Goal: Task Accomplishment & Management: Manage account settings

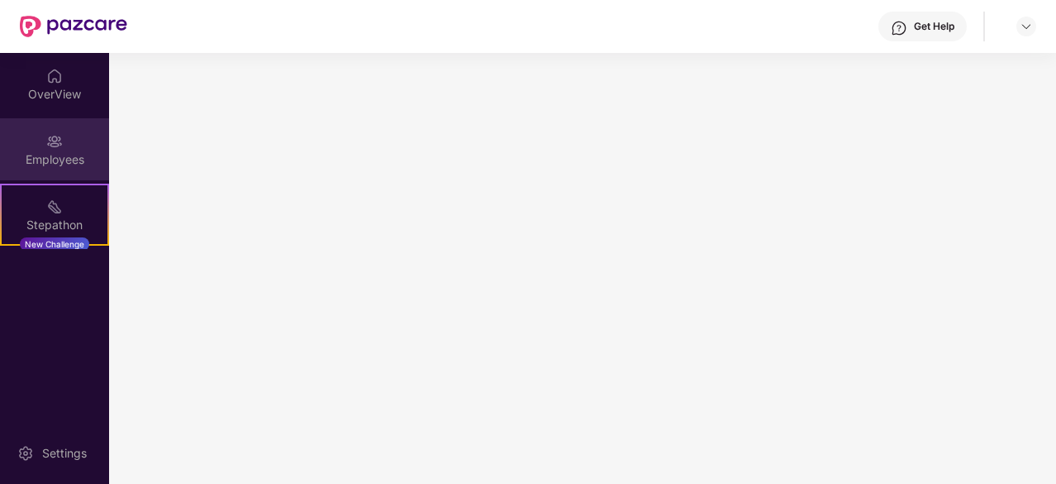
click at [55, 145] on img at bounding box center [54, 141] width 17 height 17
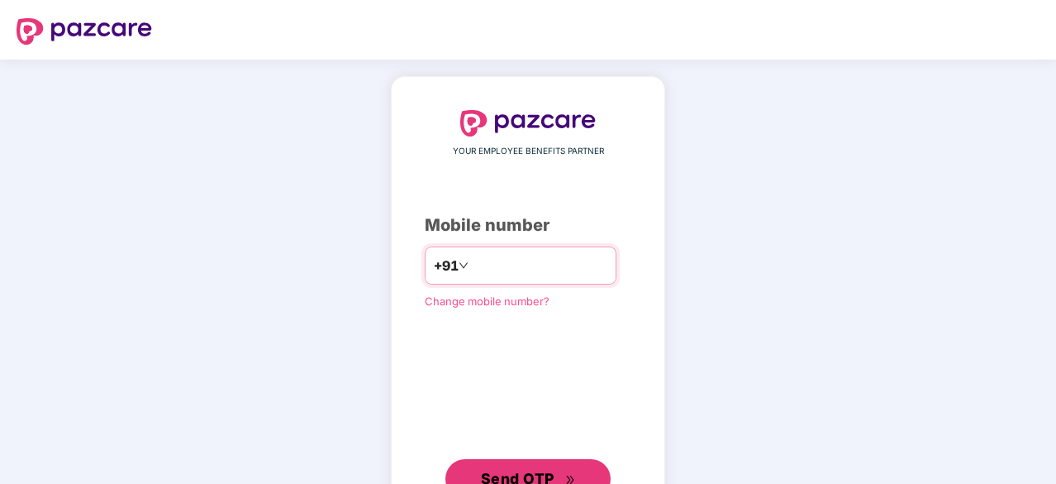
drag, startPoint x: 521, startPoint y: 478, endPoint x: 495, endPoint y: 269, distance: 210.7
click at [495, 269] on div "YOUR EMPLOYEE BENEFITS PARTNER Mobile number +91 ********* Change mobile number…" at bounding box center [528, 304] width 207 height 388
click at [495, 269] on input "*********" at bounding box center [540, 265] width 136 height 26
type input "**********"
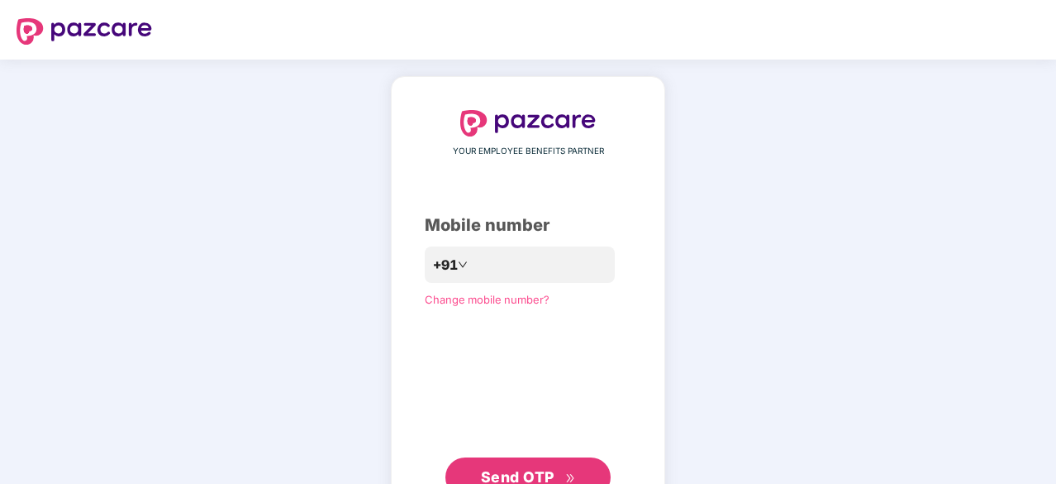
click at [499, 472] on span "Send OTP" at bounding box center [518, 476] width 74 height 17
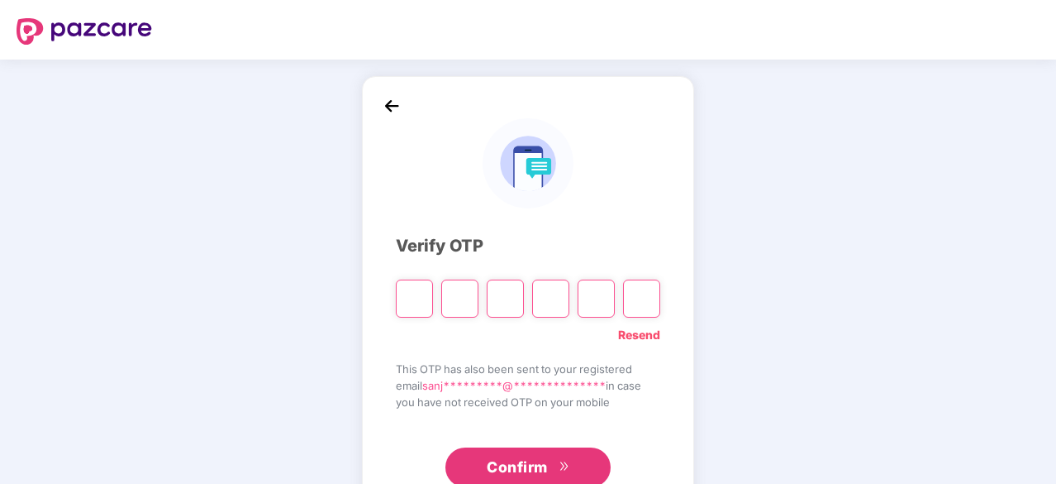
type input "*"
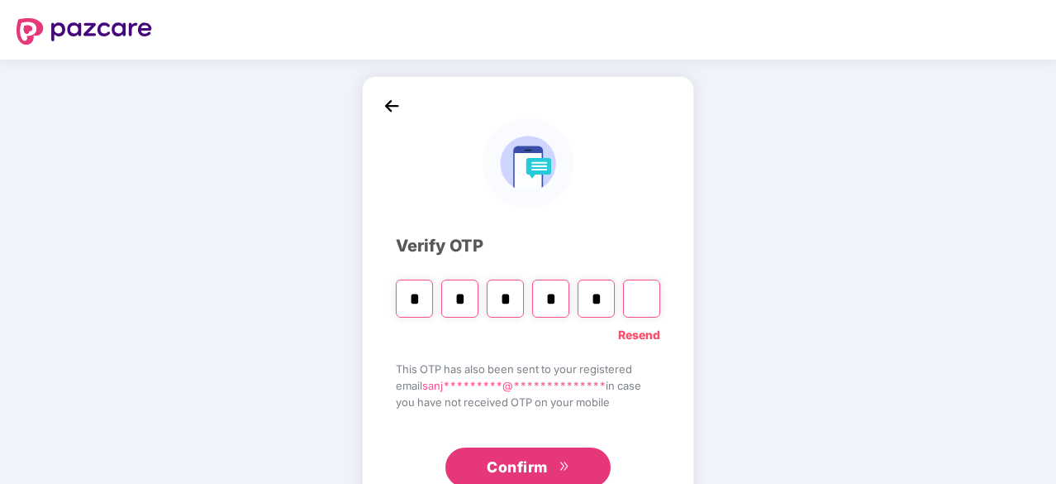
type input "*"
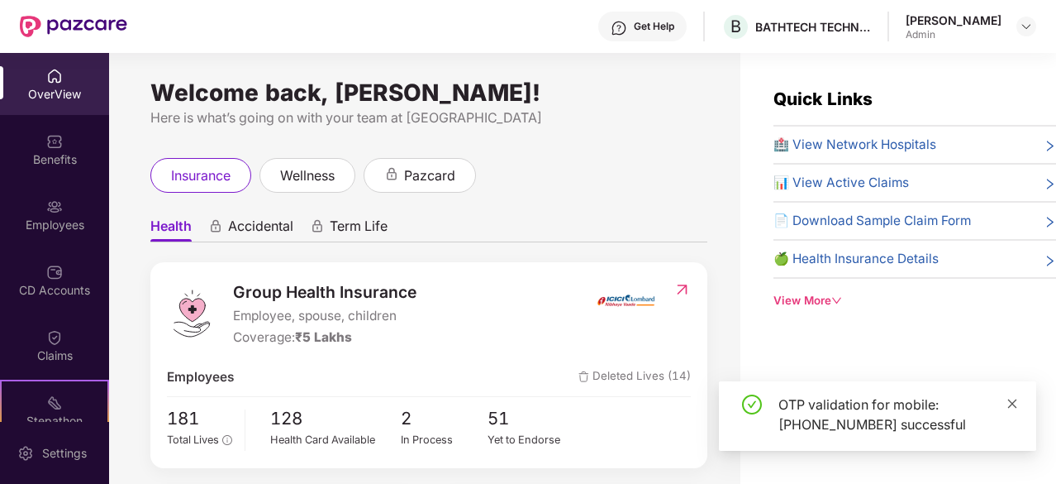
click at [1010, 399] on icon "close" at bounding box center [1013, 404] width 12 height 12
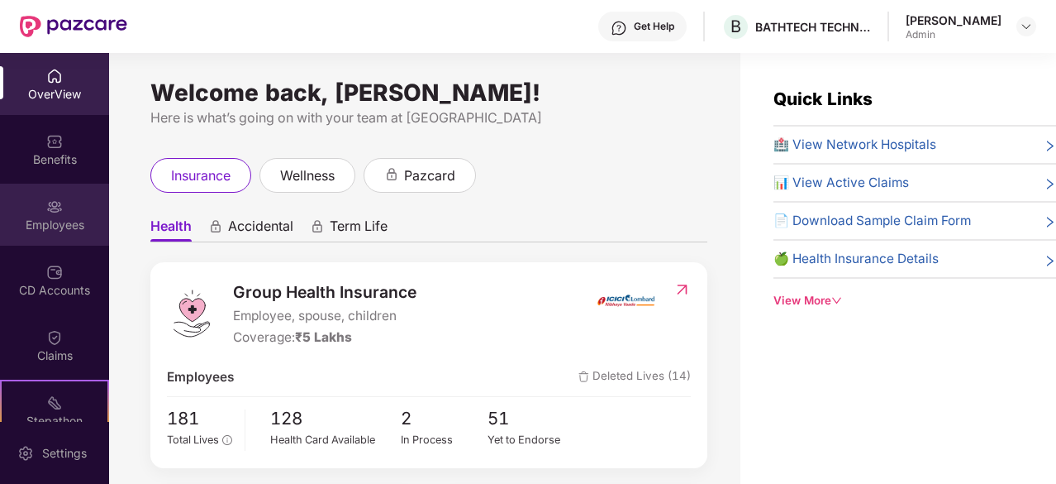
click at [50, 209] on img at bounding box center [54, 206] width 17 height 17
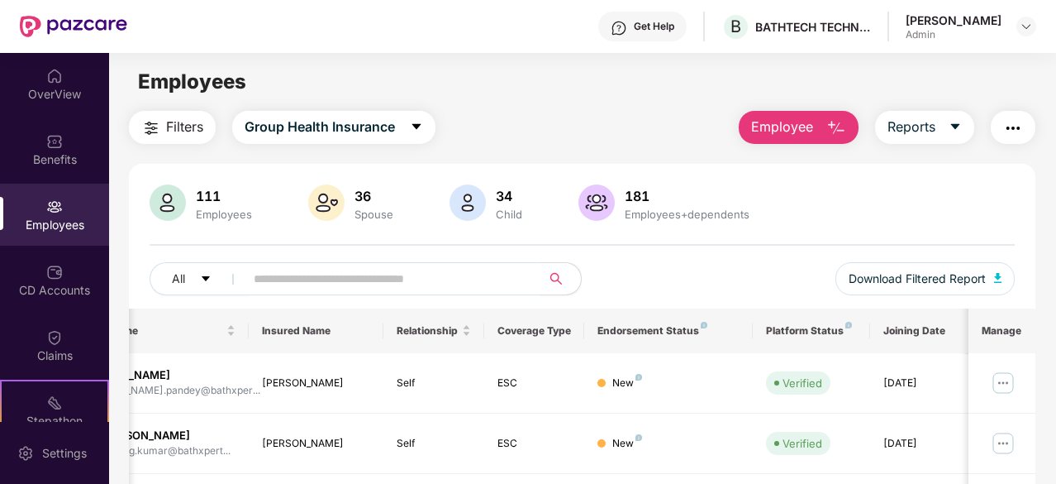
scroll to position [153, 0]
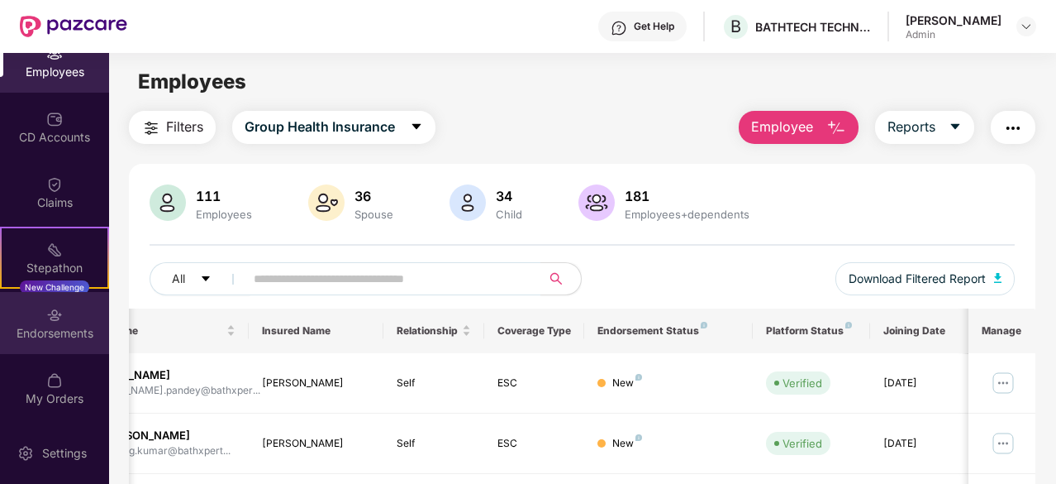
click at [54, 317] on img at bounding box center [54, 315] width 17 height 17
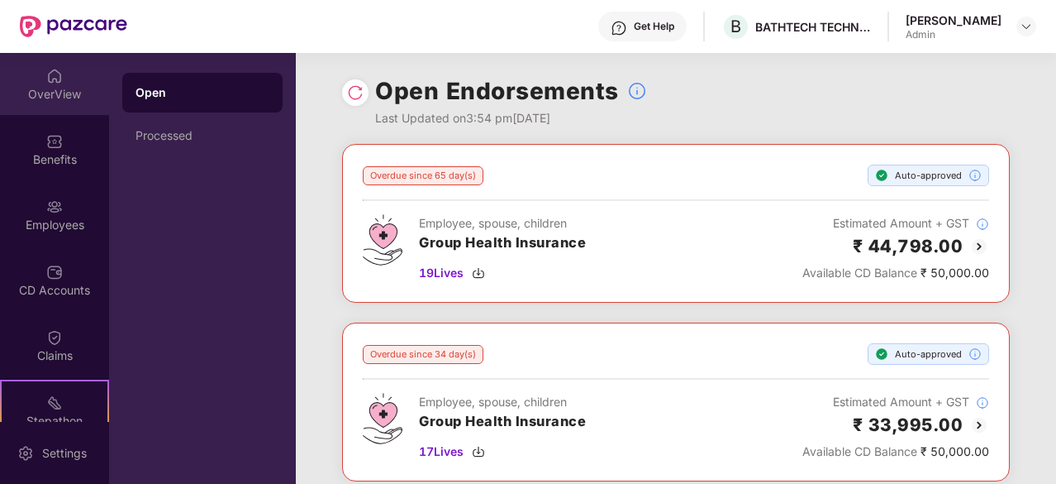
click at [60, 97] on div "OverView" at bounding box center [54, 94] width 109 height 17
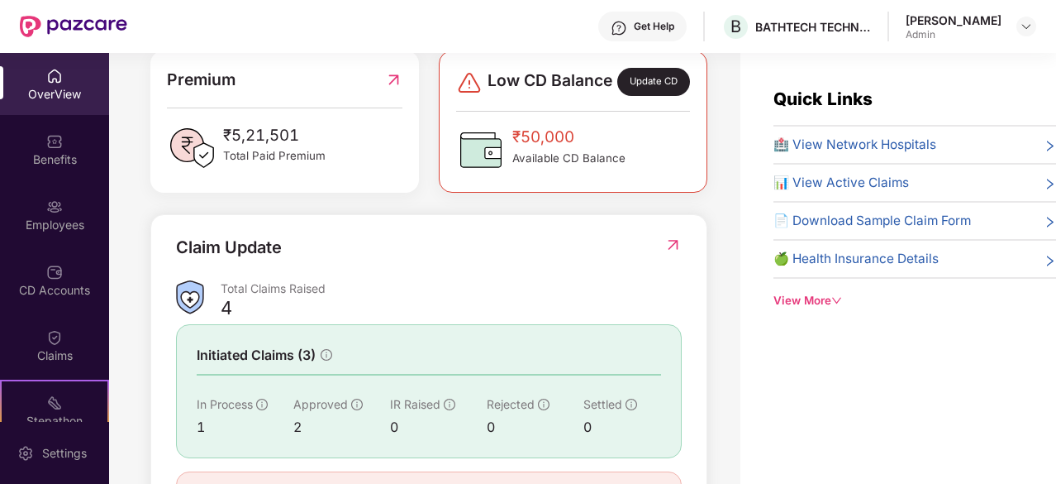
scroll to position [536, 0]
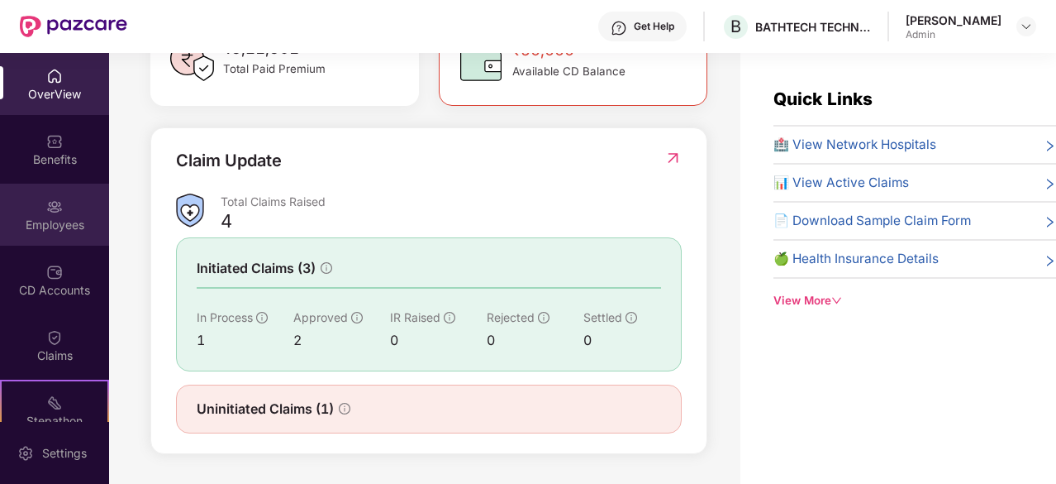
click at [55, 212] on img at bounding box center [54, 206] width 17 height 17
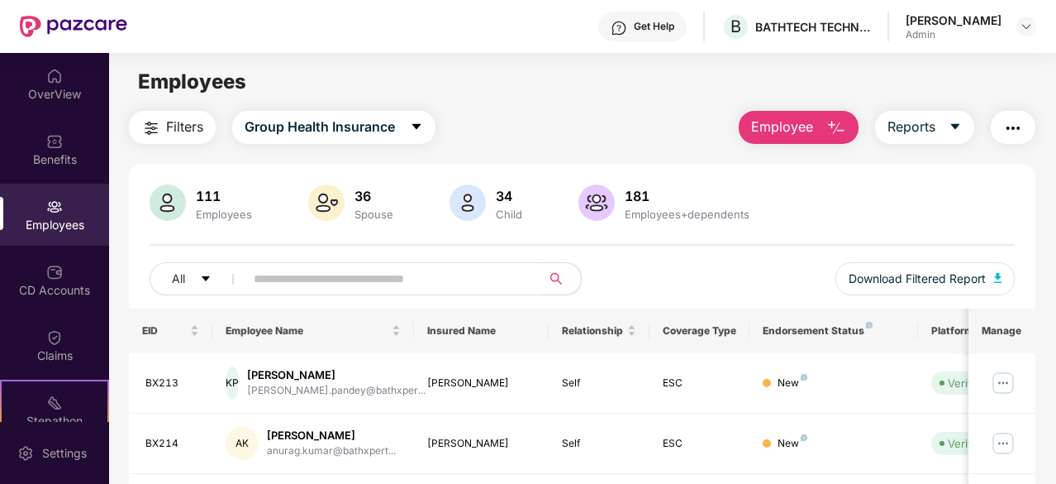
click at [365, 264] on span at bounding box center [387, 278] width 307 height 33
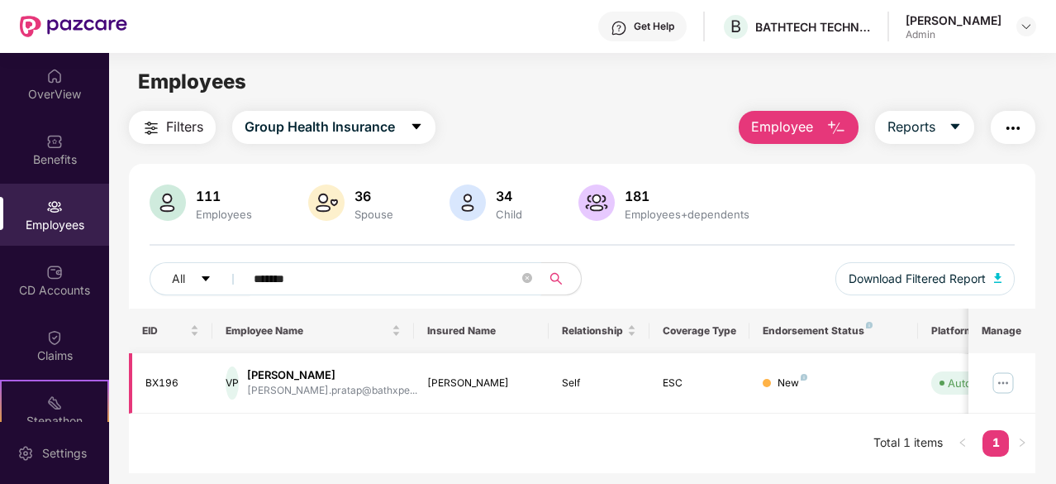
type input "*******"
click at [1008, 376] on img at bounding box center [1003, 382] width 26 height 26
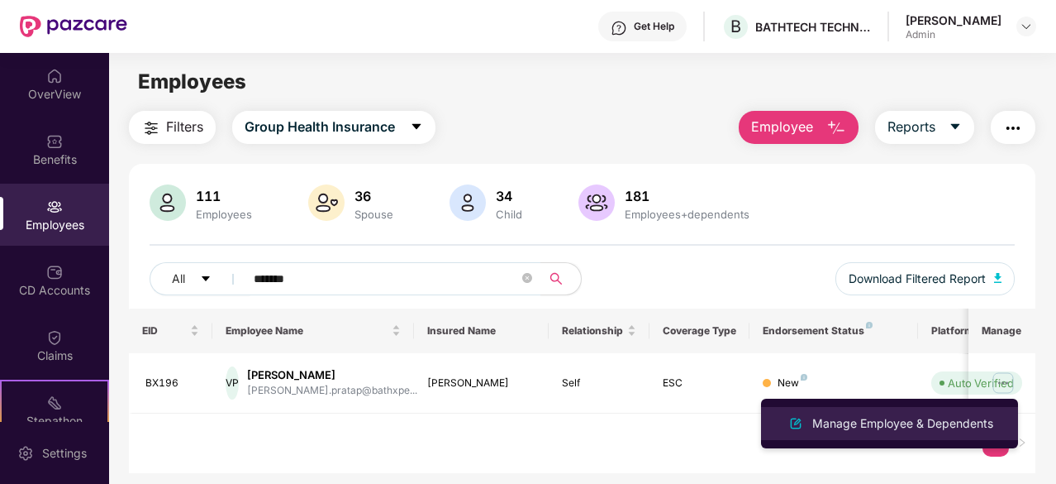
click at [914, 424] on div "Manage Employee & Dependents" at bounding box center [903, 423] width 188 height 18
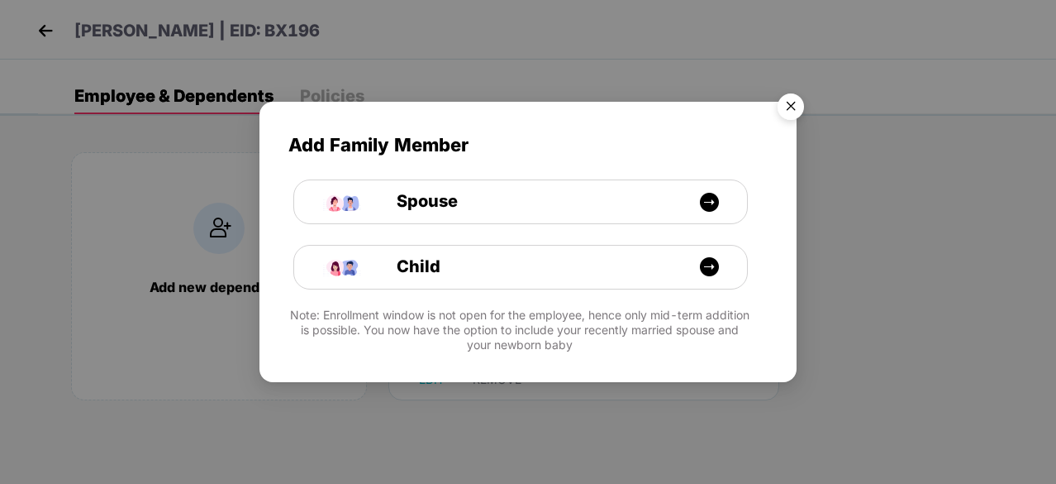
click at [797, 111] on img "Close" at bounding box center [791, 109] width 46 height 46
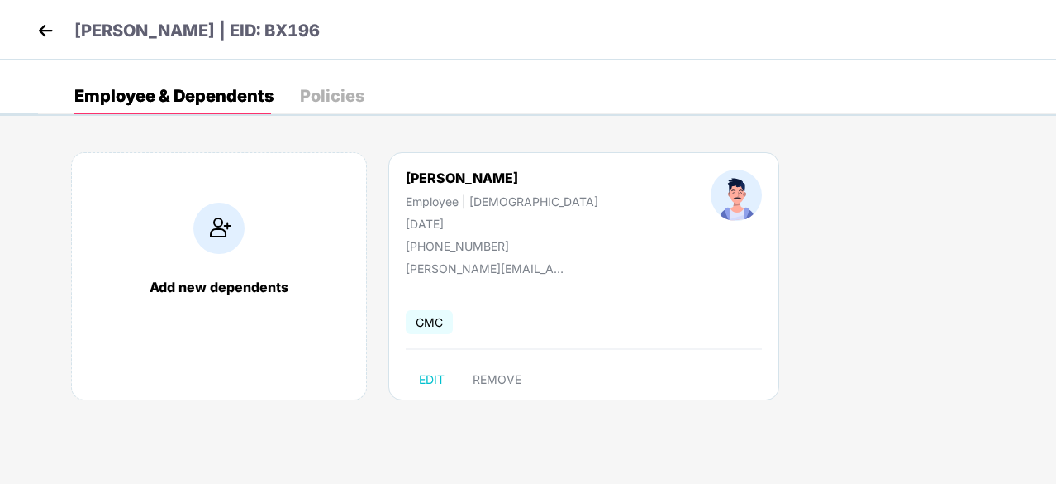
click at [324, 98] on div "Policies" at bounding box center [332, 96] width 64 height 17
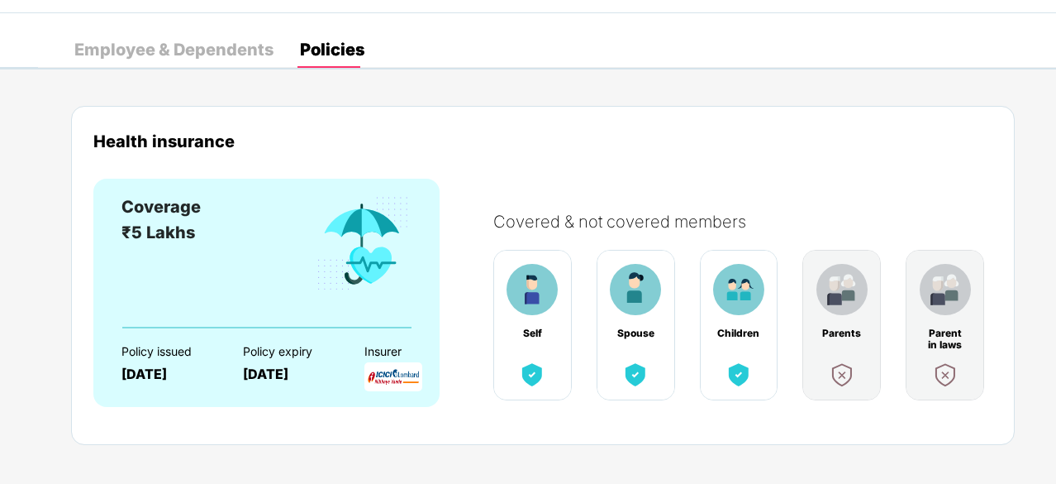
scroll to position [61, 0]
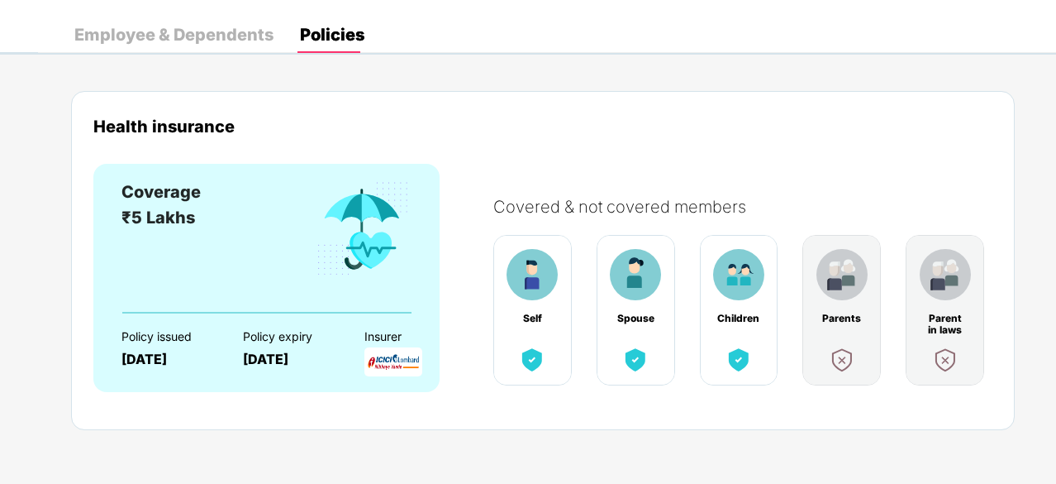
click at [192, 29] on div "Employee & Dependents" at bounding box center [173, 34] width 199 height 17
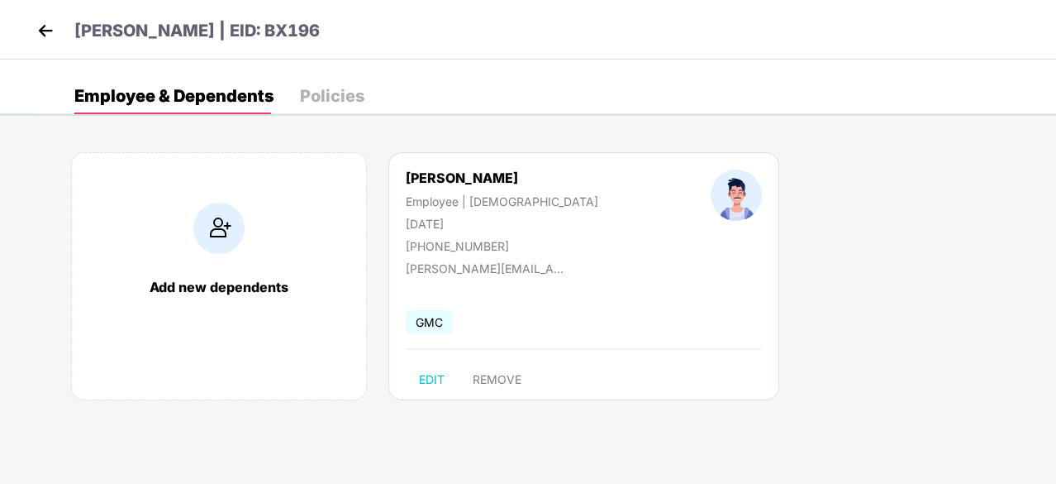
click at [431, 318] on span "GMC" at bounding box center [429, 322] width 47 height 24
click at [427, 375] on span "EDIT" at bounding box center [432, 379] width 26 height 13
select select "****"
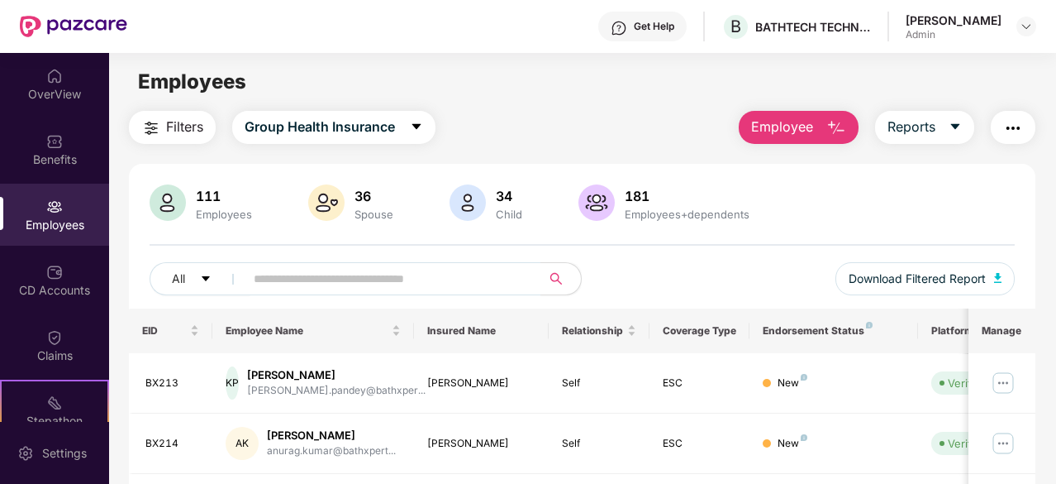
click at [1008, 128] on img "button" at bounding box center [1013, 128] width 20 height 20
click at [359, 122] on span "Group Health Insurance" at bounding box center [320, 127] width 150 height 21
click at [332, 76] on div "Employees" at bounding box center [582, 81] width 946 height 31
click at [168, 124] on span "Filters" at bounding box center [184, 127] width 37 height 21
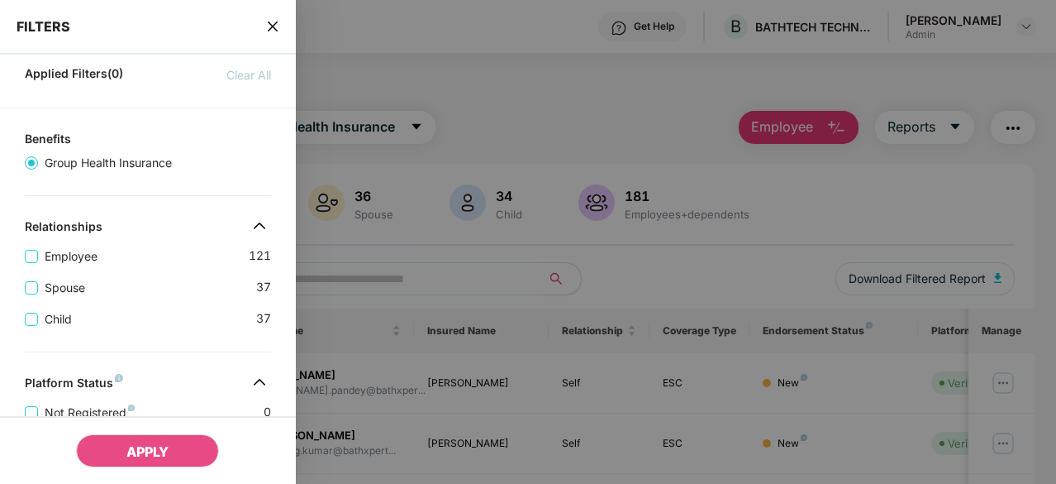
scroll to position [41, 0]
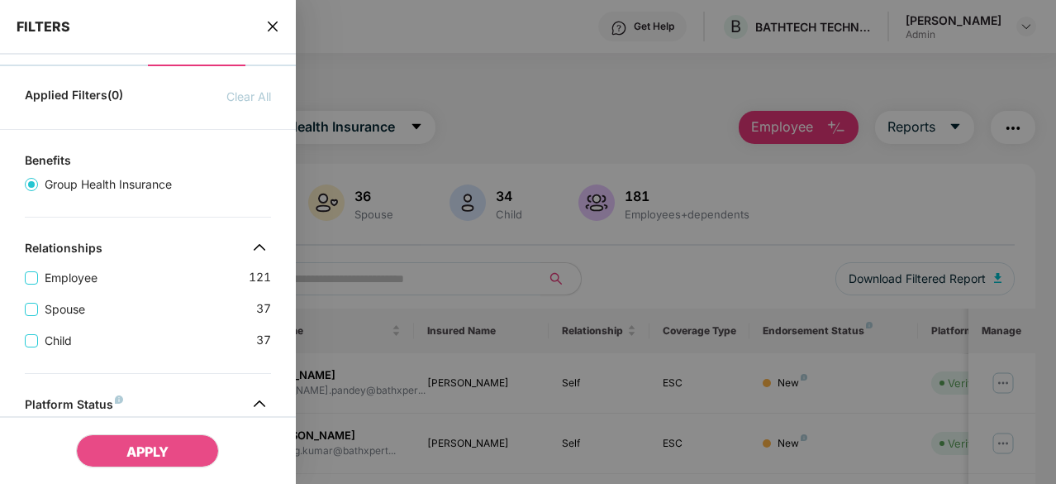
click at [270, 22] on icon "close" at bounding box center [272, 26] width 13 height 13
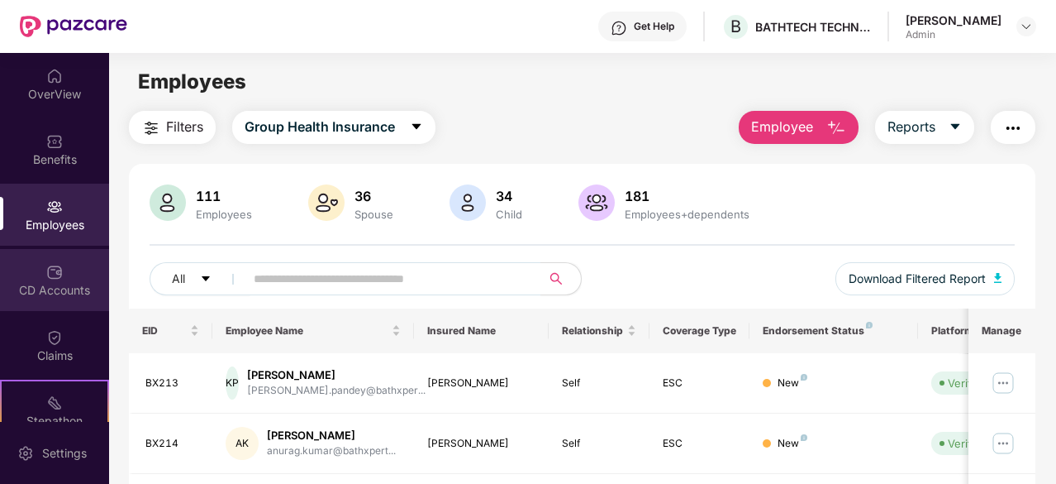
scroll to position [153, 0]
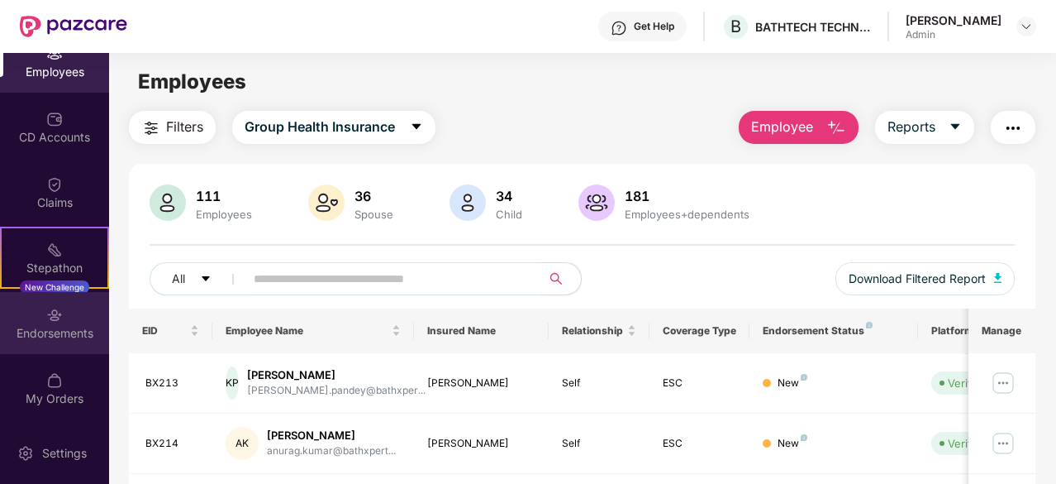
click at [61, 321] on div "Endorsements" at bounding box center [54, 323] width 109 height 62
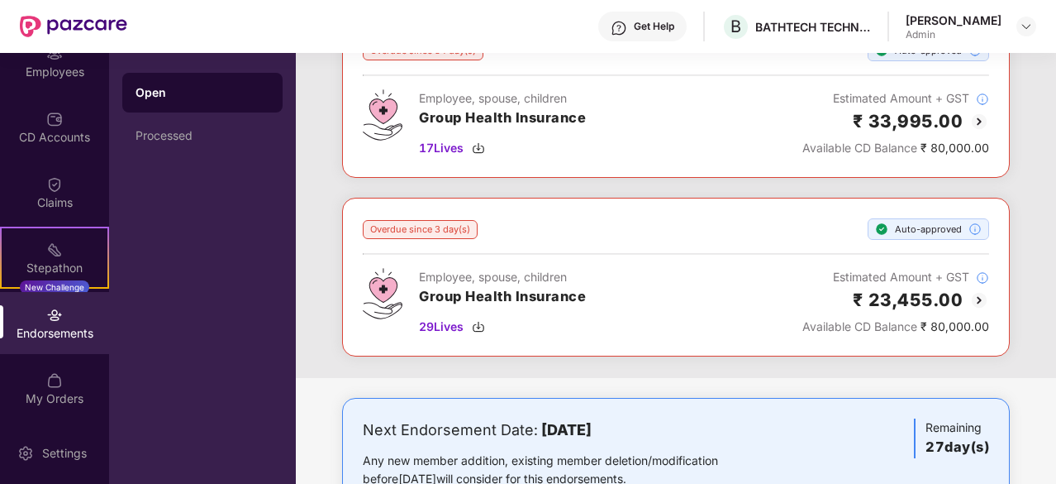
scroll to position [355, 0]
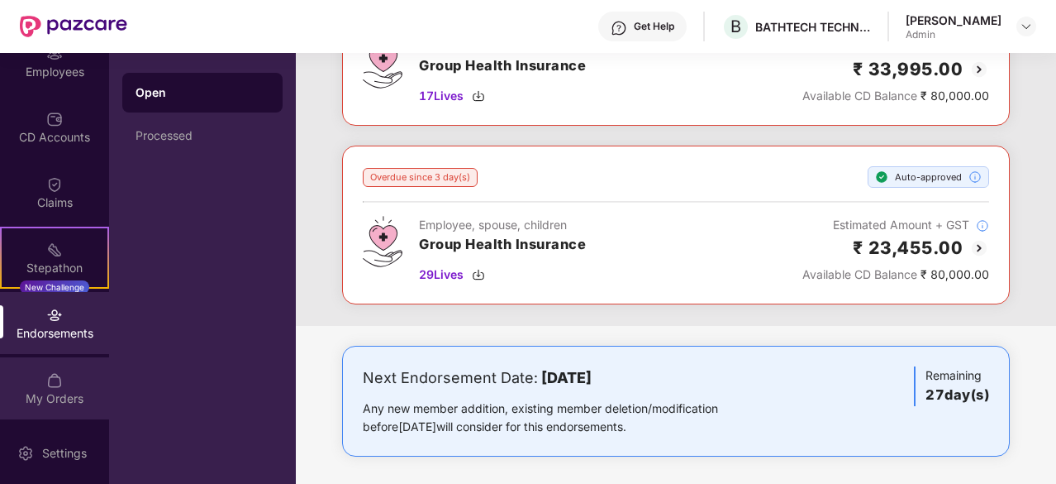
click at [56, 375] on img at bounding box center [54, 380] width 17 height 17
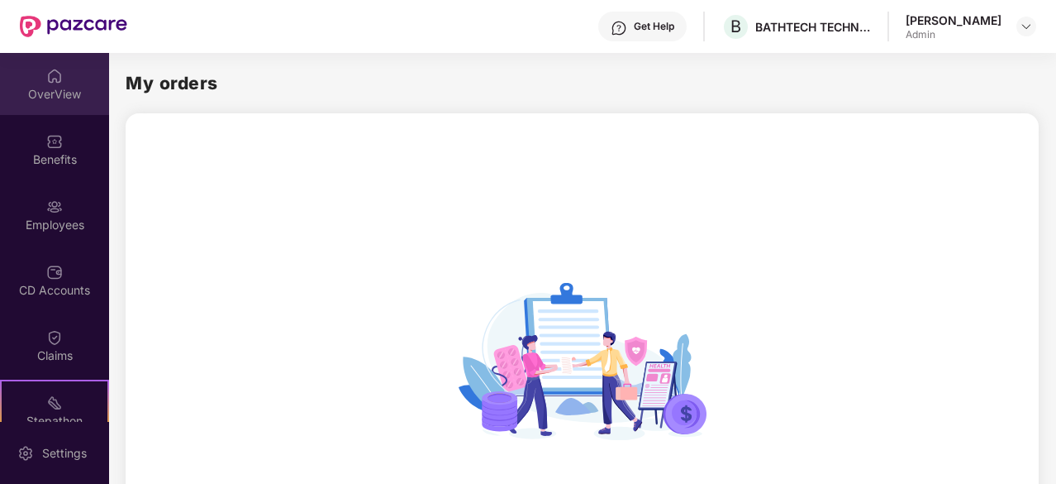
click at [46, 82] on img at bounding box center [54, 76] width 17 height 17
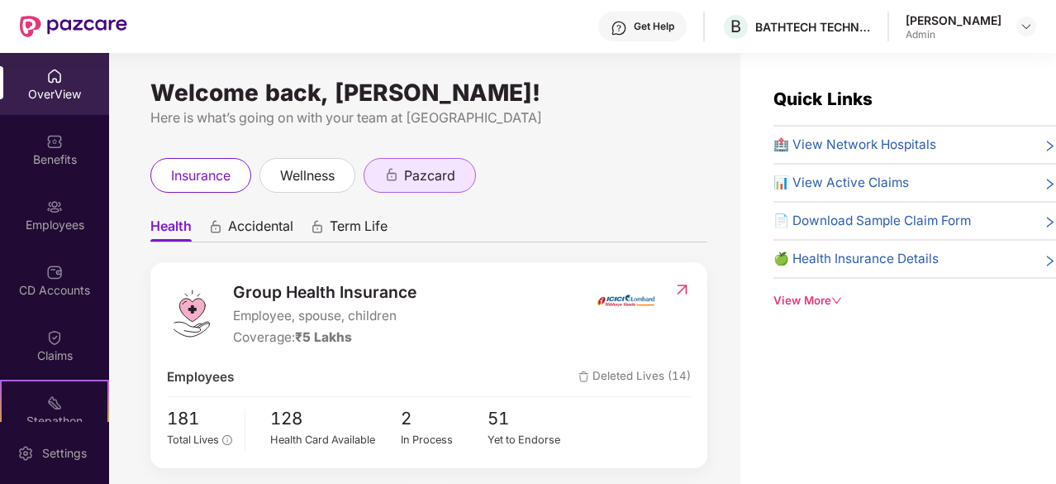
click at [436, 176] on span "pazcard" at bounding box center [429, 175] width 51 height 21
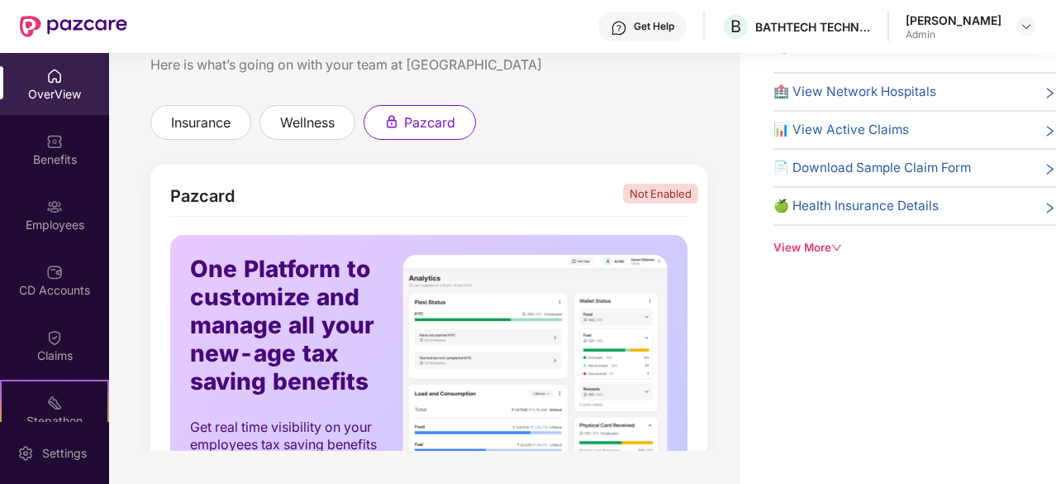
click at [818, 234] on div "Quick Links 🏥 View Network Hospitals 📊 View Active Claims 📄 Download Sample Cla…" at bounding box center [915, 144] width 283 height 223
click at [835, 247] on icon "down" at bounding box center [837, 247] width 11 height 11
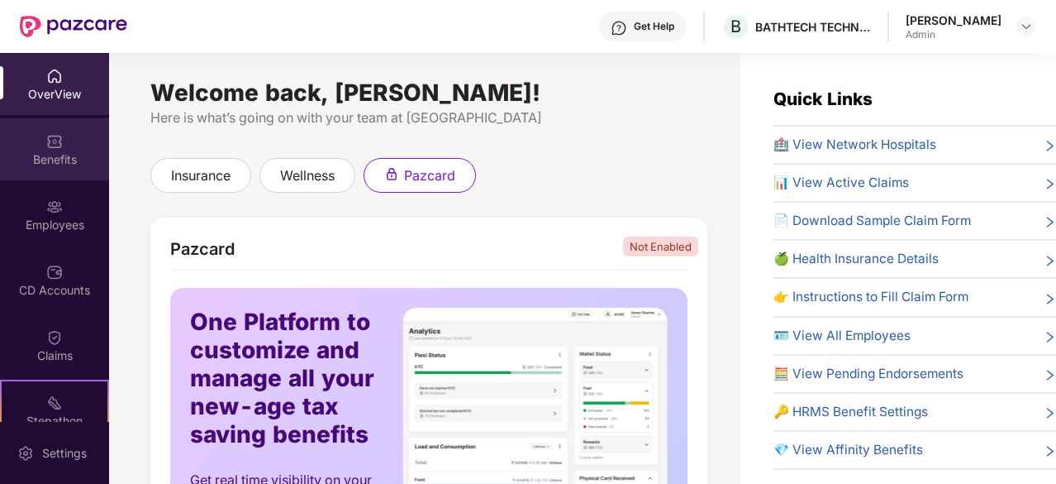
click at [34, 150] on div "Benefits" at bounding box center [54, 149] width 109 height 62
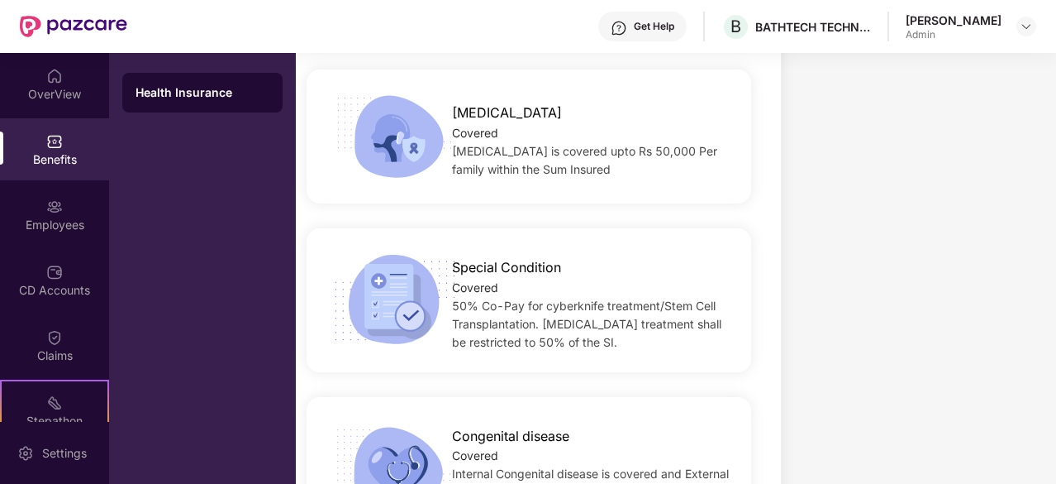
scroll to position [3157, 0]
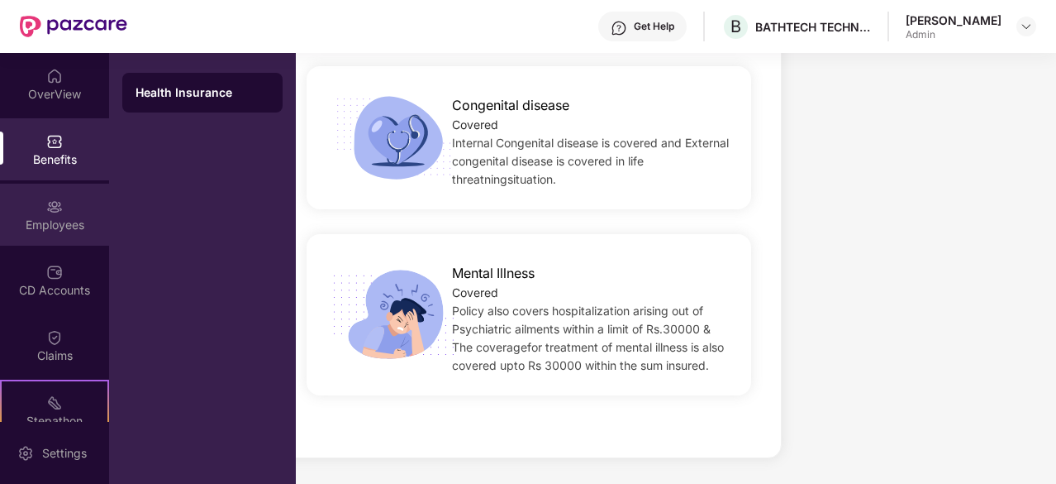
click at [66, 215] on div "Employees" at bounding box center [54, 214] width 109 height 62
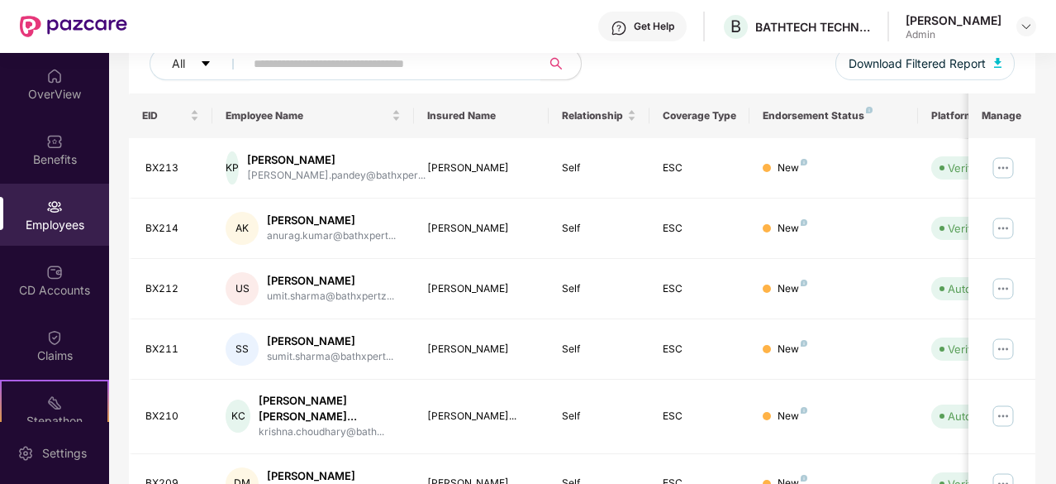
scroll to position [542, 0]
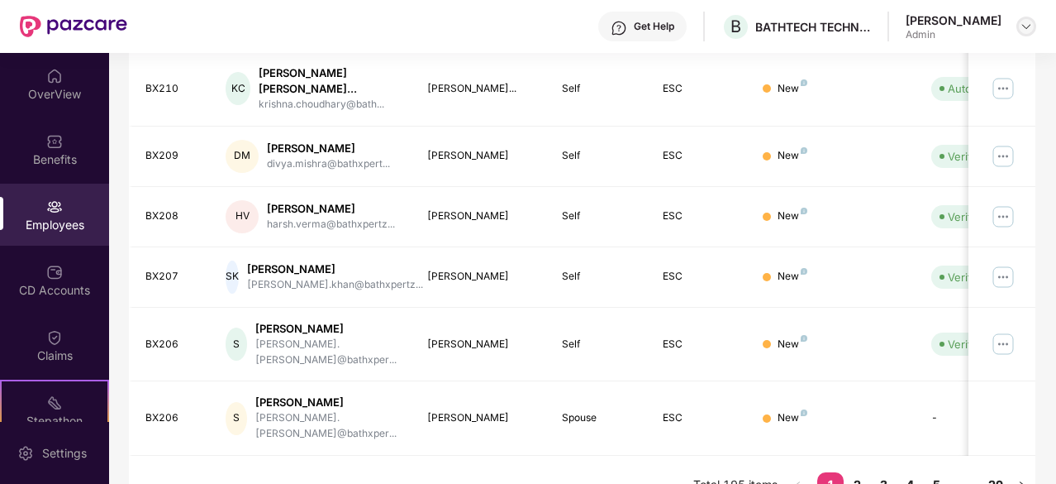
click at [1024, 23] on img at bounding box center [1026, 26] width 13 height 13
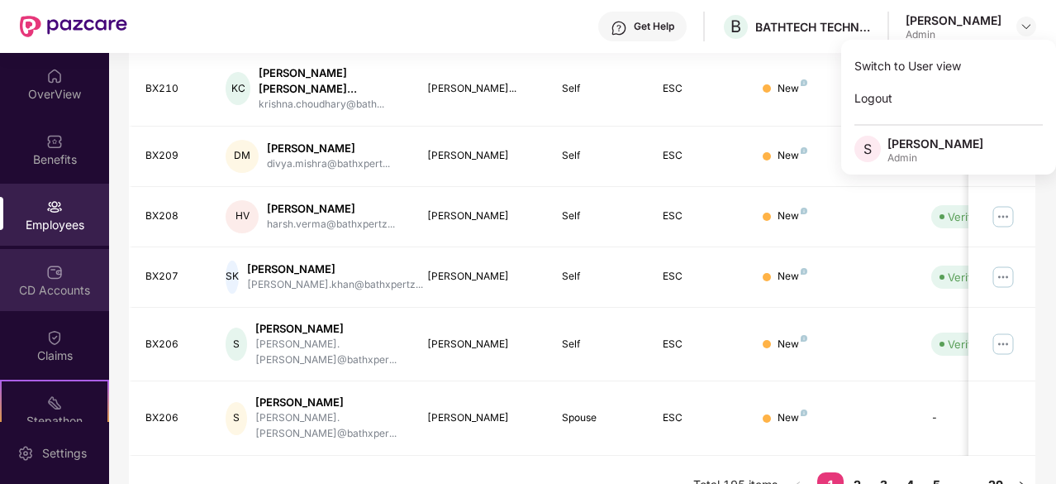
click at [54, 265] on img at bounding box center [54, 272] width 17 height 17
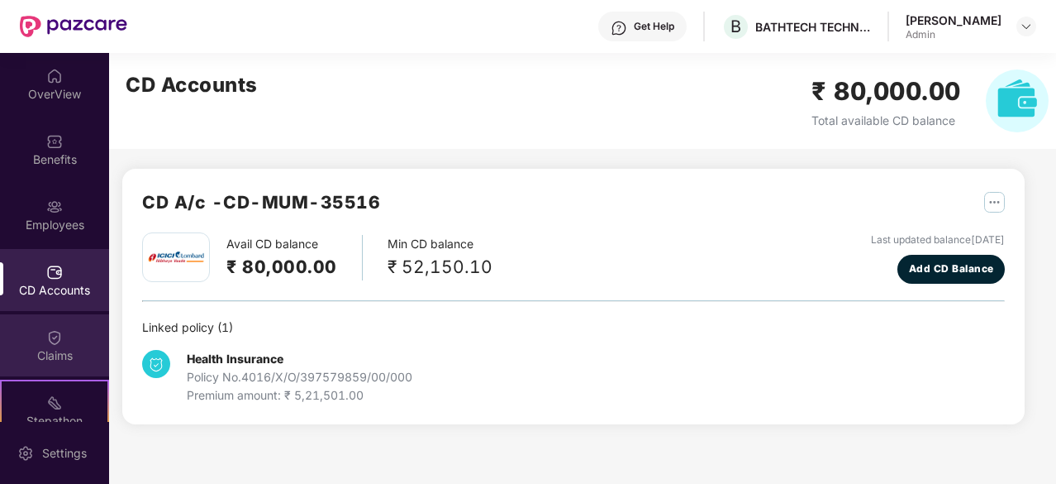
click at [51, 350] on div "Claims" at bounding box center [54, 355] width 109 height 17
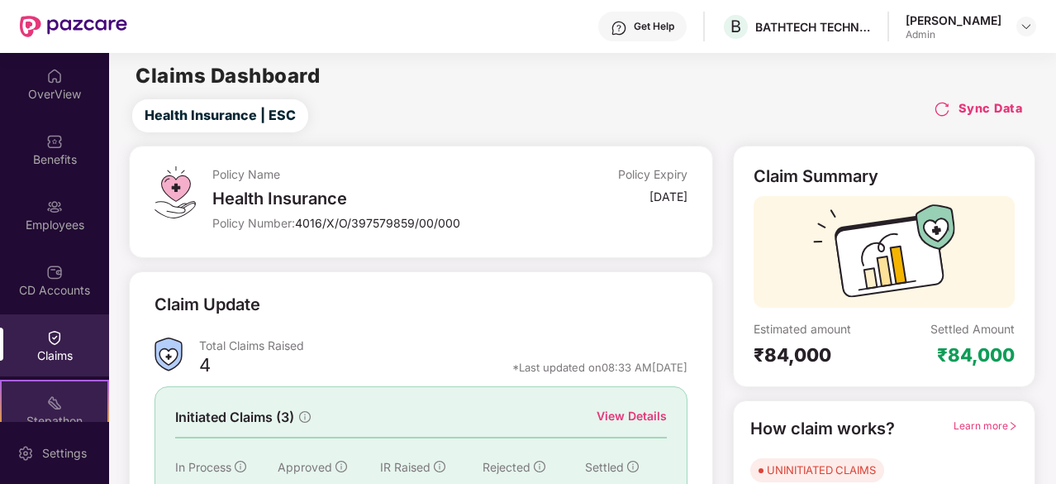
scroll to position [153, 0]
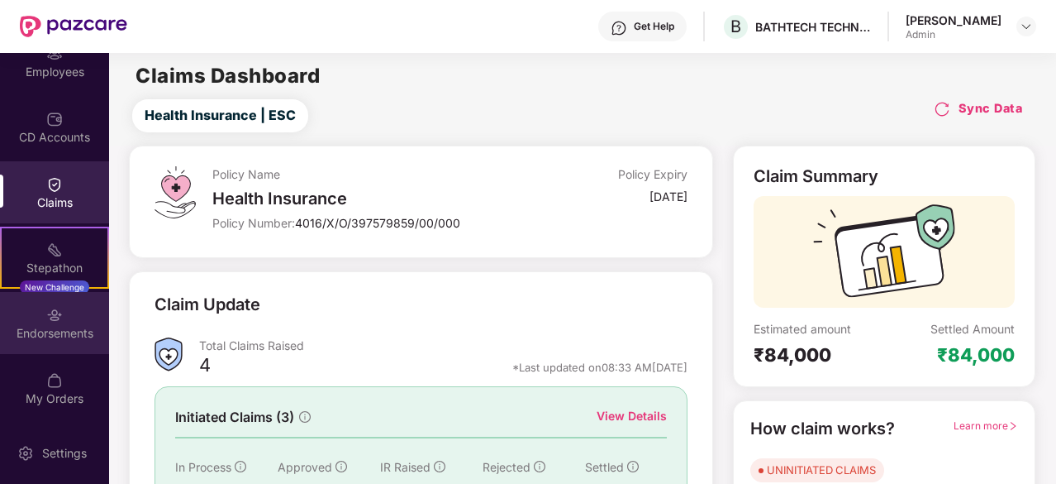
click at [64, 327] on div "Endorsements" at bounding box center [54, 333] width 109 height 17
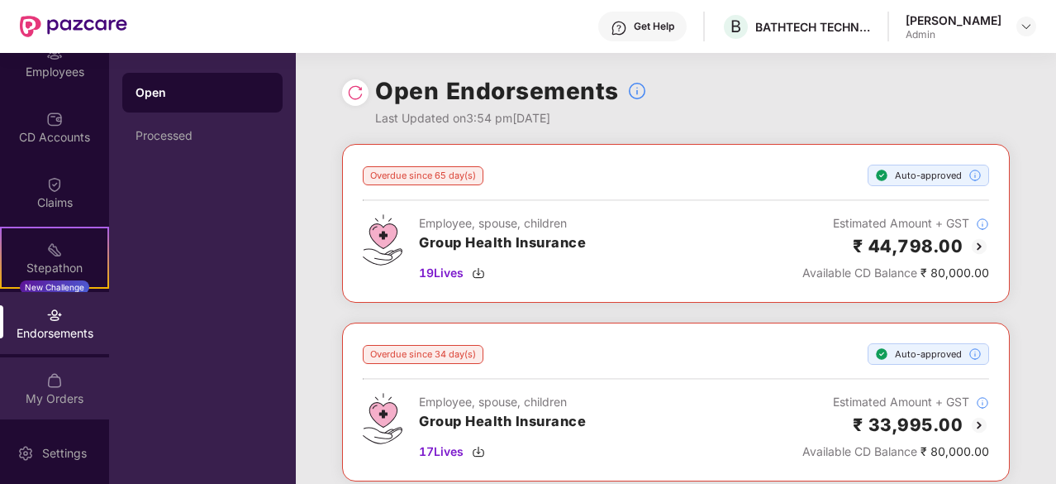
click at [55, 372] on img at bounding box center [54, 380] width 17 height 17
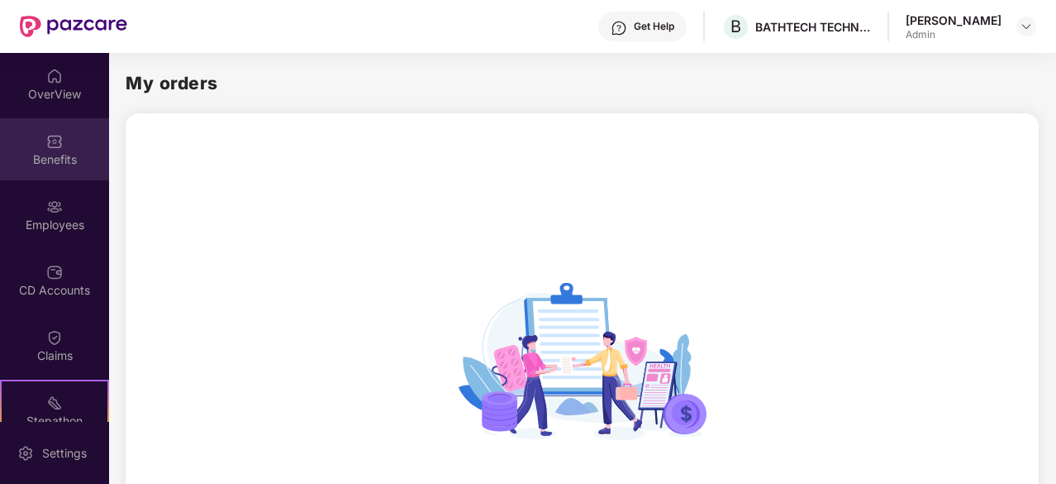
click at [71, 145] on div "Benefits" at bounding box center [54, 149] width 109 height 62
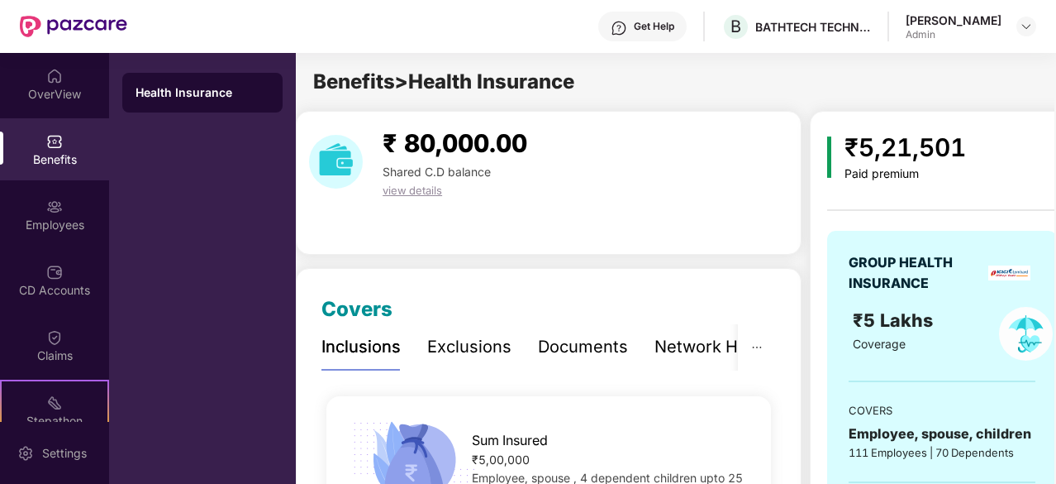
scroll to position [0, 15]
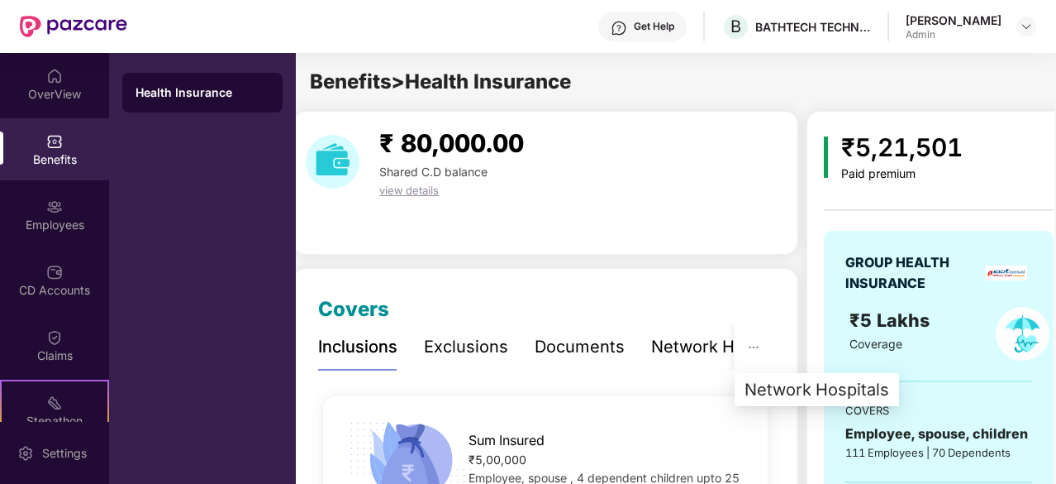
click at [759, 343] on icon "ellipsis" at bounding box center [754, 347] width 12 height 12
click at [493, 344] on div "Exclusions" at bounding box center [466, 347] width 84 height 26
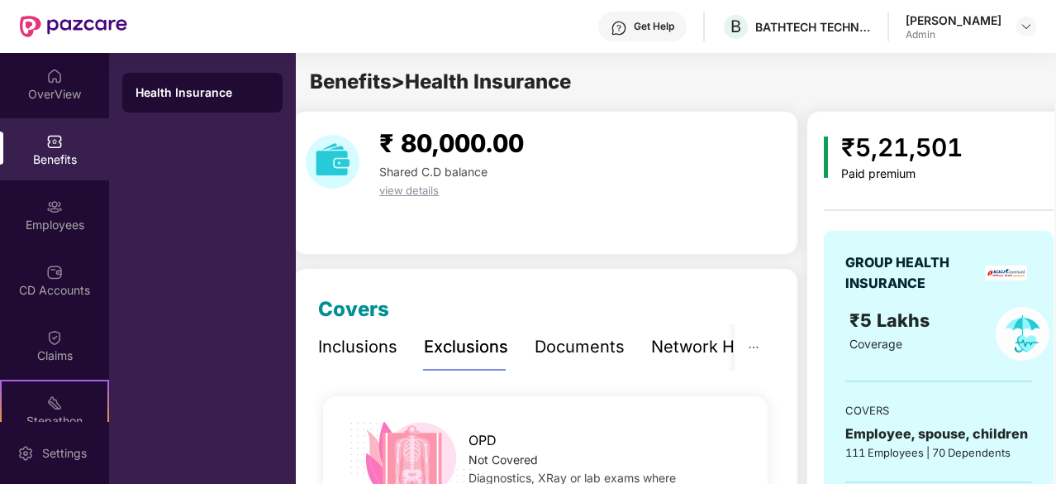
click at [600, 353] on div "Documents" at bounding box center [580, 347] width 90 height 26
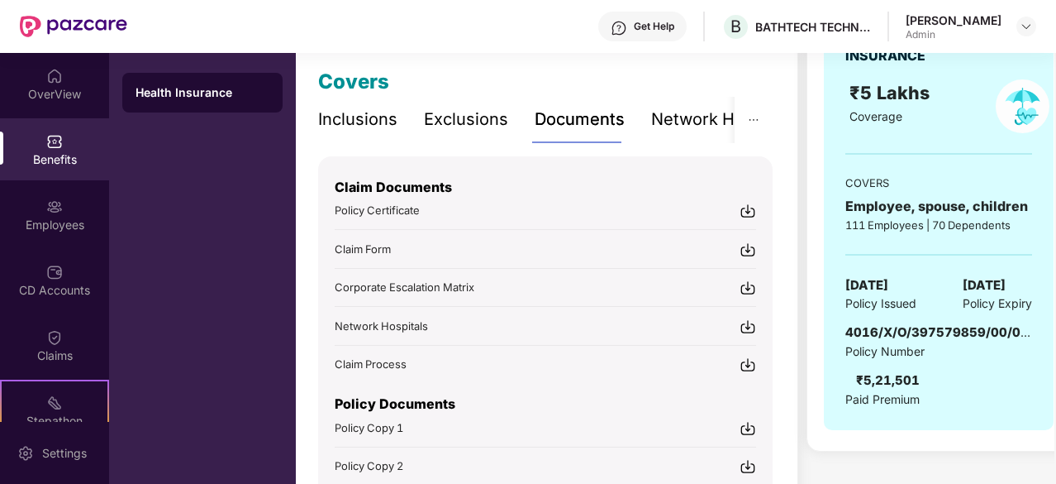
scroll to position [234, 0]
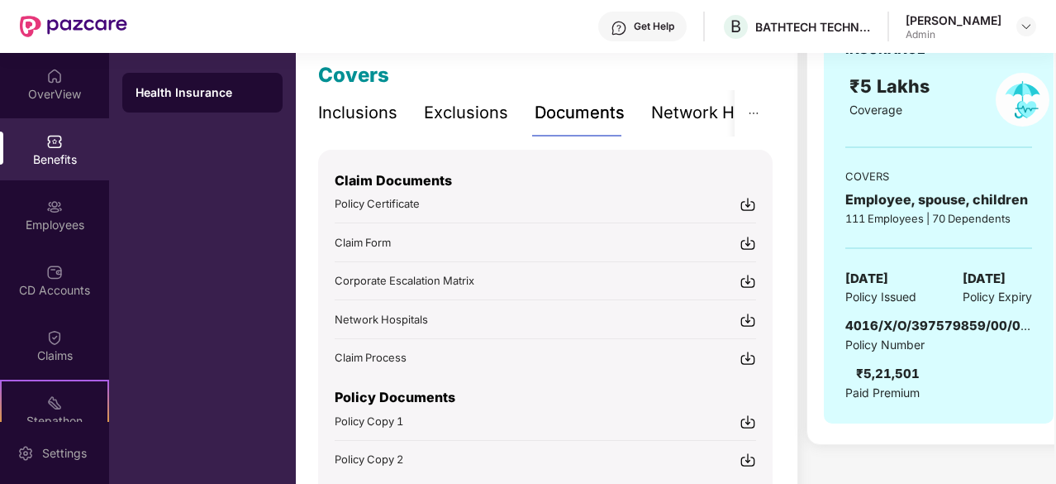
click at [385, 204] on span "Policy Certificate" at bounding box center [377, 203] width 85 height 13
click at [749, 201] on img at bounding box center [748, 204] width 17 height 17
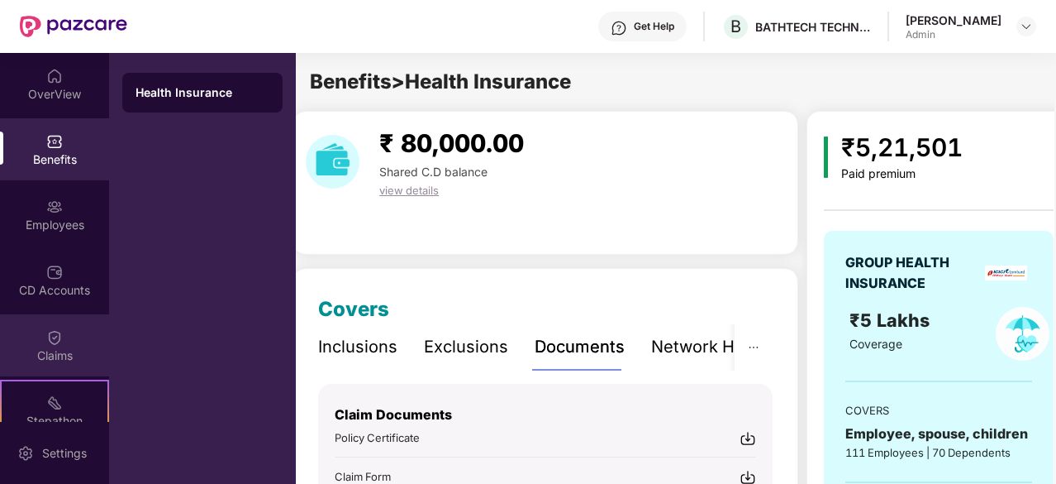
scroll to position [153, 0]
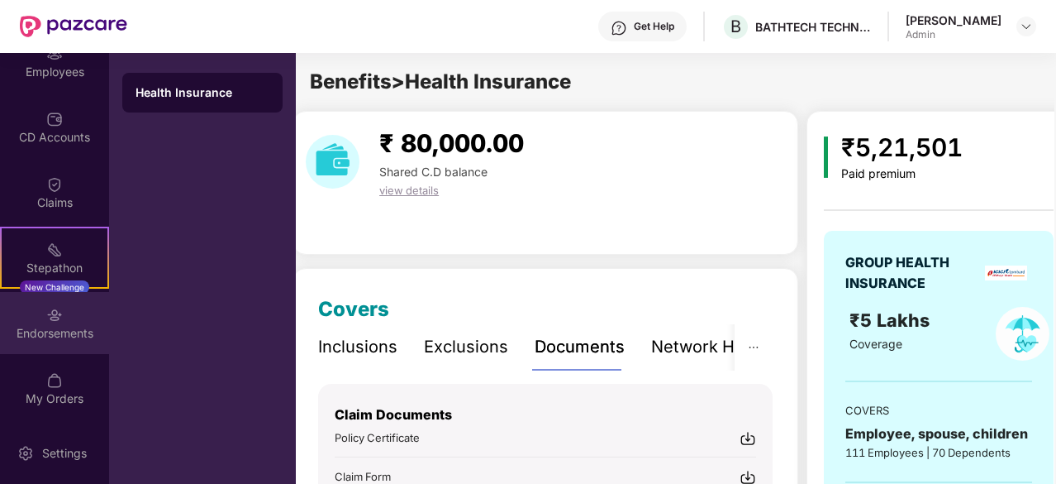
click at [55, 312] on img at bounding box center [54, 315] width 17 height 17
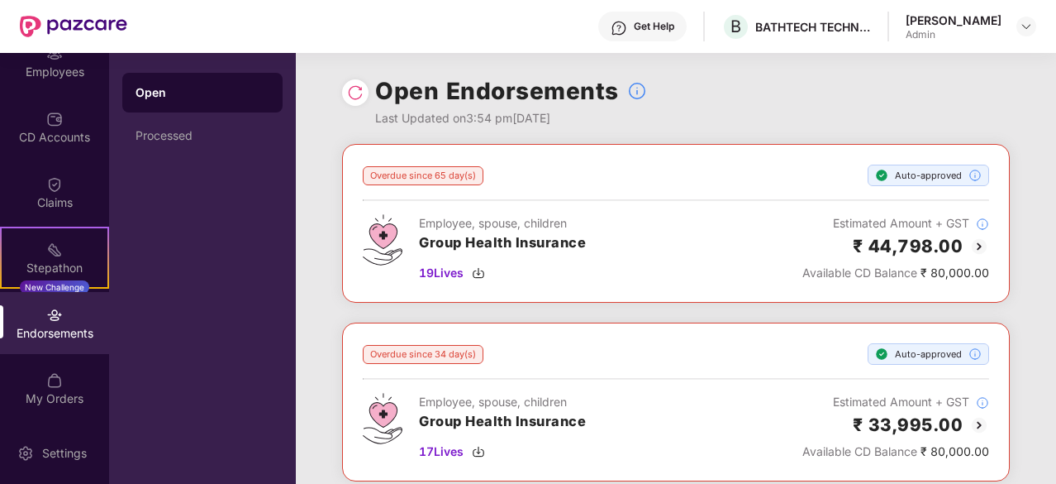
click at [555, 70] on div "Open Endorsements Last Updated on 3:54 pm, 10 Sep 2025" at bounding box center [676, 98] width 668 height 91
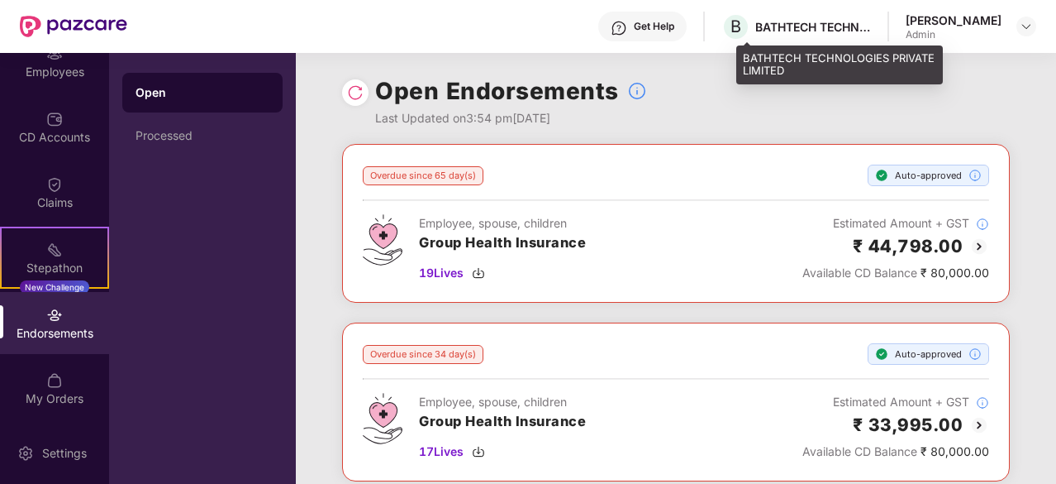
click at [776, 65] on div "BATHTECH TECHNOLOGIES PRIVATE LIMITED" at bounding box center [839, 64] width 207 height 39
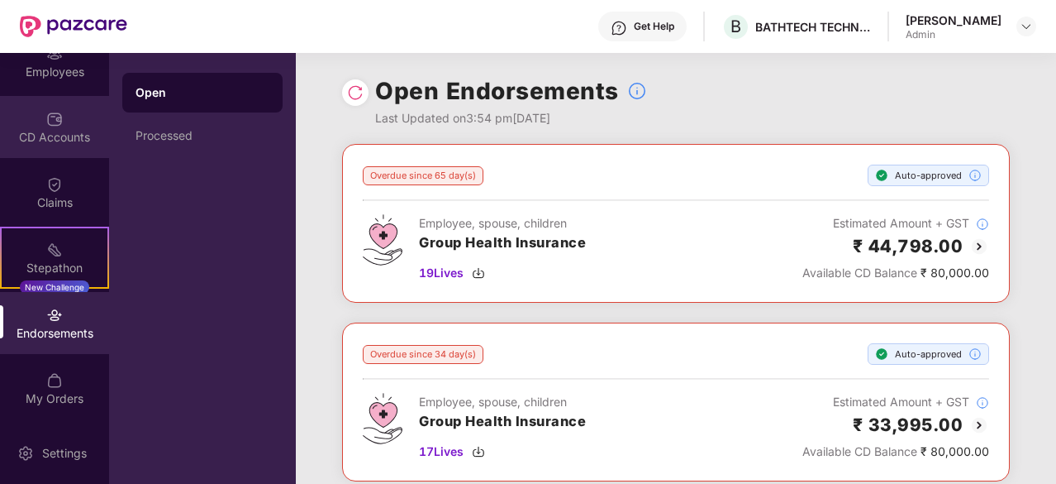
click at [60, 121] on div "CD Accounts" at bounding box center [54, 127] width 109 height 62
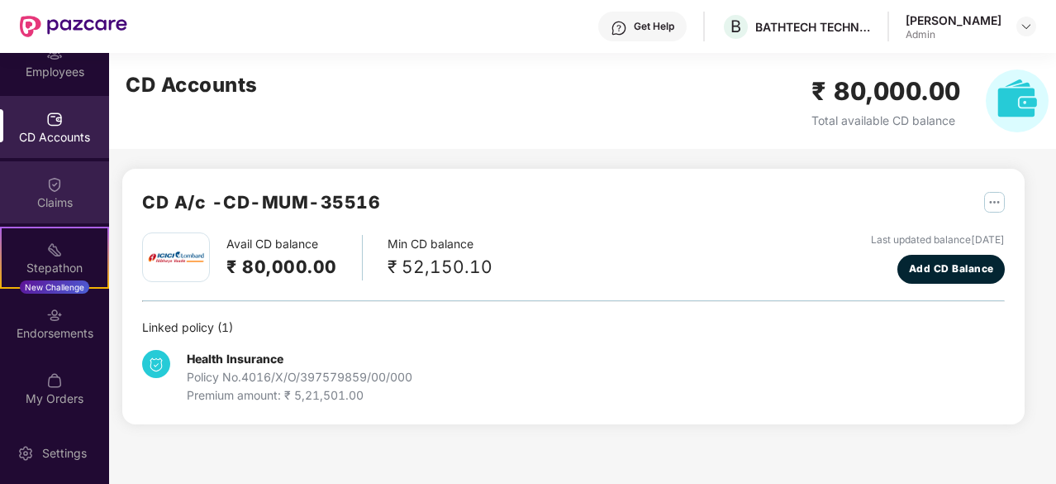
click at [50, 195] on div "Claims" at bounding box center [54, 202] width 109 height 17
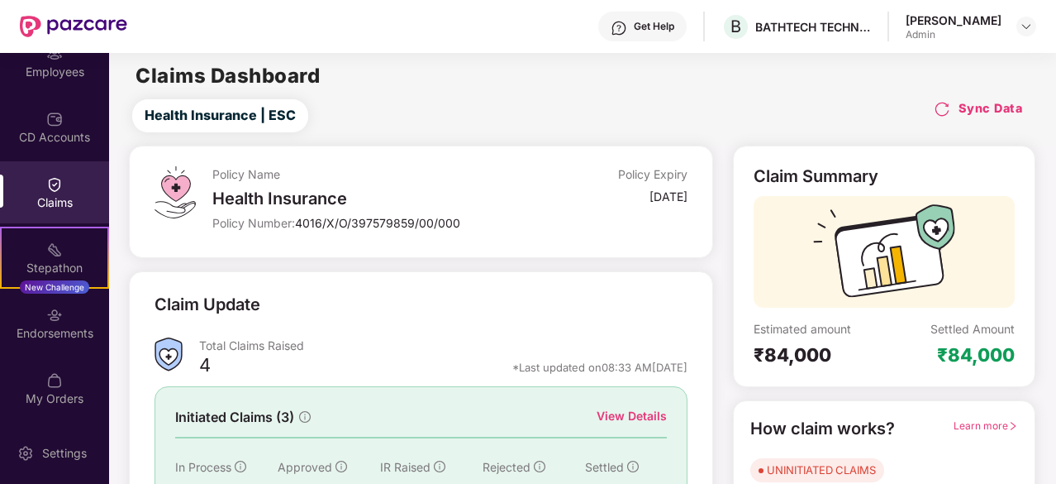
scroll to position [162, 0]
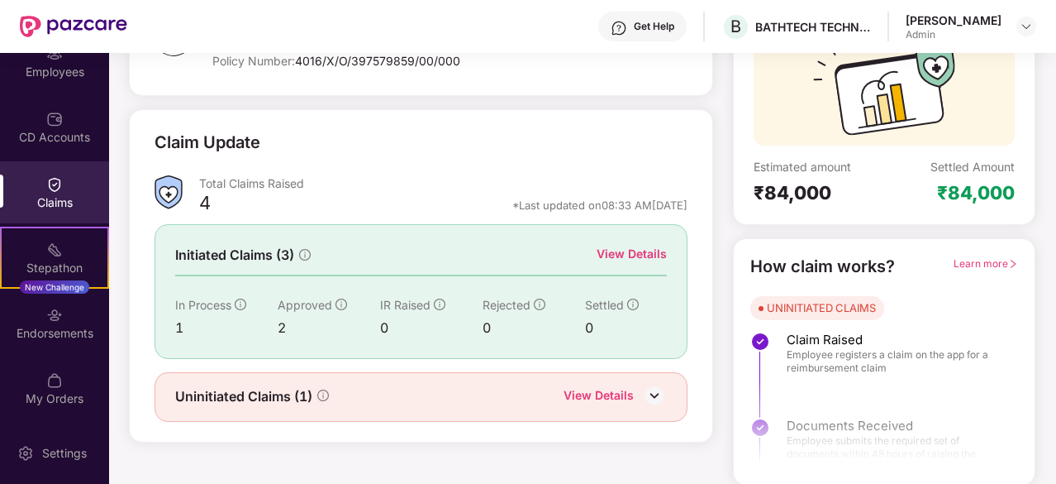
click at [651, 394] on img at bounding box center [654, 395] width 25 height 25
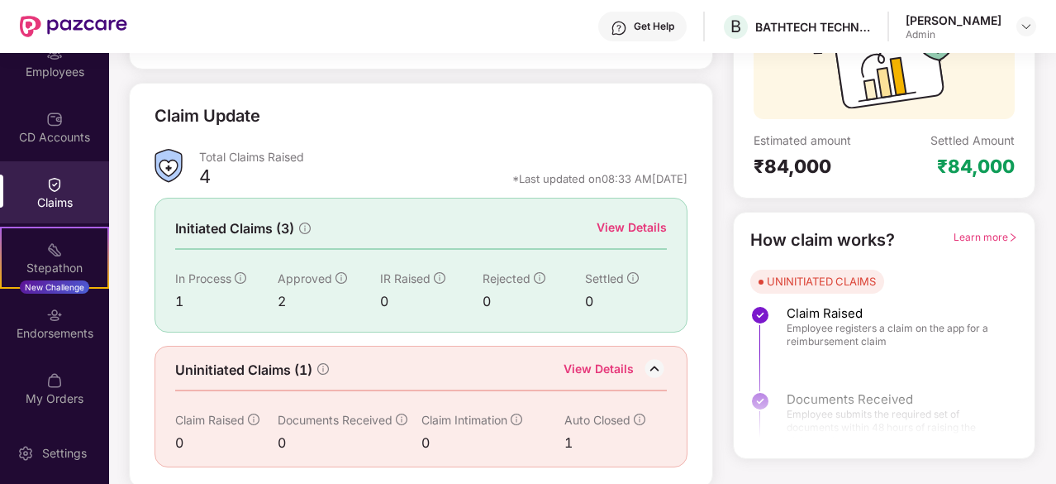
scroll to position [0, 0]
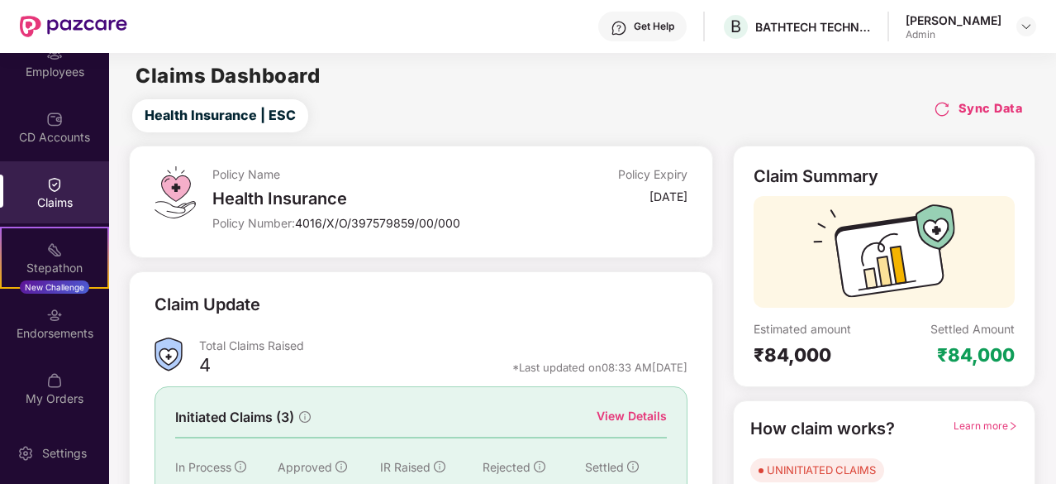
click at [53, 183] on img at bounding box center [54, 184] width 17 height 17
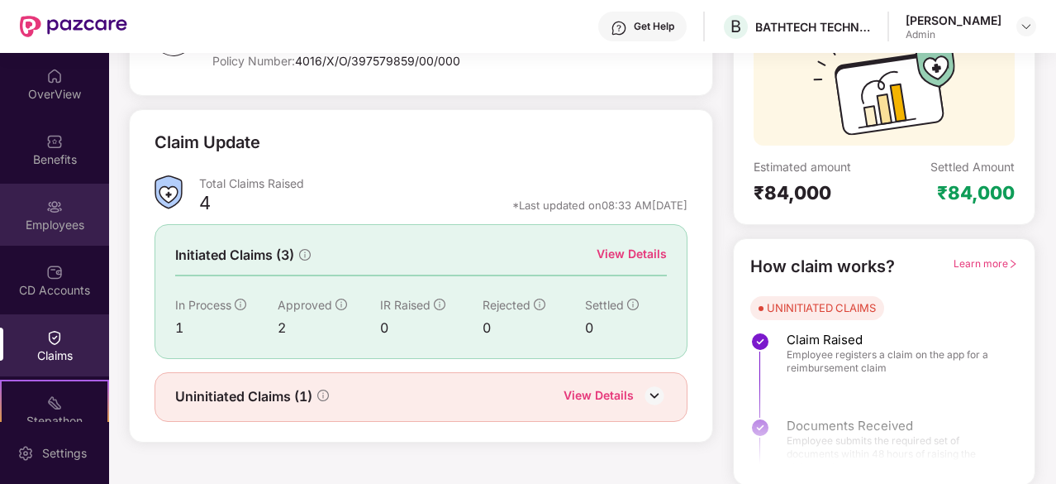
click at [58, 217] on div "Employees" at bounding box center [54, 225] width 109 height 17
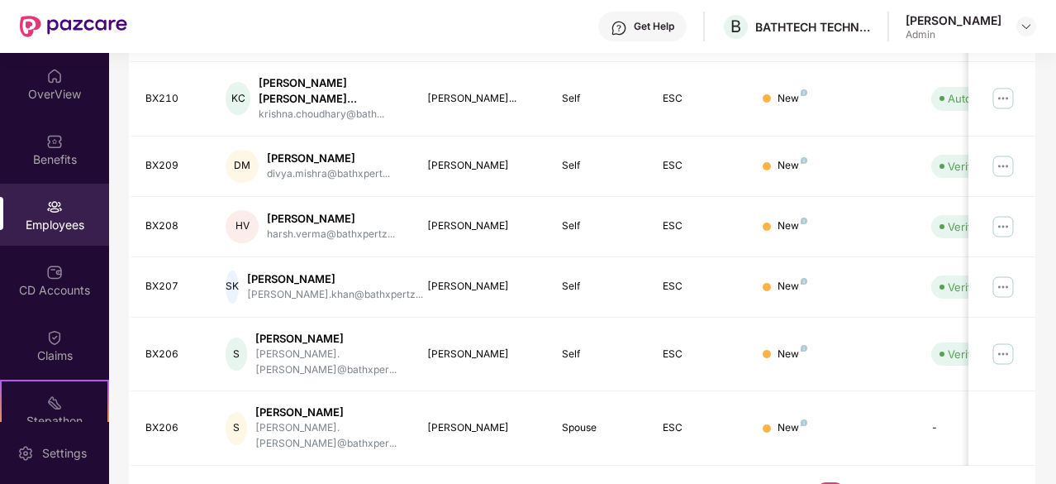
scroll to position [542, 0]
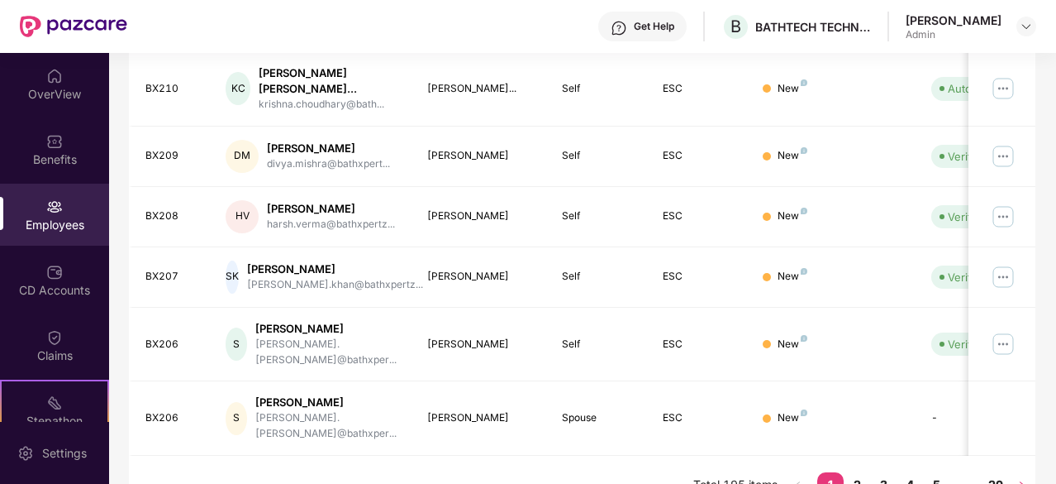
click at [1023, 480] on icon "right" at bounding box center [1023, 485] width 10 height 10
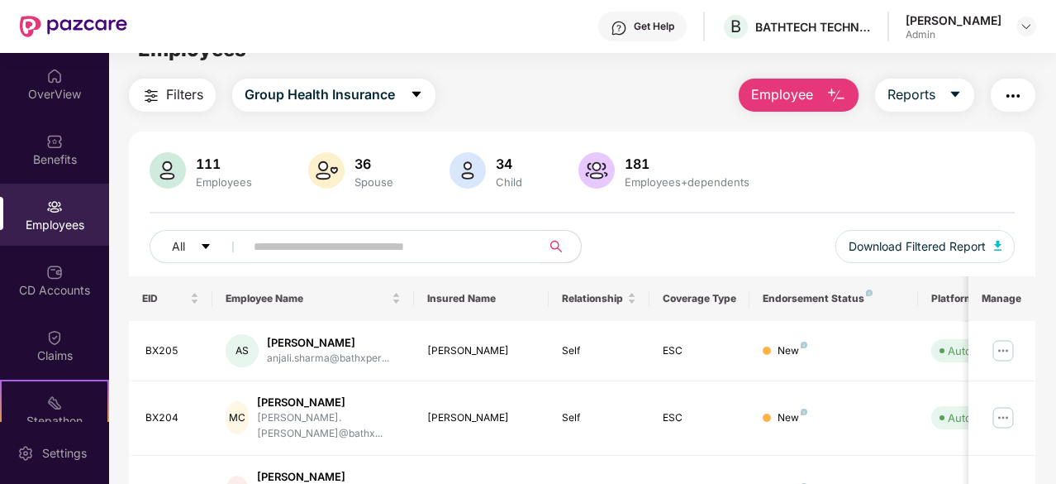
scroll to position [0, 0]
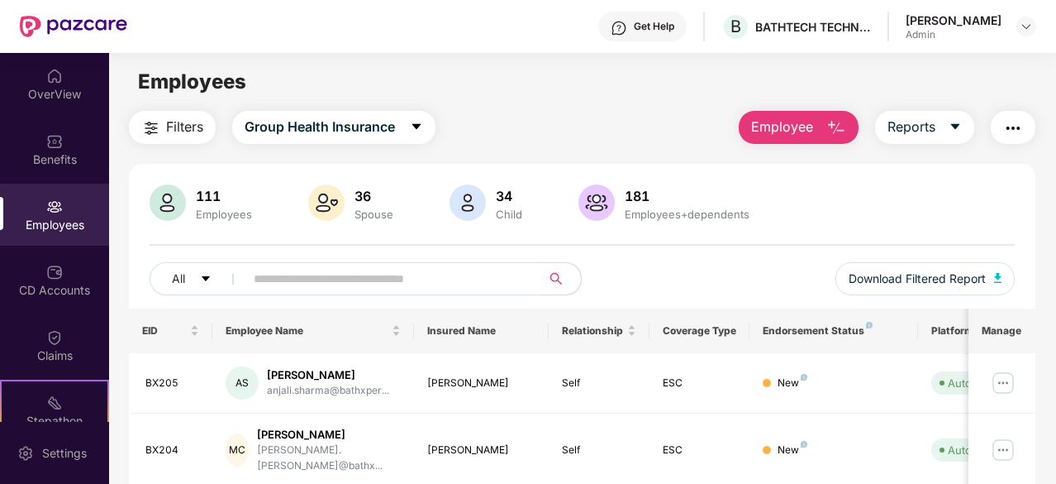
click at [180, 116] on button "Filters" at bounding box center [172, 127] width 87 height 33
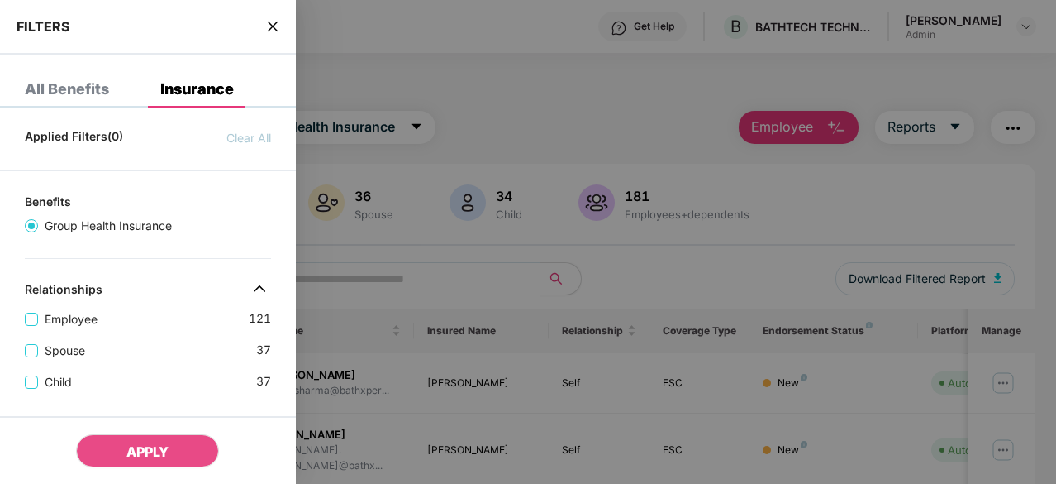
click at [275, 31] on icon "close" at bounding box center [272, 26] width 13 height 13
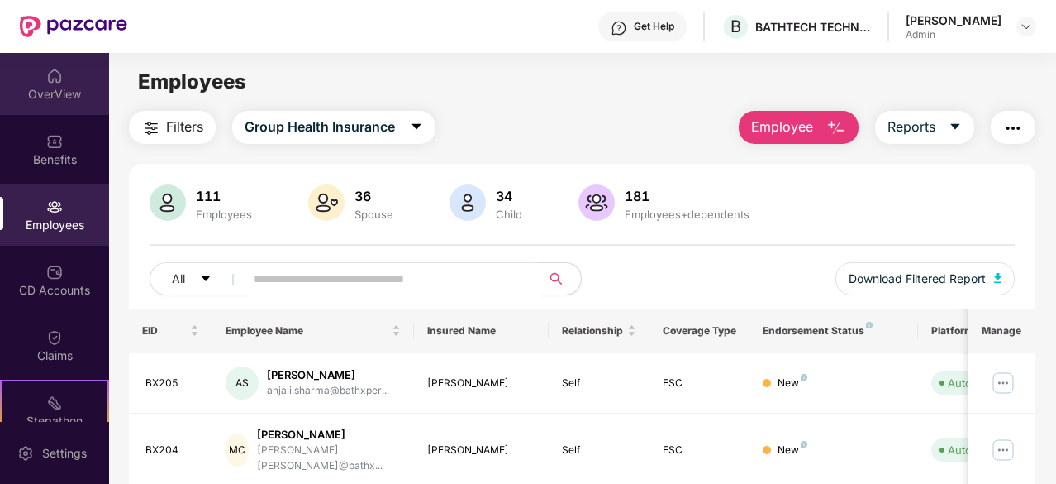
click at [45, 88] on div "OverView" at bounding box center [54, 94] width 109 height 17
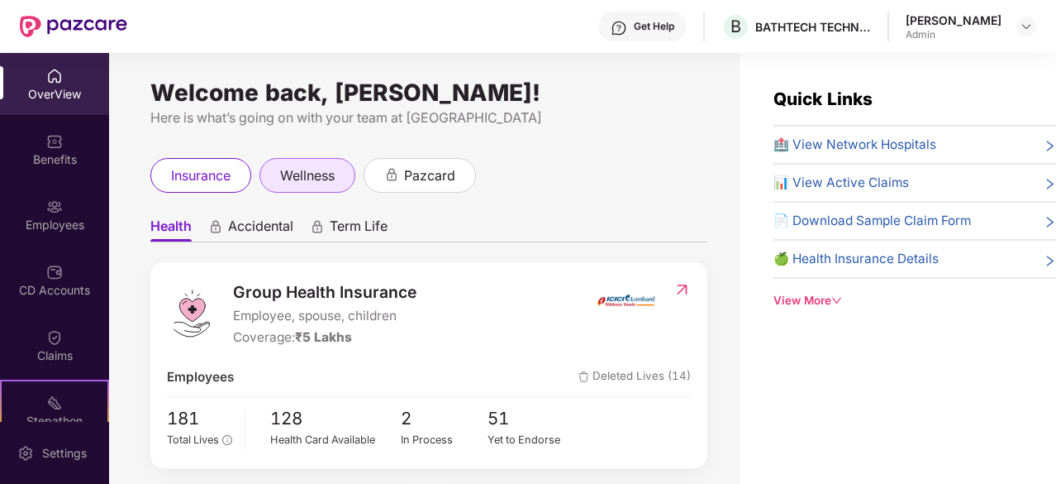
click at [312, 168] on span "wellness" at bounding box center [307, 175] width 55 height 21
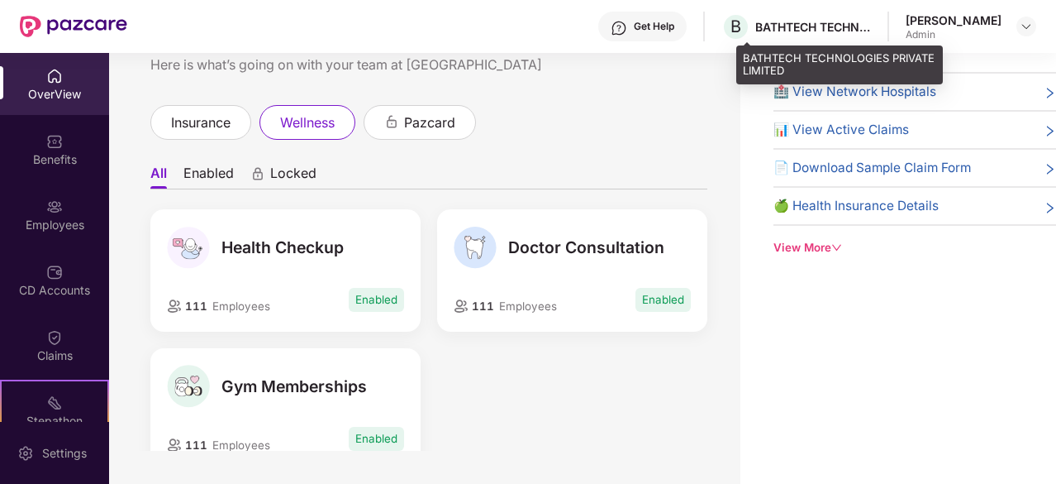
click at [807, 35] on div "B BATHTECH TECHNOLOGIES PRIVATE LIMITED" at bounding box center [797, 26] width 150 height 29
click at [767, 25] on div "B BATHTECH TECHNOLOGIES PRIVATE LIMITED" at bounding box center [797, 26] width 150 height 29
click at [751, 25] on span "B" at bounding box center [736, 26] width 29 height 29
click at [804, 26] on div "BATHTECH TECHNOLOGIES PRIVATE LIMITED" at bounding box center [813, 27] width 116 height 16
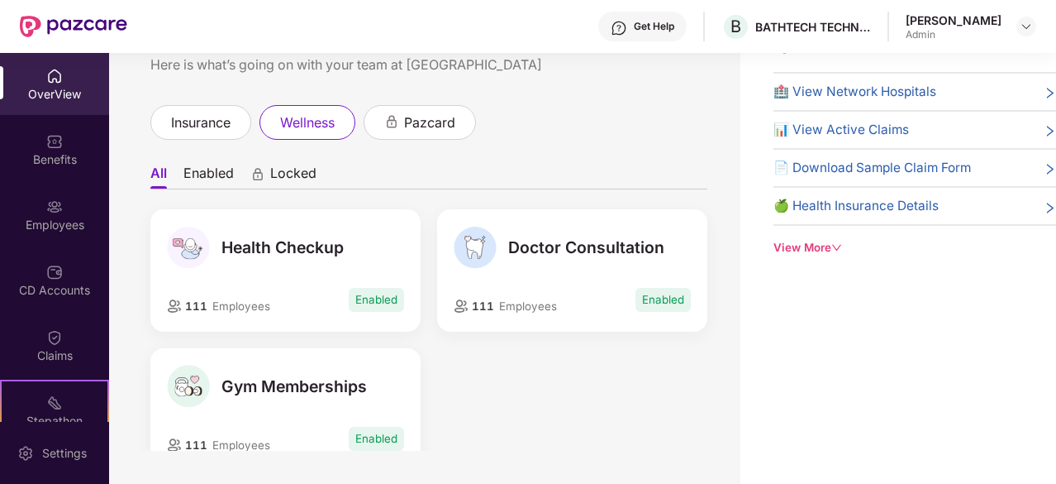
click at [940, 31] on div "Admin" at bounding box center [954, 34] width 96 height 13
click at [1028, 21] on img at bounding box center [1026, 26] width 13 height 13
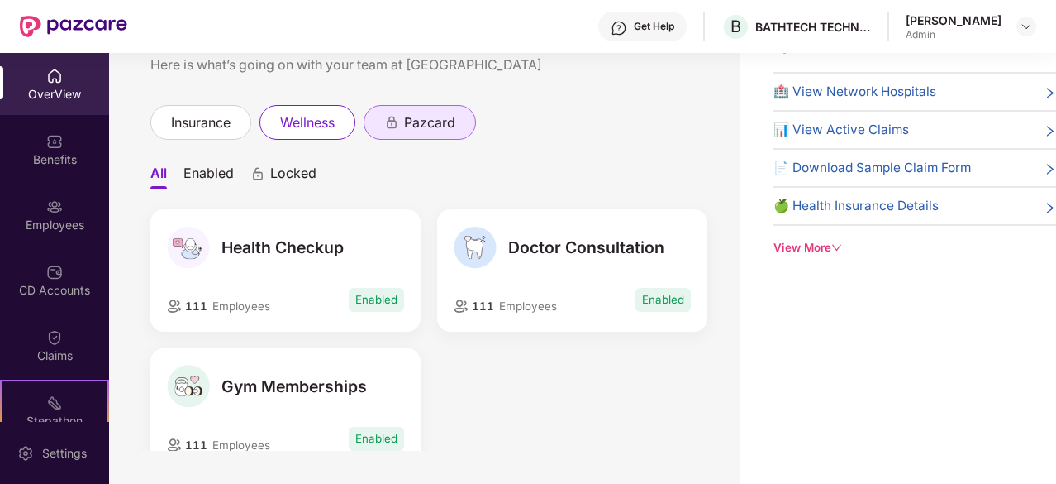
click at [436, 115] on span "pazcard" at bounding box center [429, 122] width 51 height 21
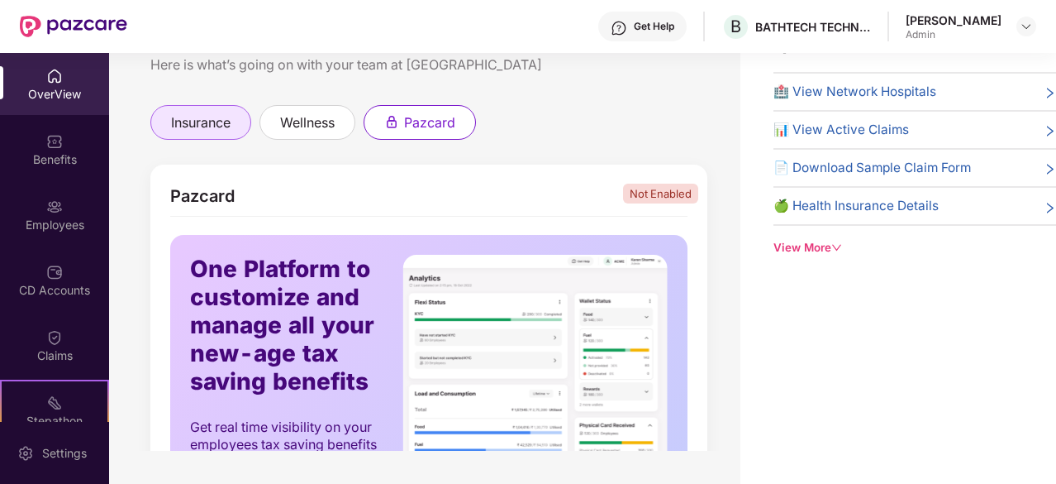
click at [193, 121] on span "insurance" at bounding box center [201, 122] width 60 height 21
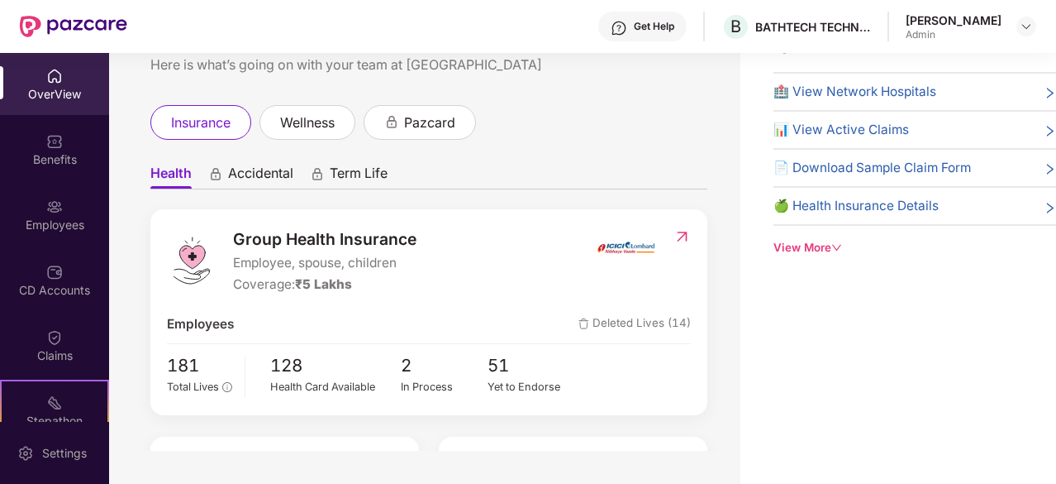
click at [265, 167] on span "Accidental" at bounding box center [260, 176] width 65 height 24
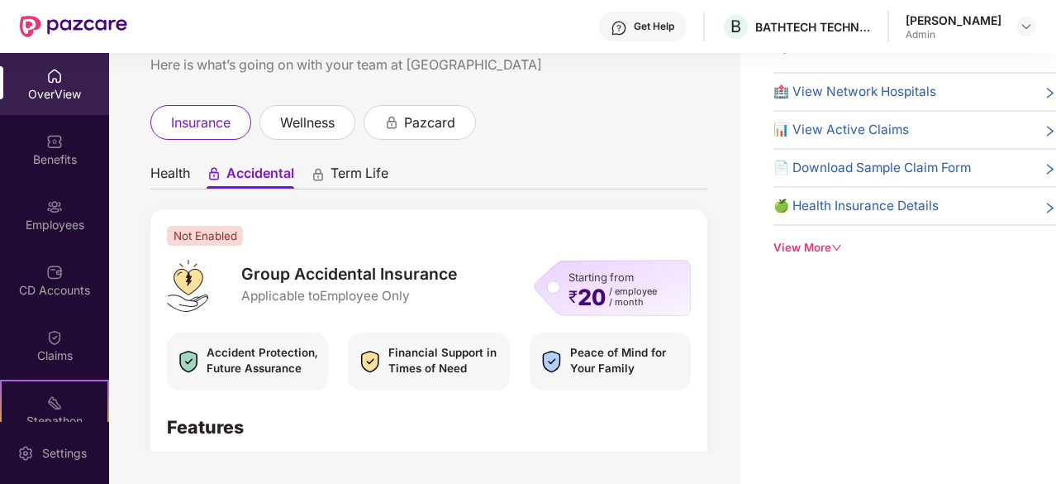
click at [157, 173] on span "Health" at bounding box center [170, 176] width 40 height 24
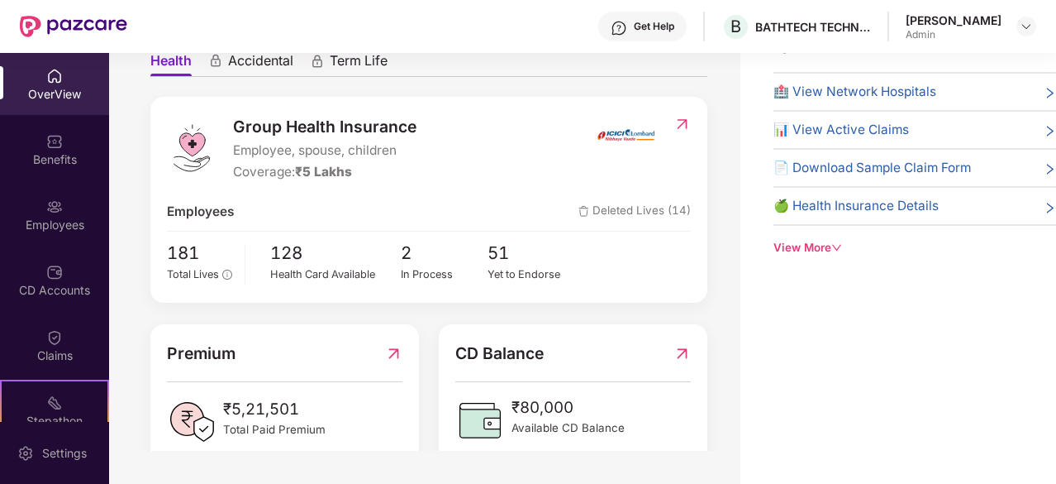
scroll to position [120, 0]
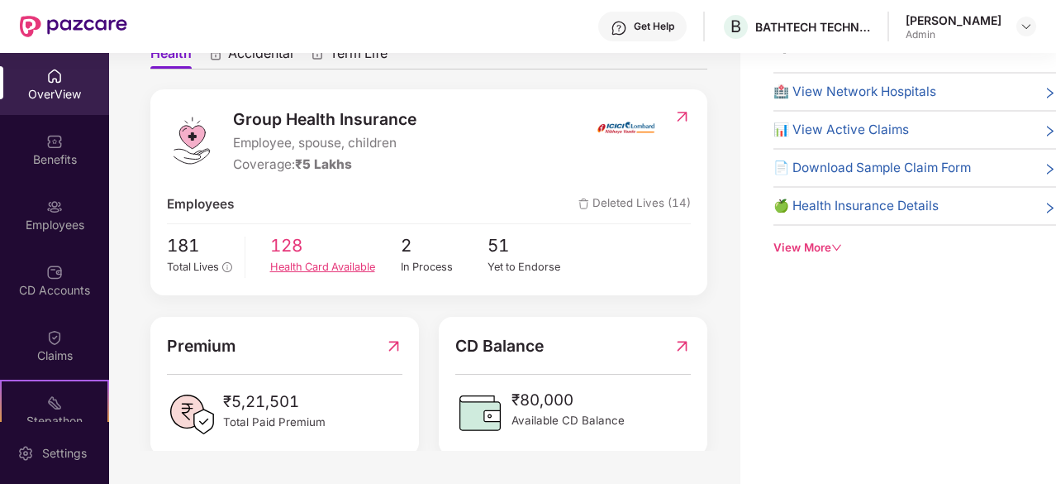
click at [336, 265] on div "Health Card Available" at bounding box center [335, 267] width 131 height 17
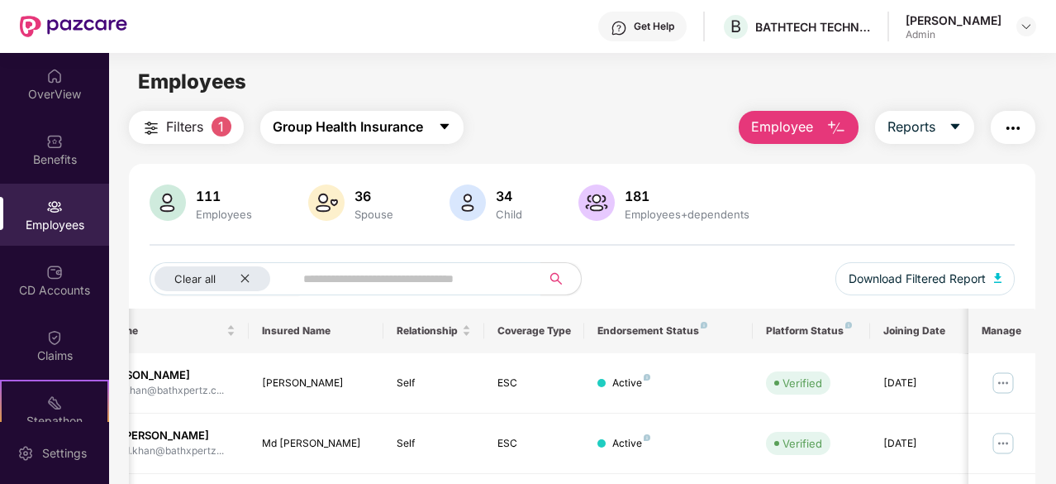
click at [379, 125] on span "Group Health Insurance" at bounding box center [348, 127] width 150 height 21
click at [210, 126] on button "Filters 1" at bounding box center [186, 127] width 115 height 33
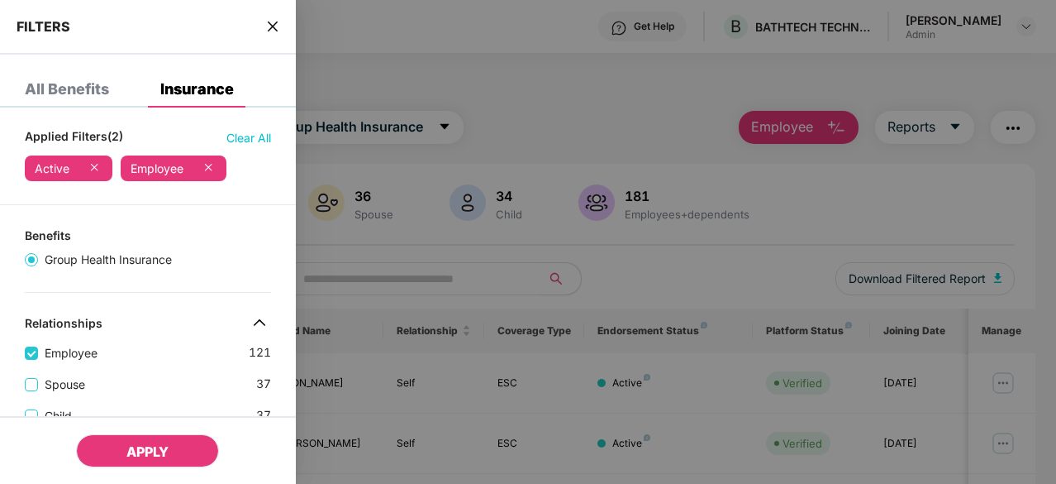
click at [159, 450] on span "APPLY" at bounding box center [147, 451] width 42 height 17
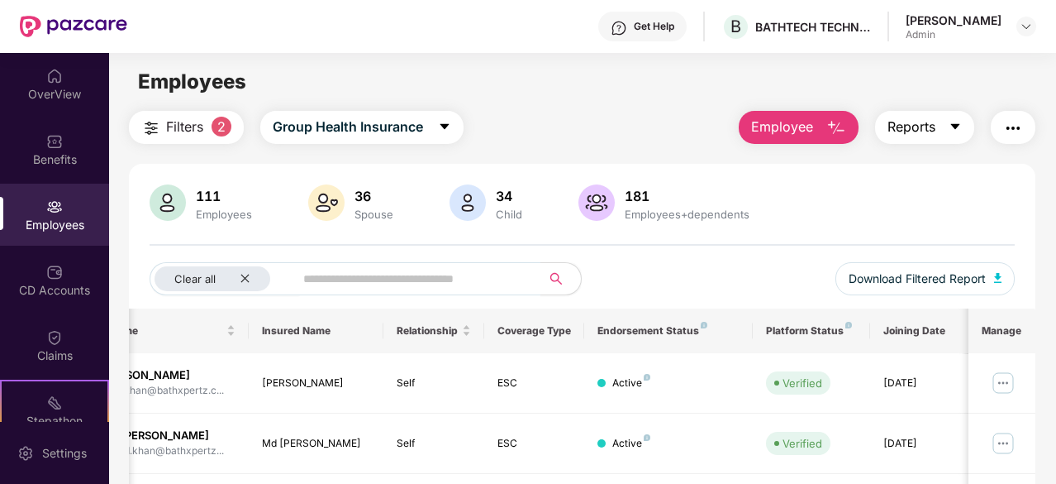
click at [919, 132] on span "Reports" at bounding box center [912, 127] width 48 height 21
click at [1010, 131] on img "button" at bounding box center [1013, 128] width 20 height 20
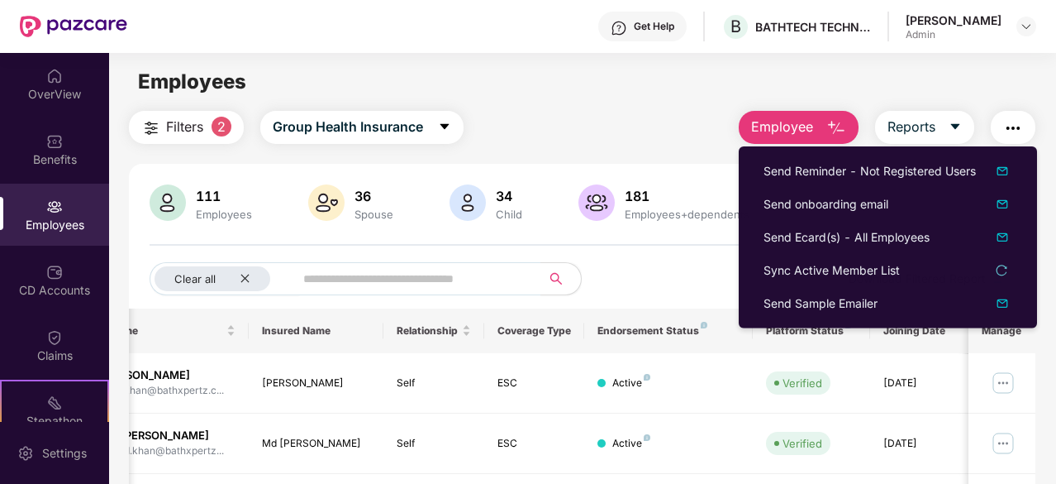
click at [862, 77] on div "Employees" at bounding box center [582, 81] width 946 height 31
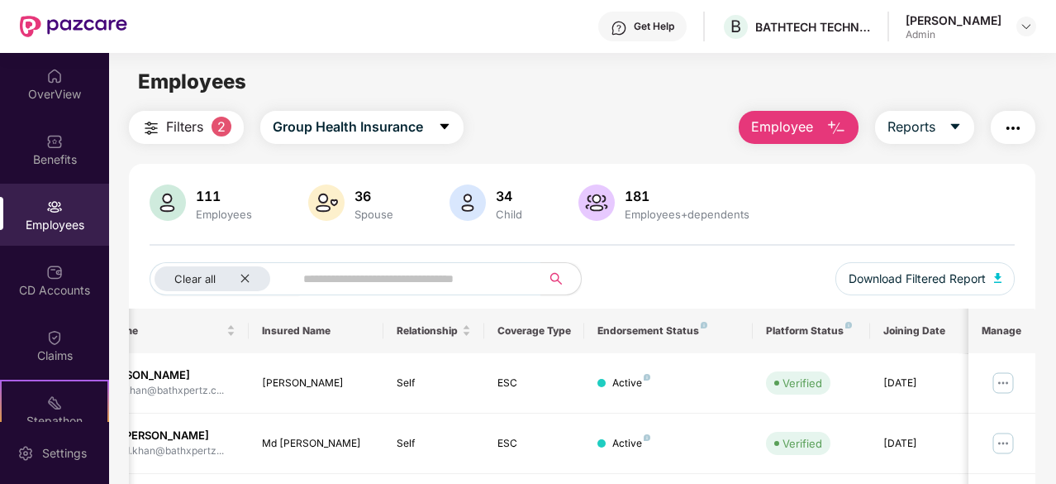
click at [840, 126] on img "button" at bounding box center [837, 128] width 20 height 20
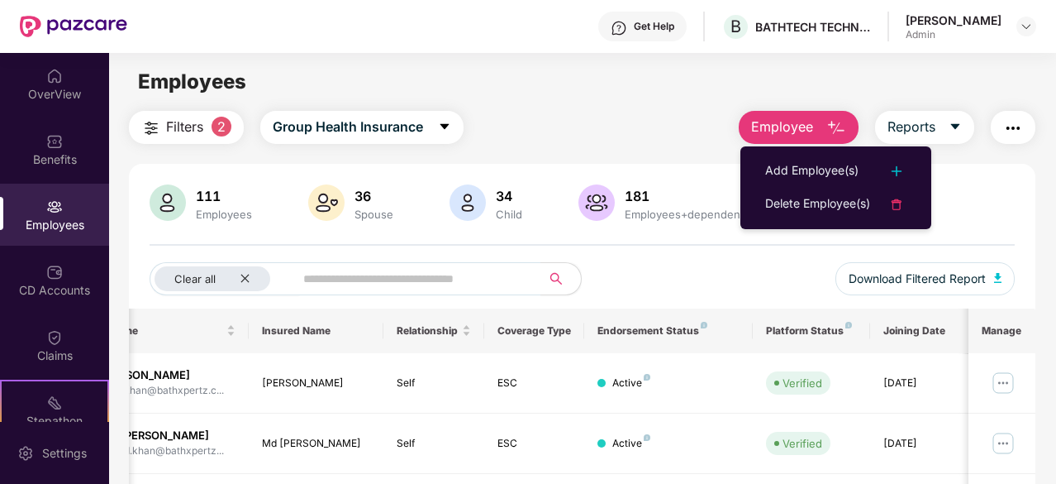
click at [703, 77] on div "Employees" at bounding box center [582, 81] width 946 height 31
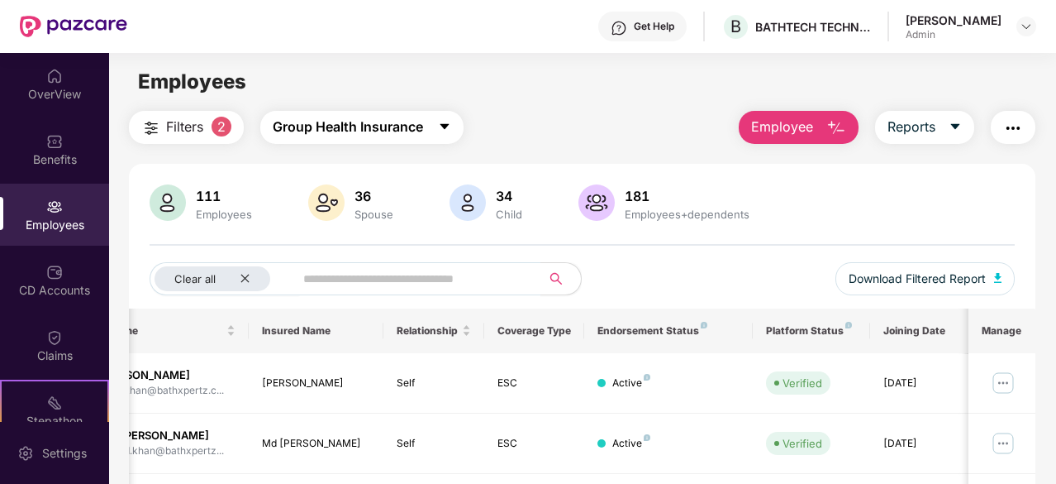
click at [331, 122] on span "Group Health Insurance" at bounding box center [348, 127] width 150 height 21
click at [273, 69] on div "Employees" at bounding box center [582, 81] width 946 height 31
click at [184, 203] on img at bounding box center [168, 202] width 36 height 36
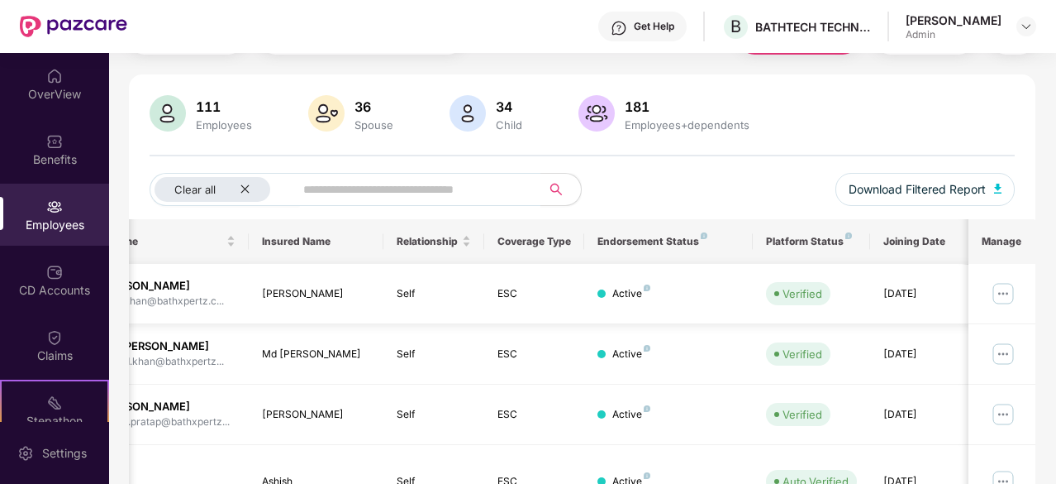
scroll to position [93, 0]
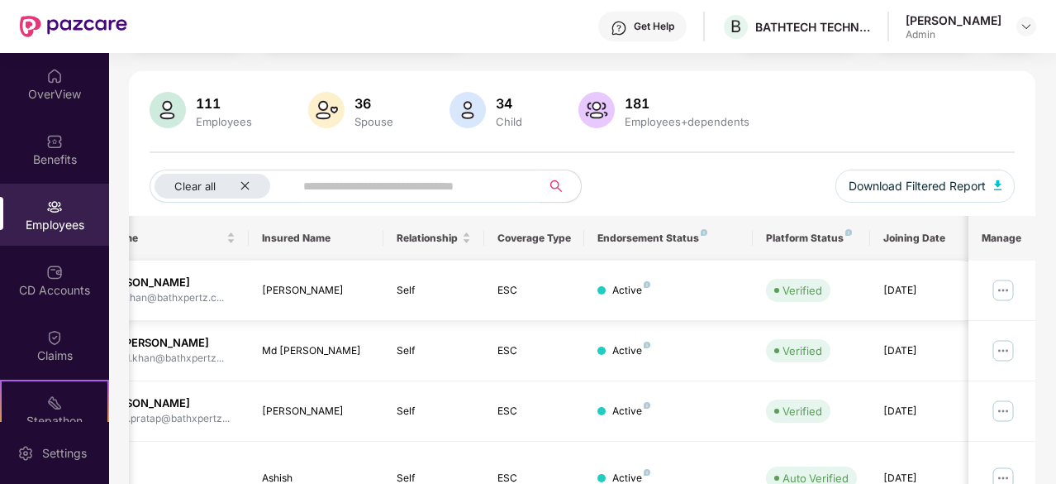
click at [1000, 287] on img at bounding box center [1003, 290] width 26 height 26
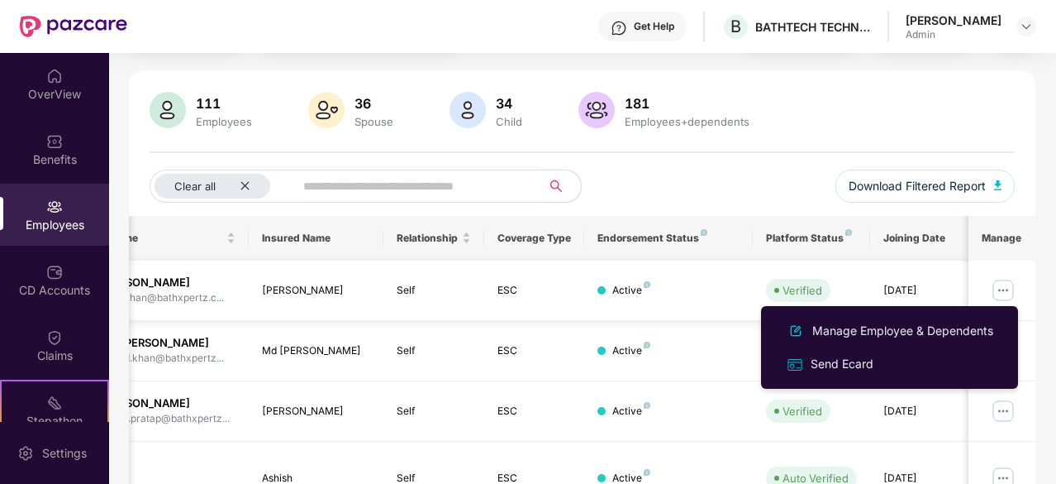
scroll to position [0, 0]
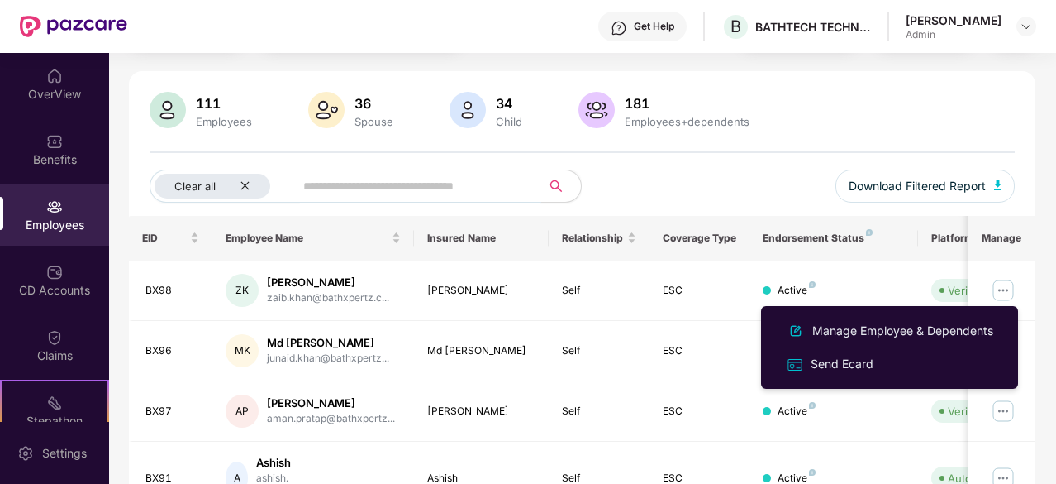
click at [355, 179] on input "text" at bounding box center [411, 186] width 216 height 25
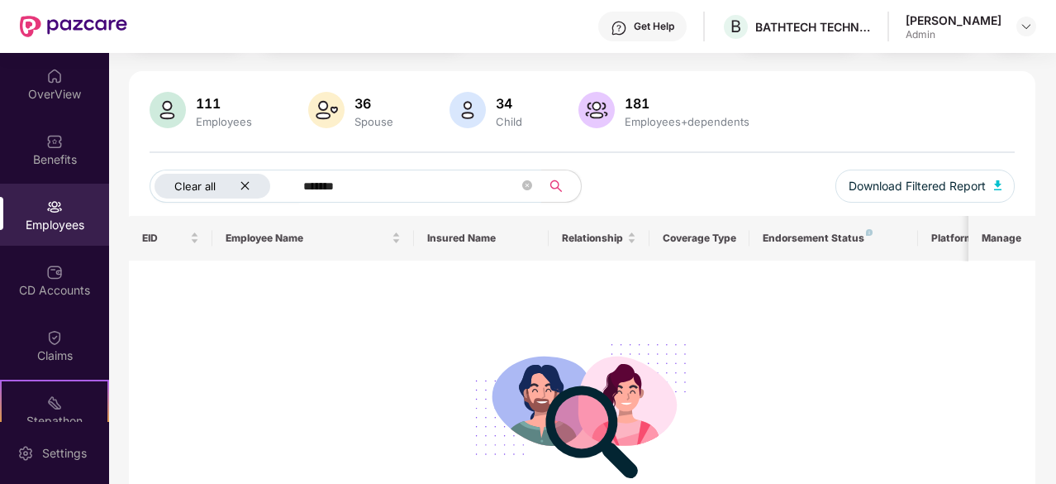
type input "*******"
click at [247, 184] on icon "close" at bounding box center [245, 185] width 11 height 11
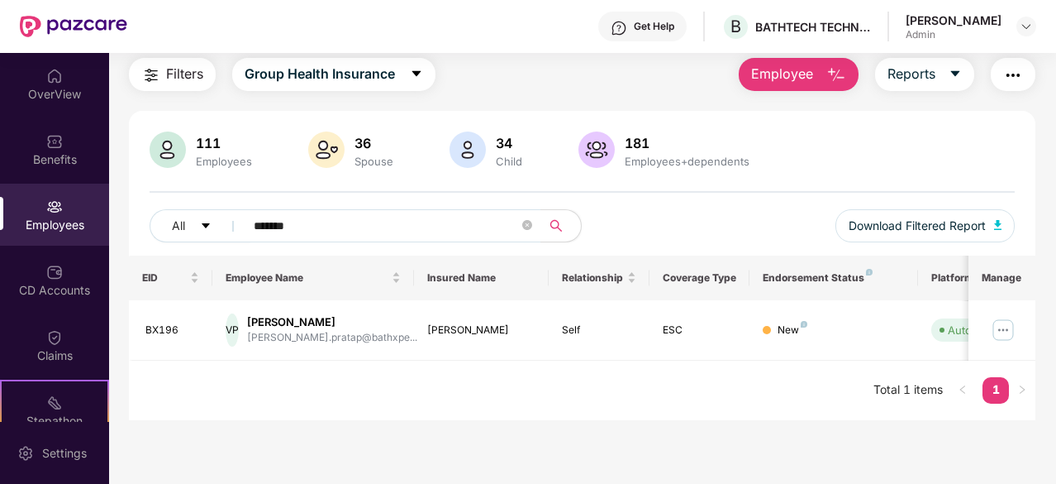
scroll to position [53, 0]
click at [1003, 325] on img at bounding box center [1003, 330] width 26 height 26
click at [798, 322] on div "New" at bounding box center [793, 330] width 30 height 16
click at [1008, 328] on img at bounding box center [1003, 330] width 26 height 26
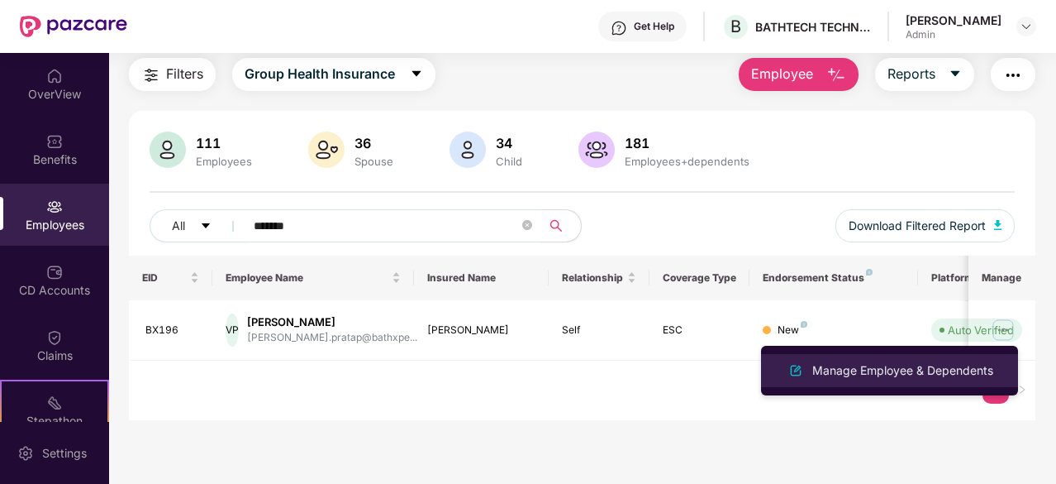
click at [927, 371] on div "Manage Employee & Dependents" at bounding box center [903, 370] width 188 height 18
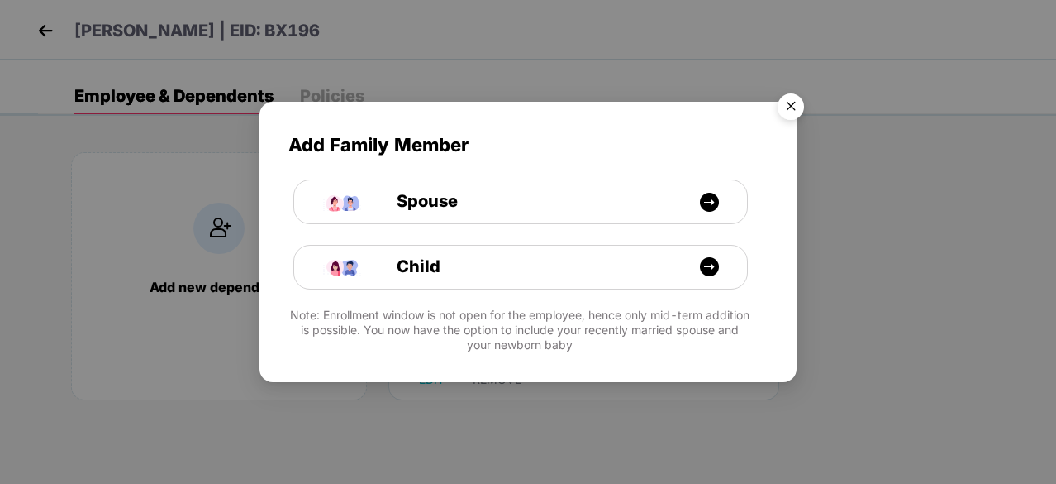
click at [800, 108] on img "Close" at bounding box center [791, 109] width 46 height 46
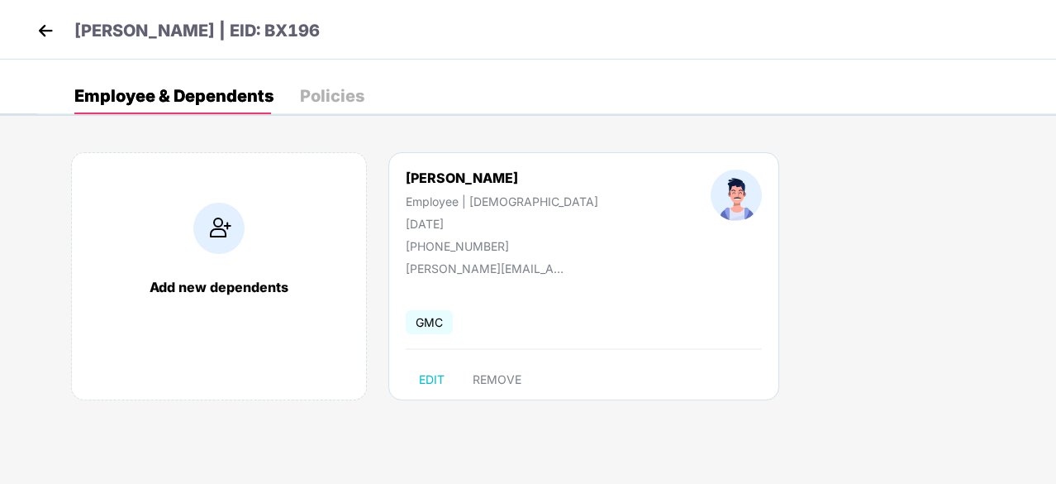
click at [441, 320] on span "GMC" at bounding box center [429, 322] width 47 height 24
click at [308, 83] on div "Policies" at bounding box center [332, 96] width 64 height 36
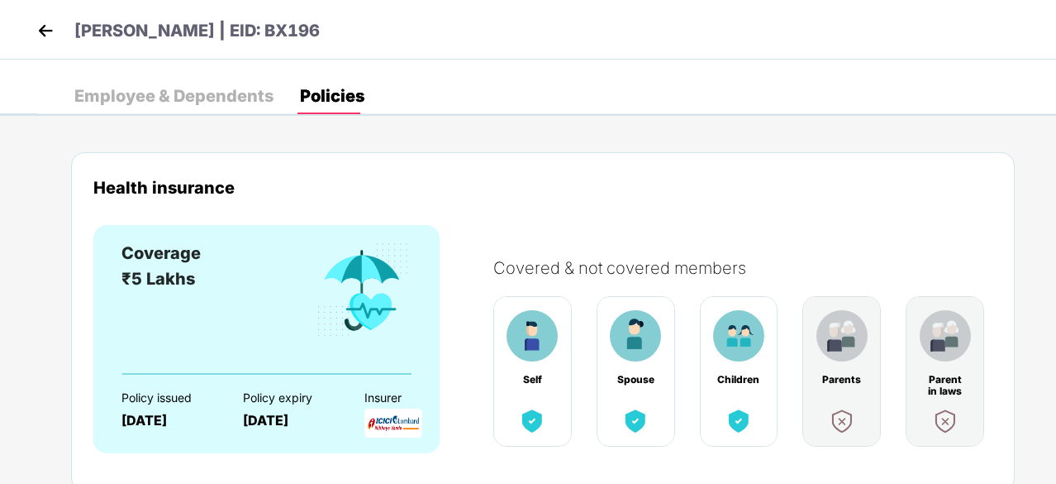
click at [397, 420] on img at bounding box center [394, 422] width 58 height 29
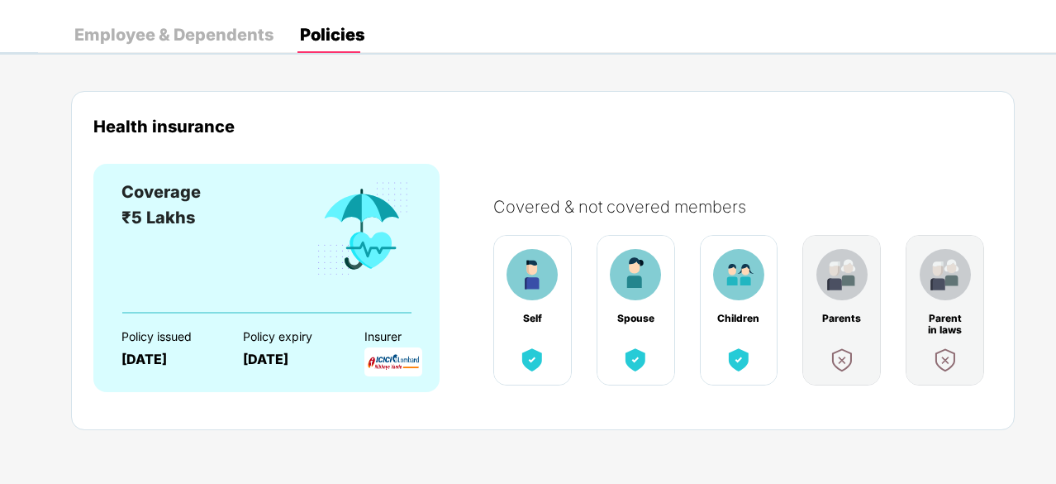
click at [164, 338] on div "Policy issued" at bounding box center [168, 336] width 93 height 13
click at [374, 355] on img at bounding box center [394, 361] width 58 height 29
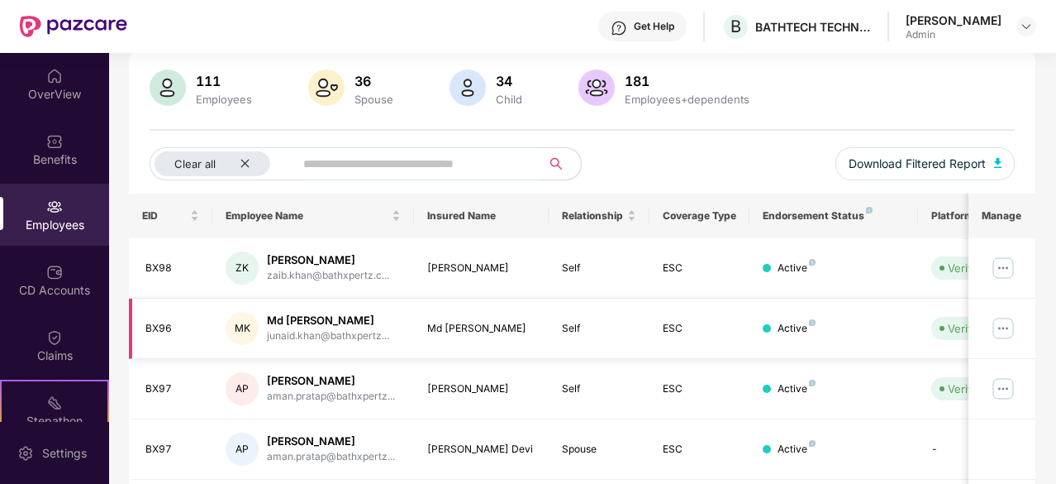
scroll to position [528, 0]
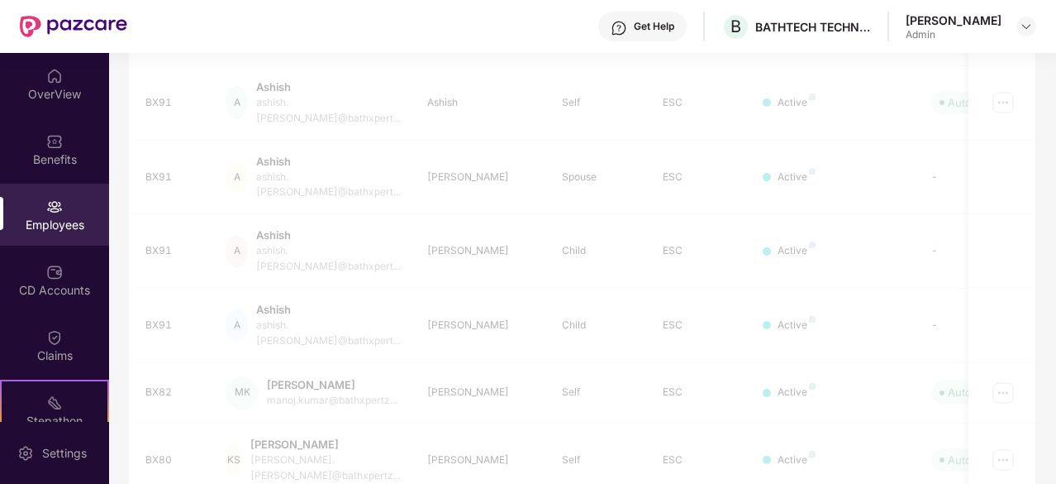
scroll to position [408, 0]
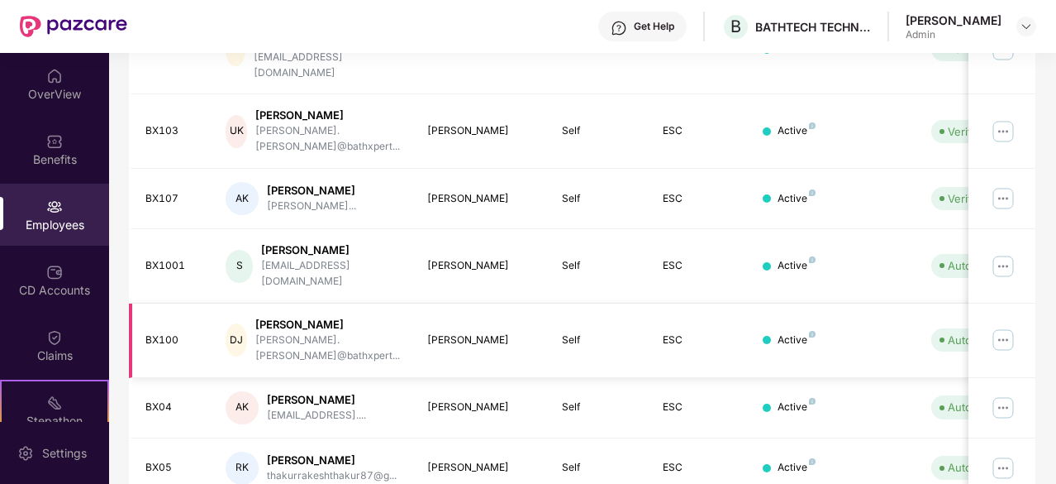
click at [1013, 326] on img at bounding box center [1003, 339] width 26 height 26
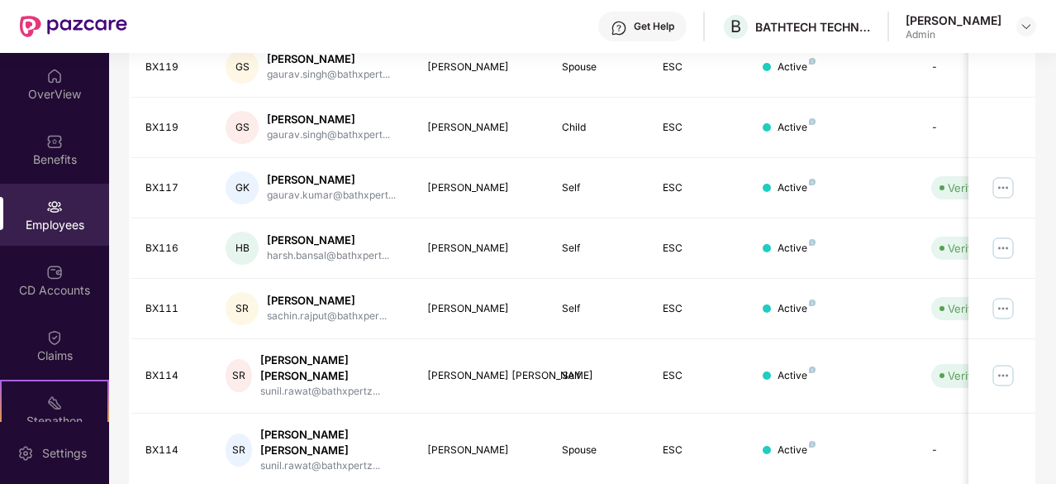
scroll to position [528, 0]
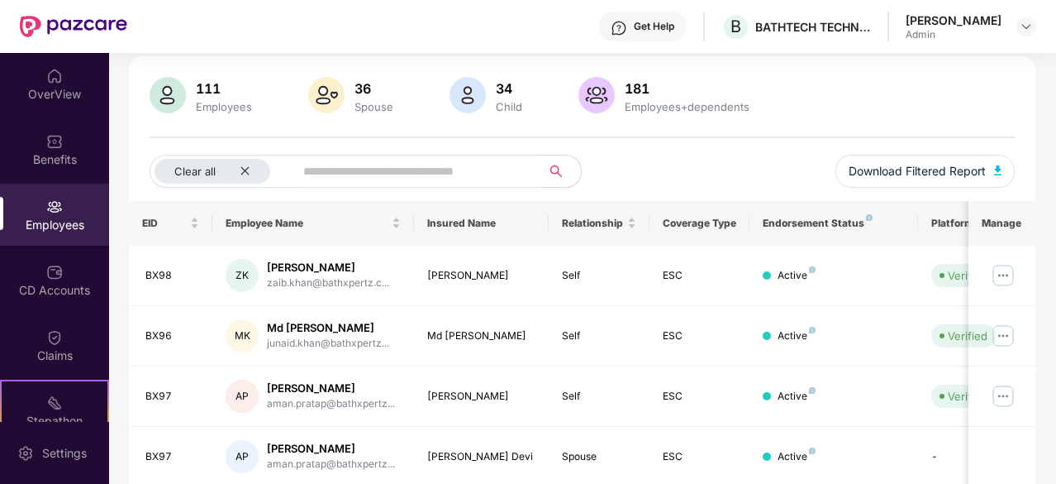
scroll to position [105, 0]
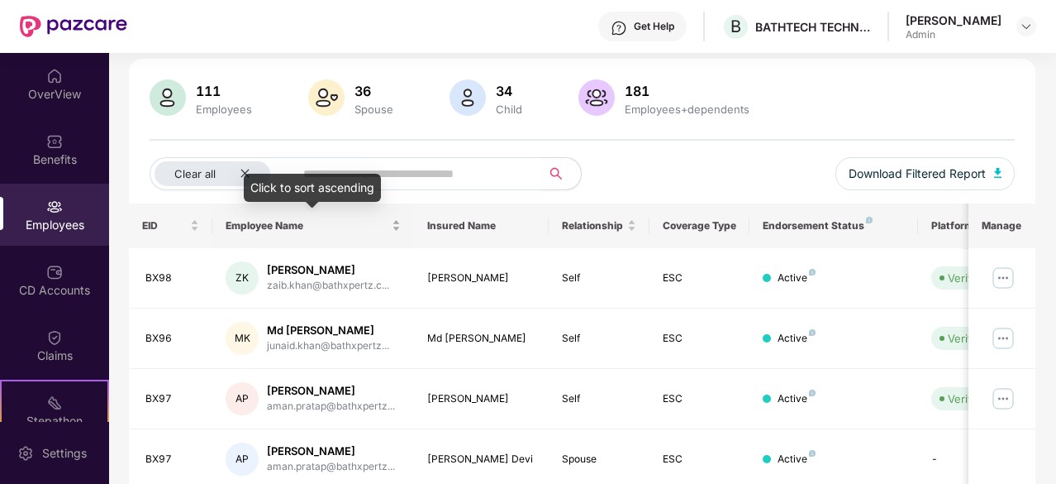
click at [398, 222] on div "Employee Name" at bounding box center [313, 225] width 175 height 16
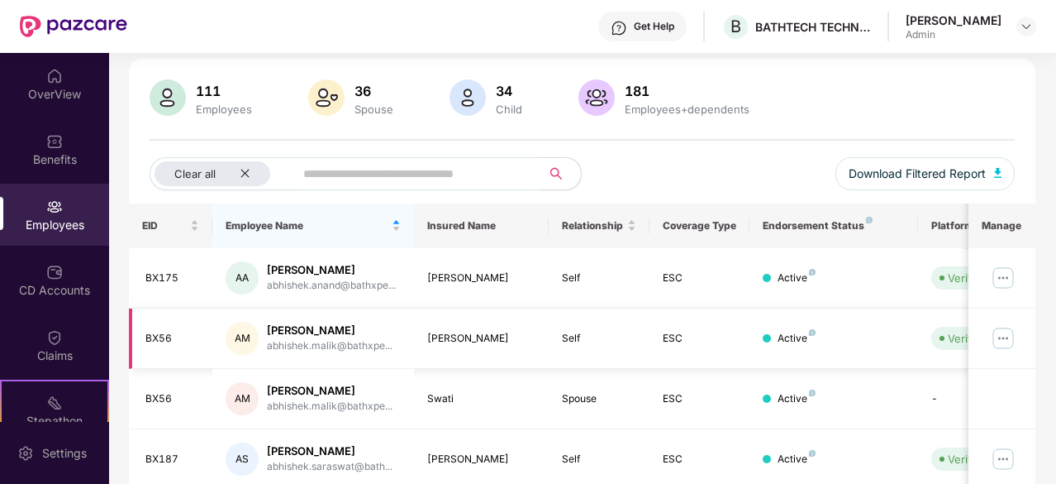
scroll to position [528, 0]
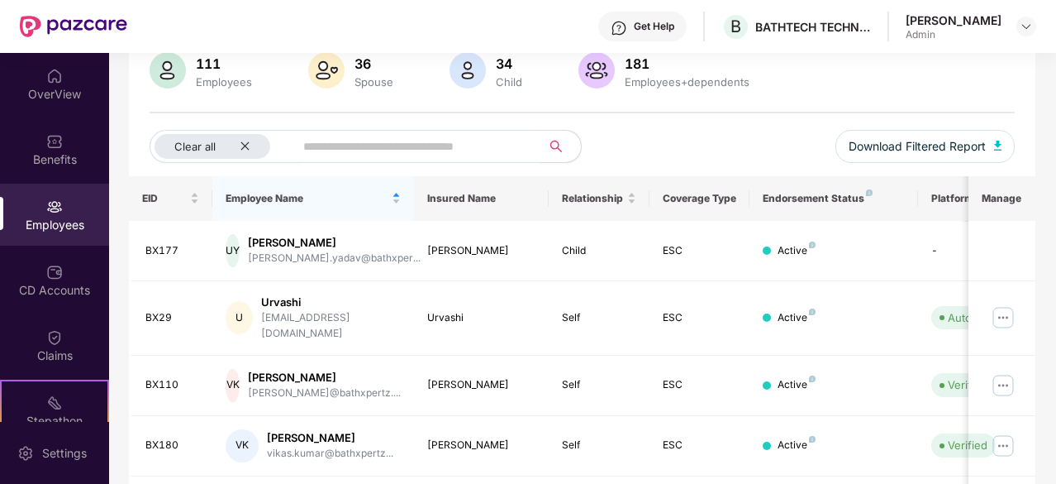
scroll to position [131, 0]
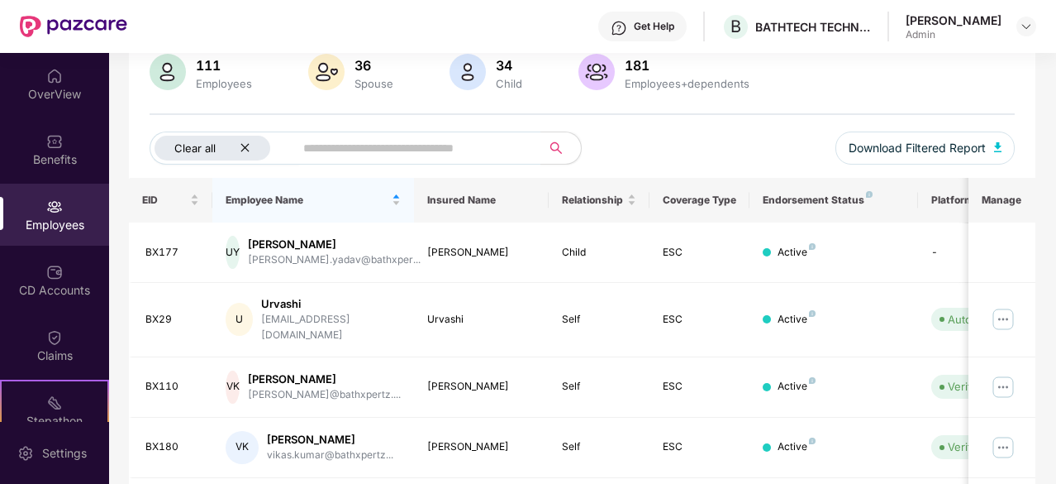
click at [243, 144] on icon "close" at bounding box center [245, 147] width 11 height 11
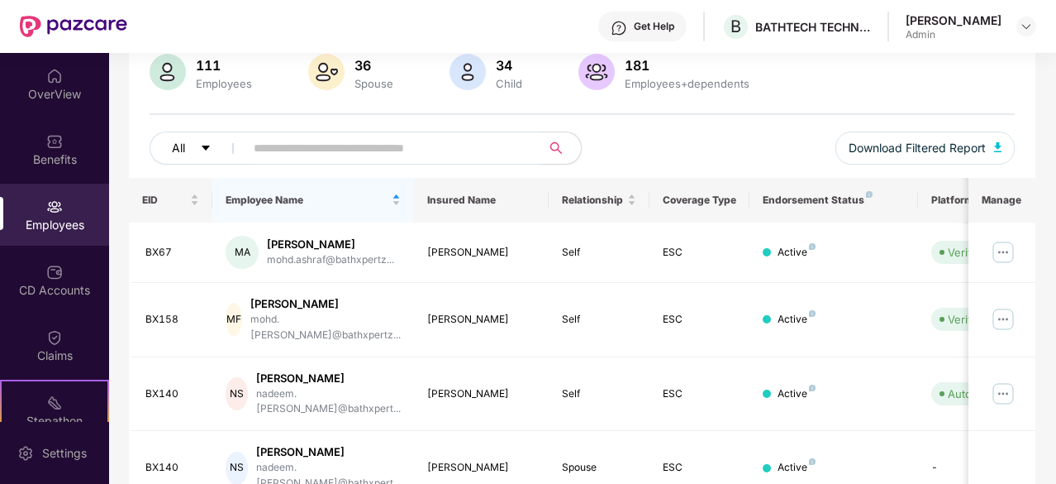
click at [208, 146] on icon "caret-down" at bounding box center [206, 148] width 12 height 12
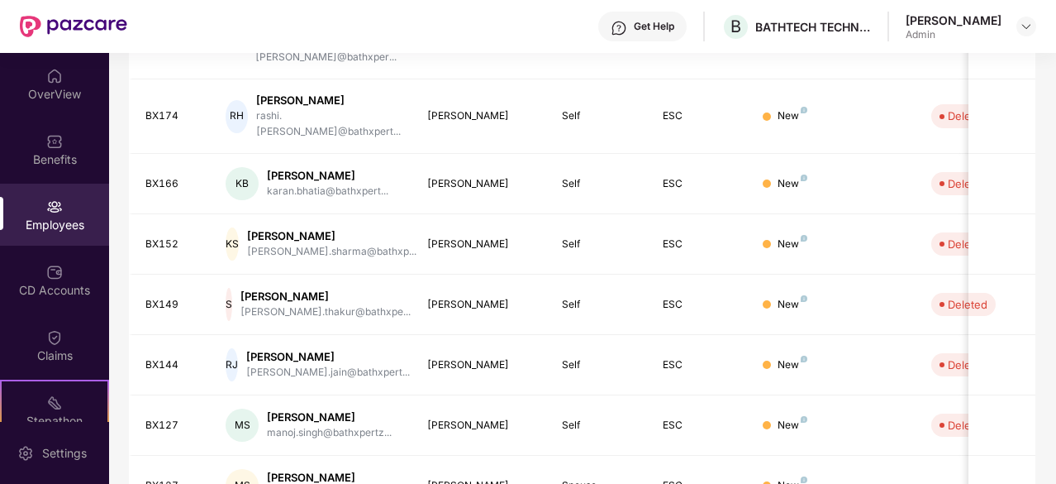
scroll to position [528, 0]
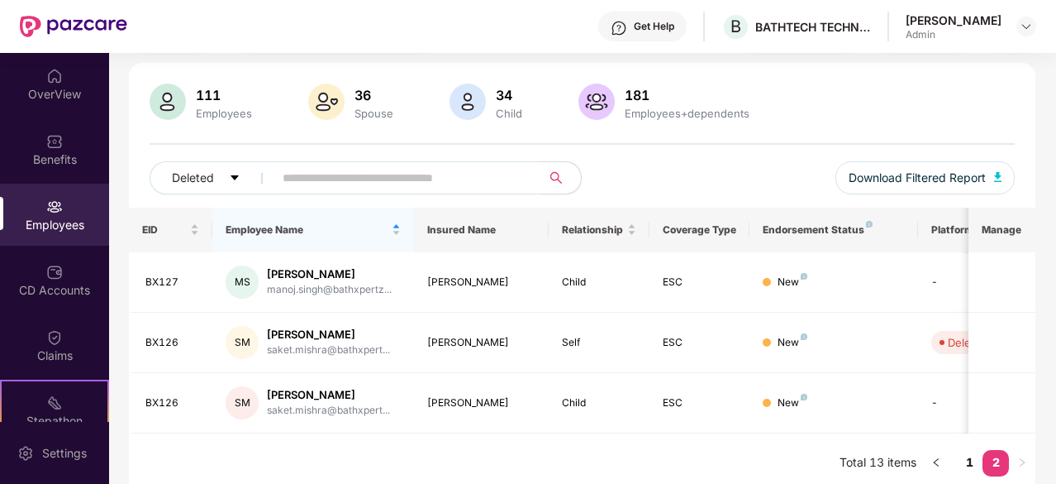
scroll to position [107, 0]
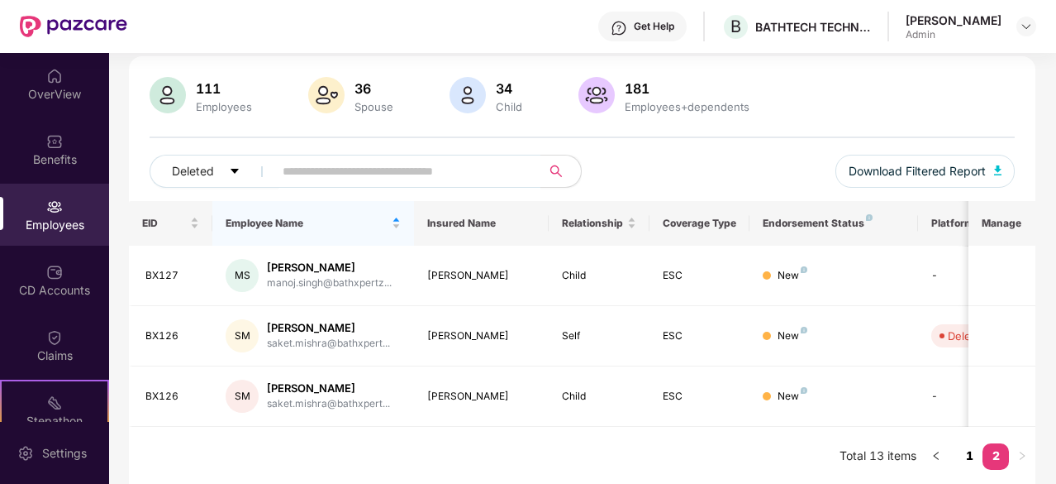
click at [972, 454] on link "1" at bounding box center [969, 455] width 26 height 25
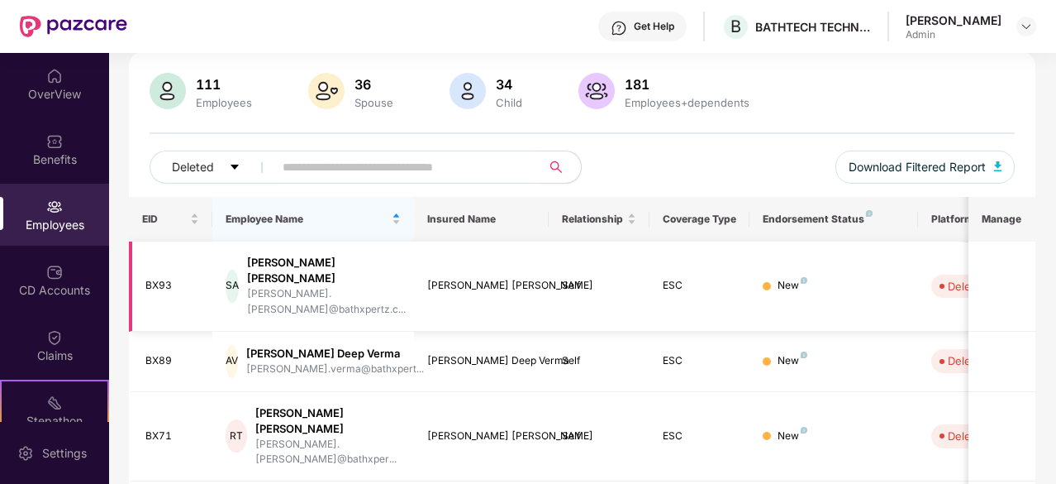
scroll to position [0, 0]
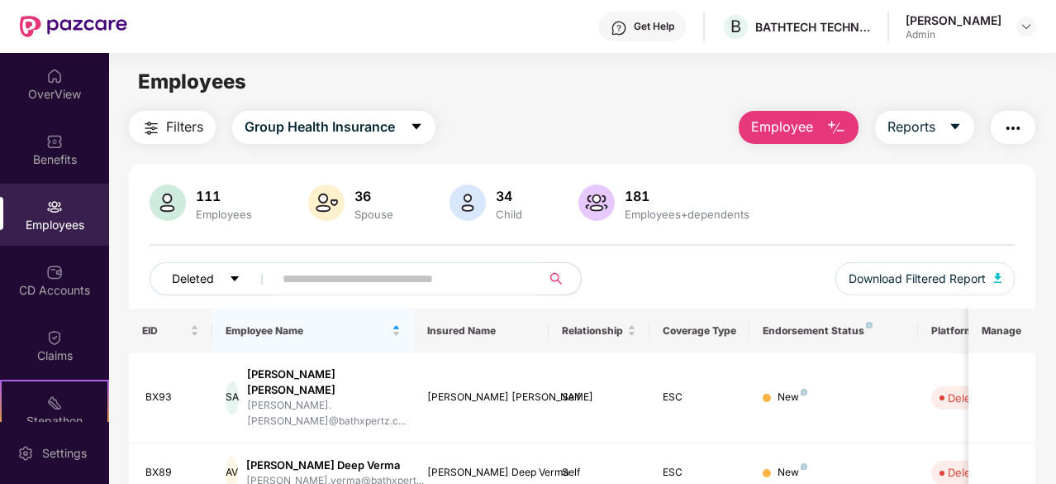
click at [212, 276] on span "Deleted" at bounding box center [193, 278] width 42 height 18
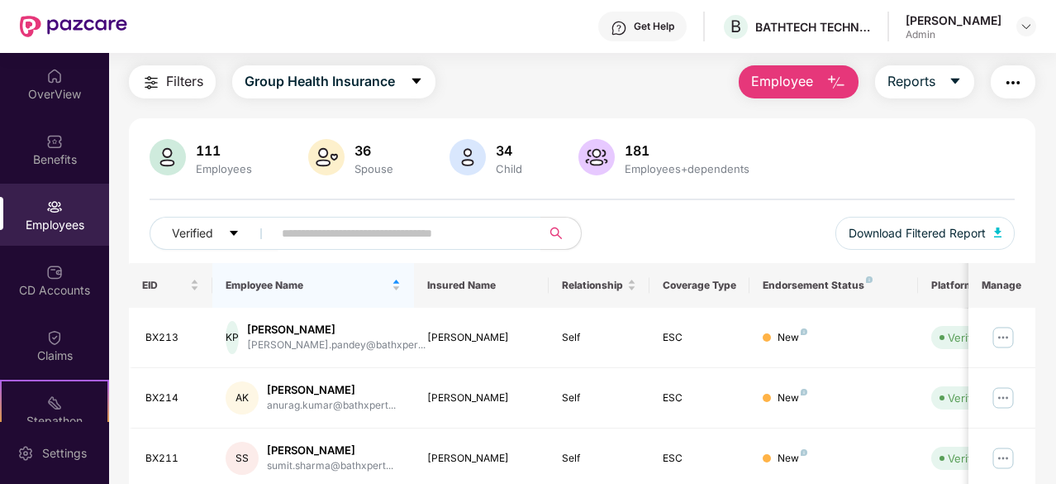
scroll to position [46, 0]
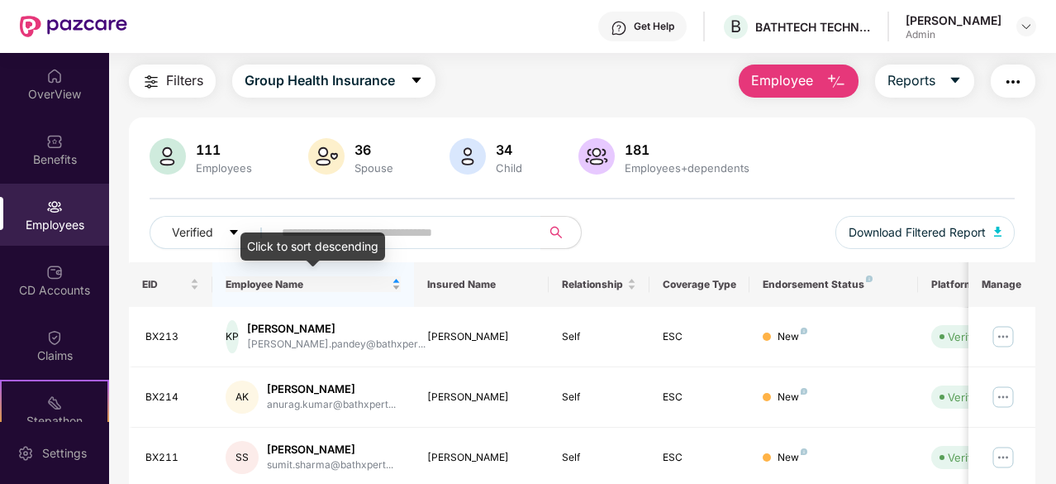
click at [395, 277] on div "Employee Name" at bounding box center [313, 284] width 175 height 16
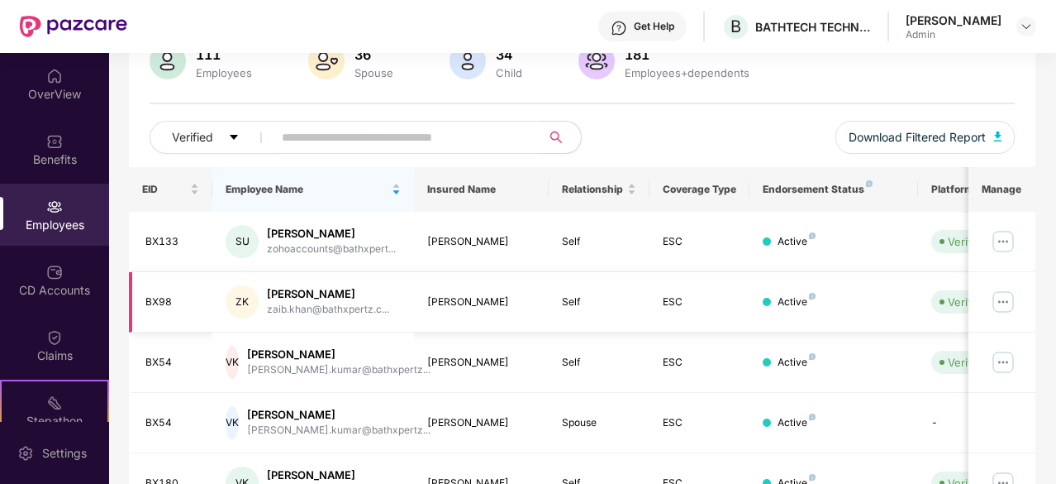
scroll to position [134, 0]
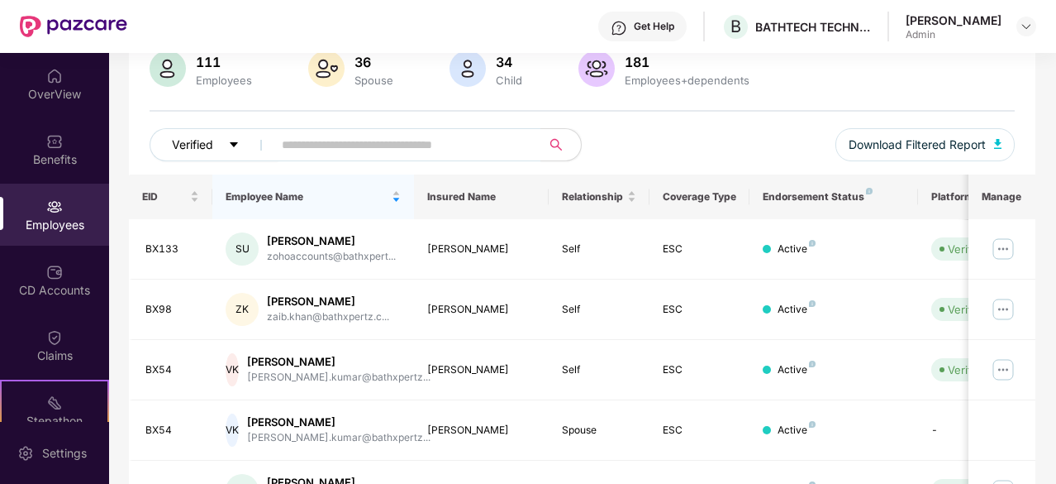
click at [230, 140] on icon "caret-down" at bounding box center [234, 145] width 12 height 12
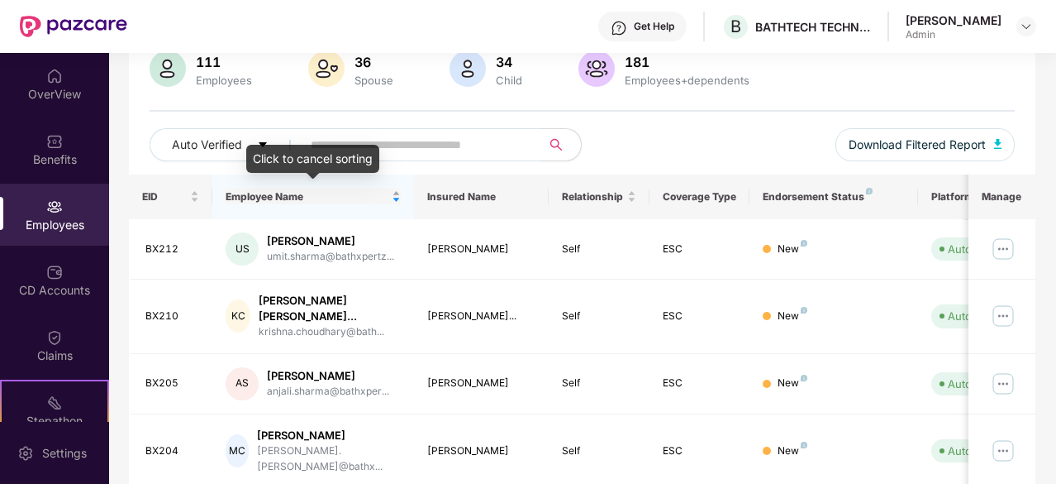
click at [395, 197] on div "Employee Name" at bounding box center [313, 196] width 175 height 16
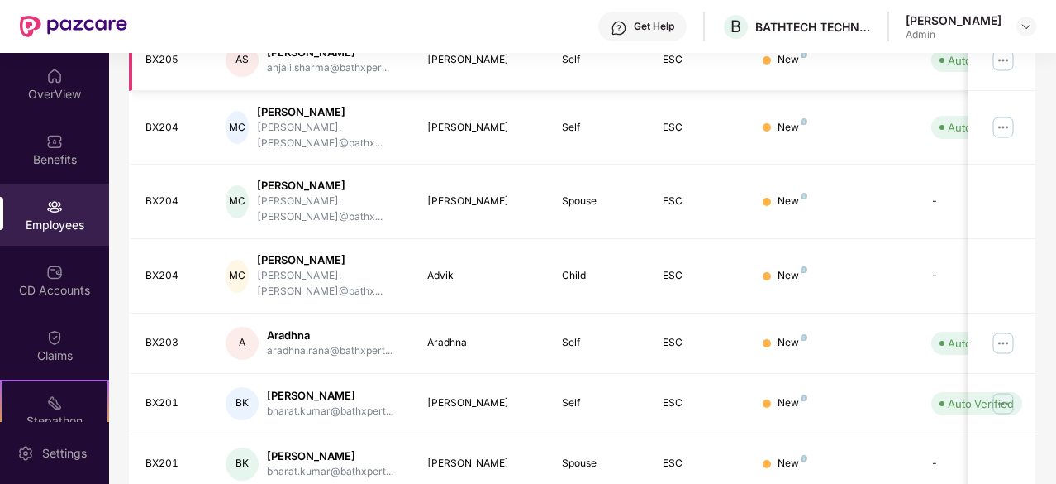
scroll to position [542, 0]
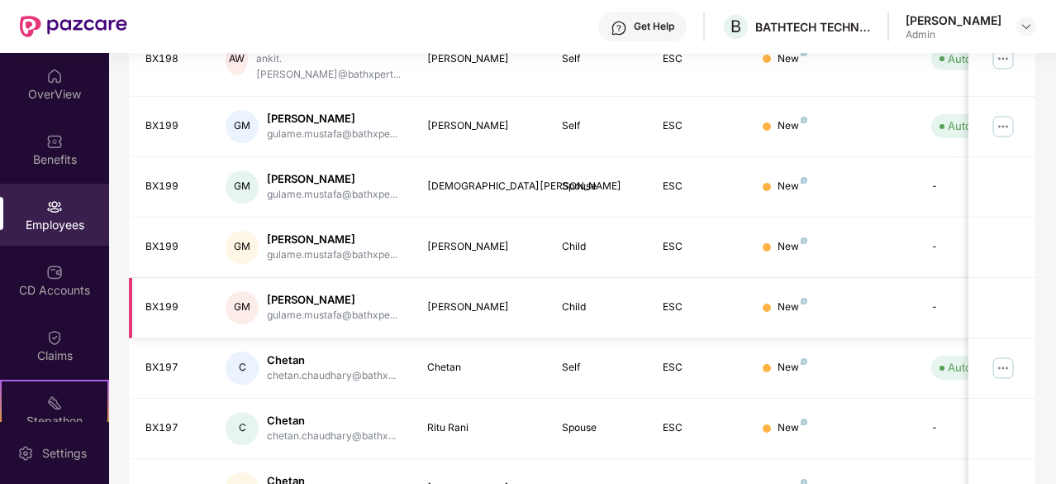
scroll to position [528, 0]
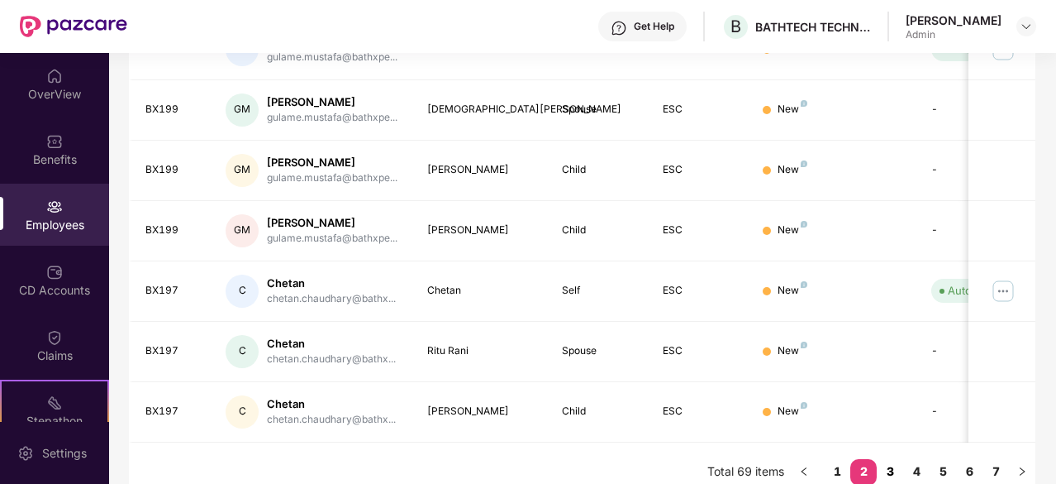
click at [891, 459] on link "3" at bounding box center [890, 471] width 26 height 25
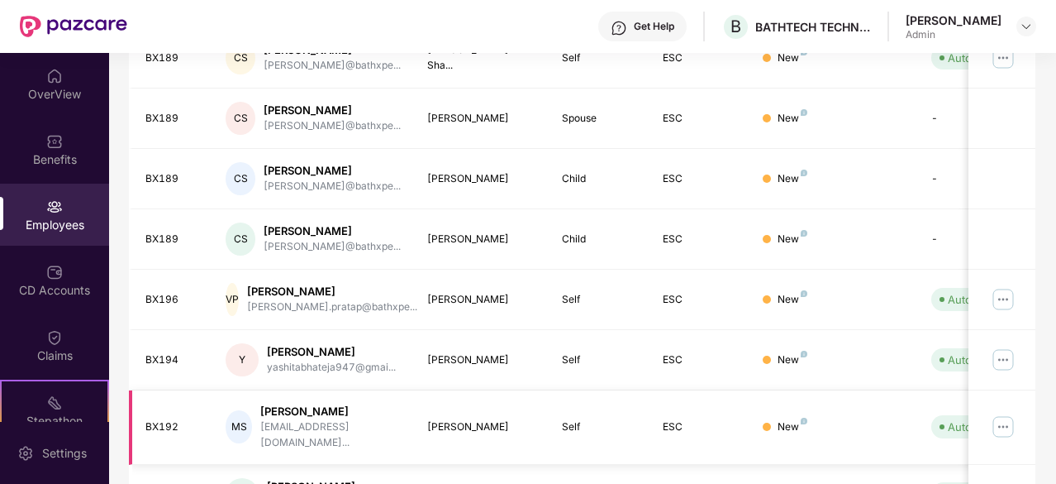
scroll to position [384, 0]
click at [1000, 293] on img at bounding box center [1003, 300] width 26 height 26
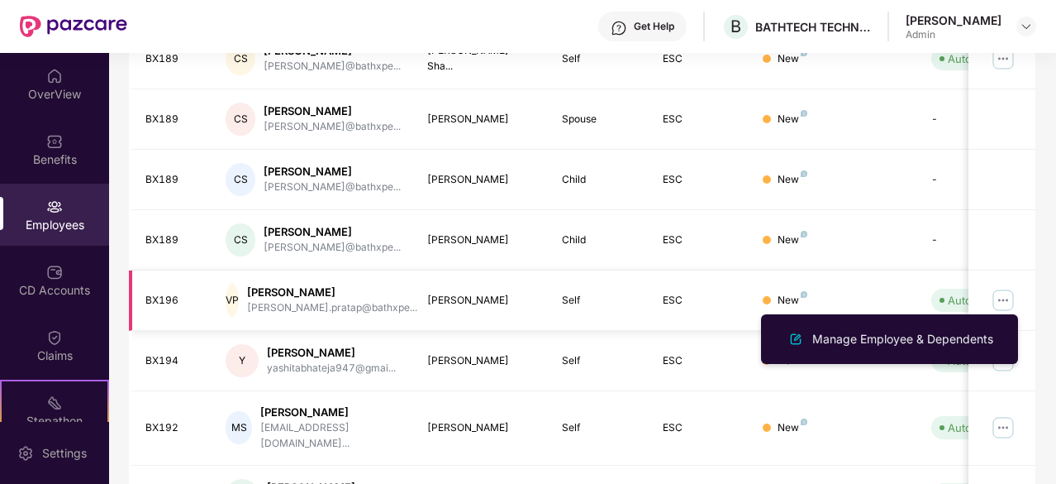
click at [303, 295] on div "Vikrant Pratap" at bounding box center [332, 292] width 170 height 16
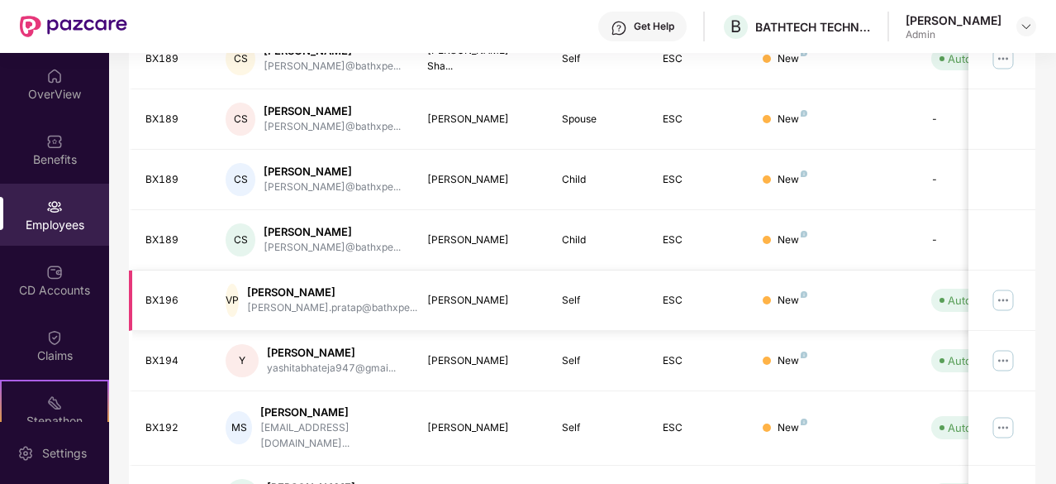
click at [230, 292] on div "VP" at bounding box center [232, 300] width 13 height 33
click at [236, 293] on div "VP" at bounding box center [232, 300] width 13 height 33
click at [284, 292] on div "Vikrant Pratap" at bounding box center [332, 292] width 170 height 16
click at [293, 288] on div "Vikrant Pratap" at bounding box center [332, 292] width 170 height 16
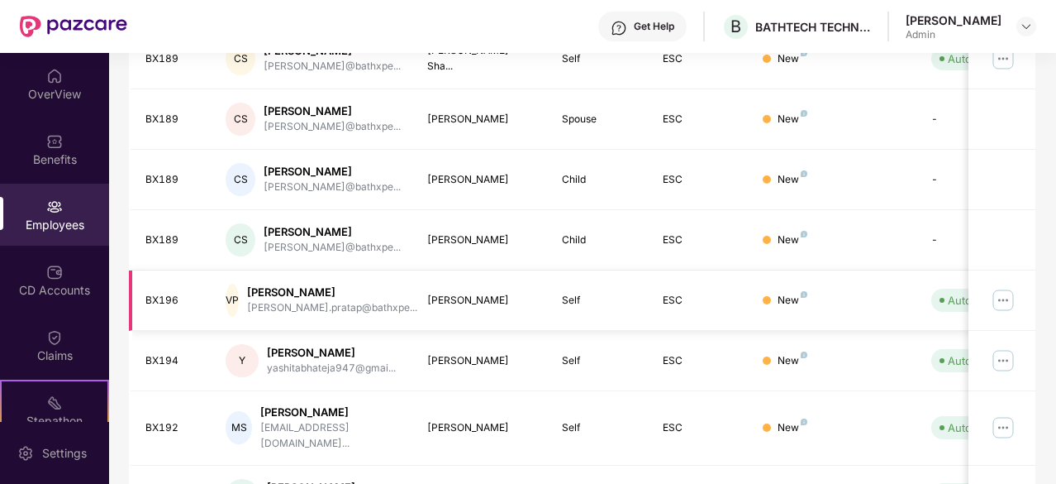
click at [484, 298] on div "Vikrant Pratap" at bounding box center [481, 301] width 108 height 16
click at [573, 297] on div "Self" at bounding box center [599, 301] width 74 height 16
click at [689, 311] on td "ESC" at bounding box center [700, 300] width 101 height 60
click at [769, 302] on div at bounding box center [767, 300] width 8 height 8
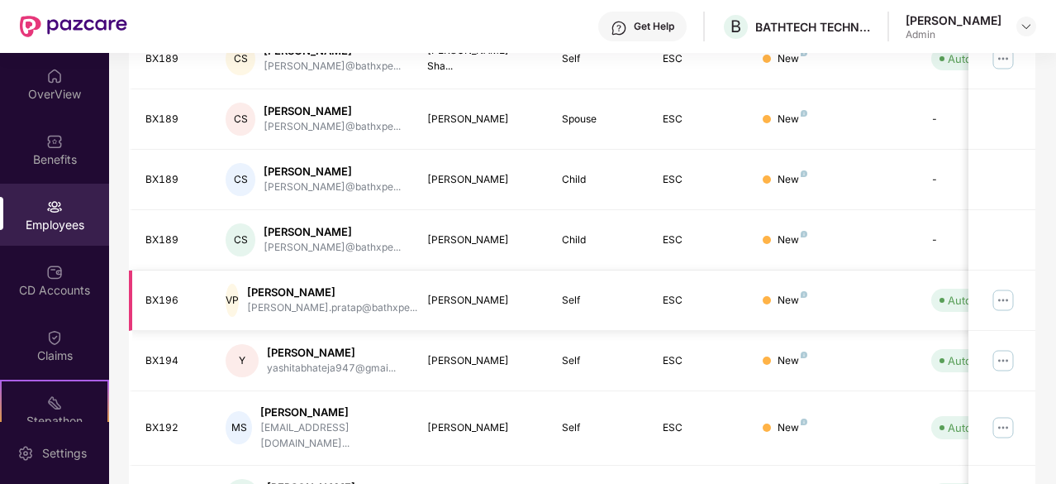
click at [769, 302] on div at bounding box center [767, 300] width 8 height 8
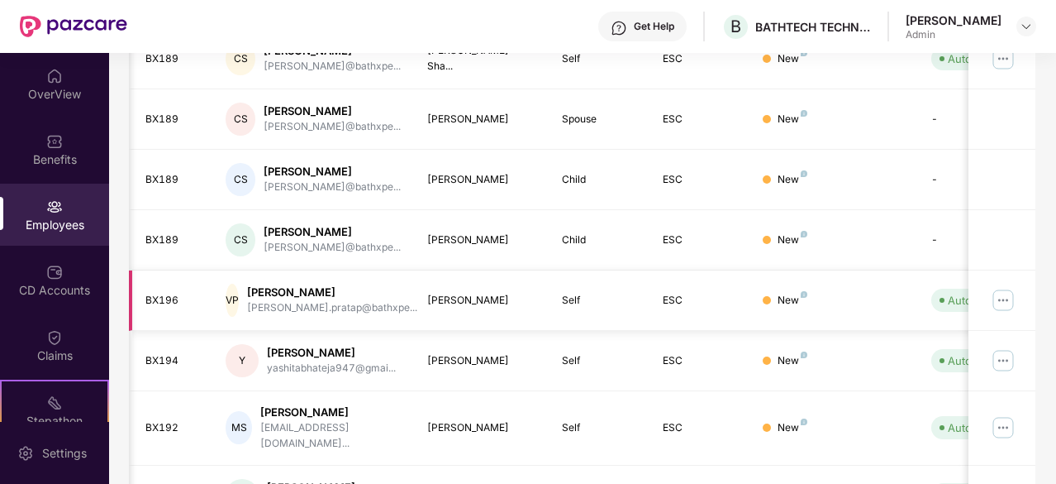
scroll to position [0, 165]
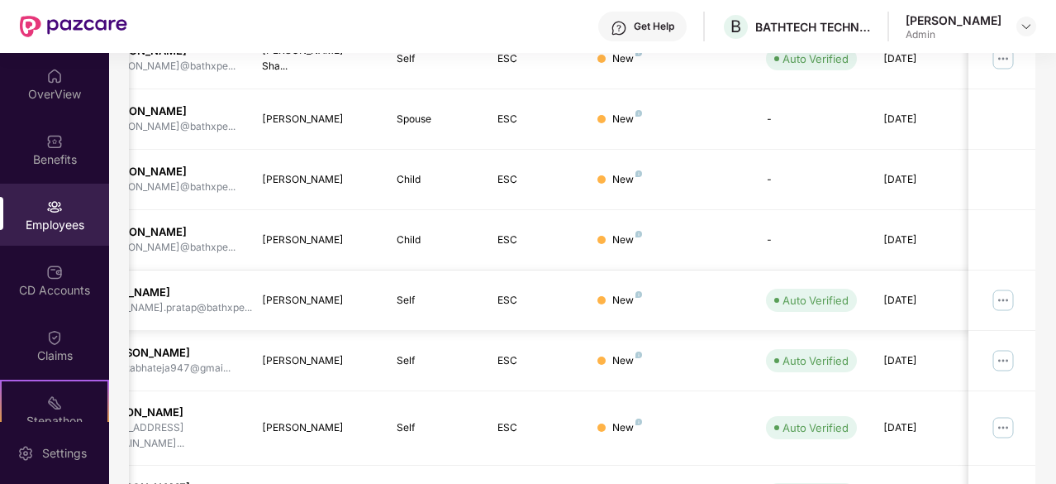
click at [922, 298] on div "25 June 2025" at bounding box center [921, 301] width 74 height 16
click at [1004, 296] on img at bounding box center [1003, 300] width 26 height 26
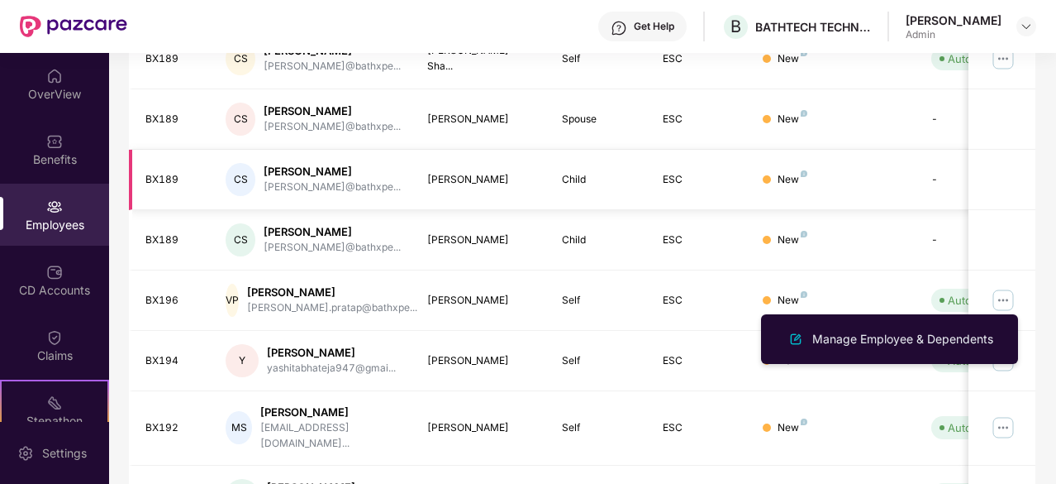
scroll to position [0, 0]
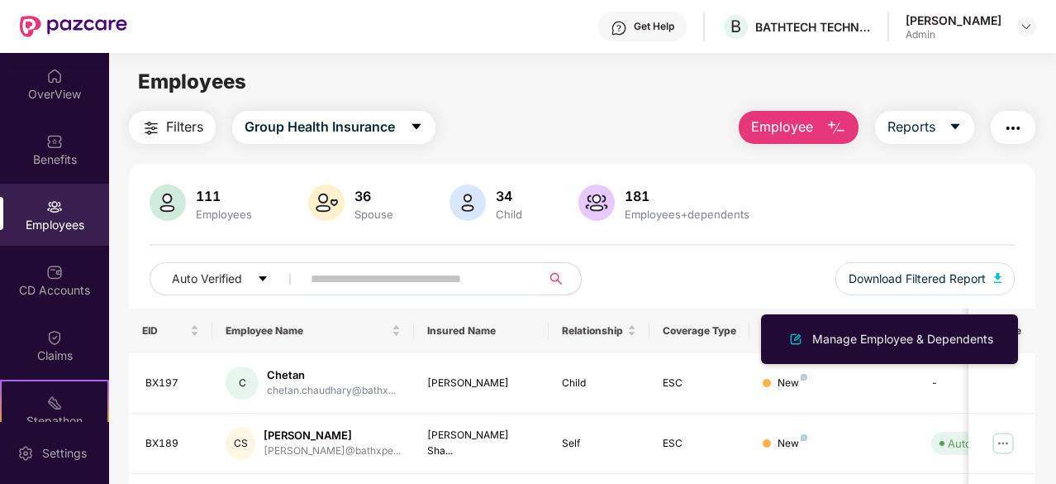
click at [699, 279] on div "Auto Verified Download Filtered Report" at bounding box center [582, 285] width 865 height 46
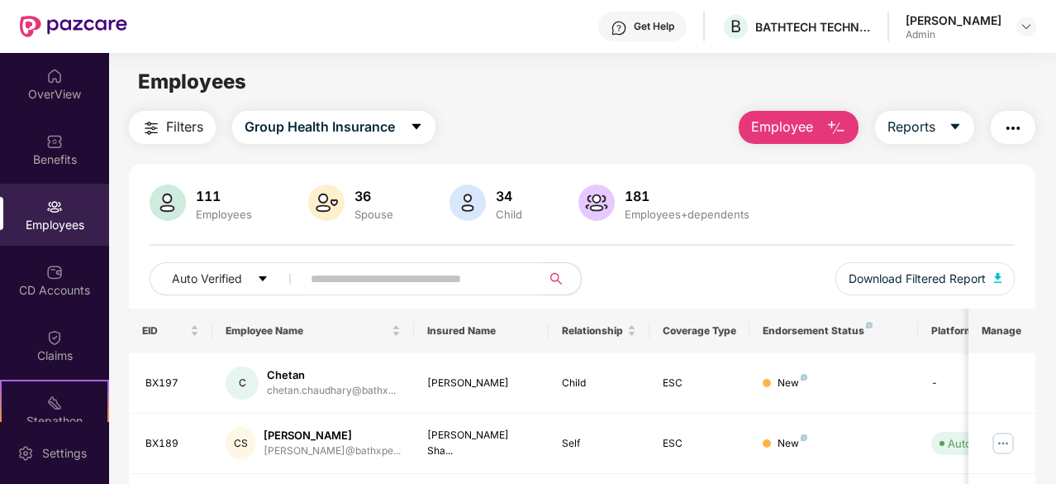
click at [440, 276] on input "text" at bounding box center [415, 278] width 208 height 25
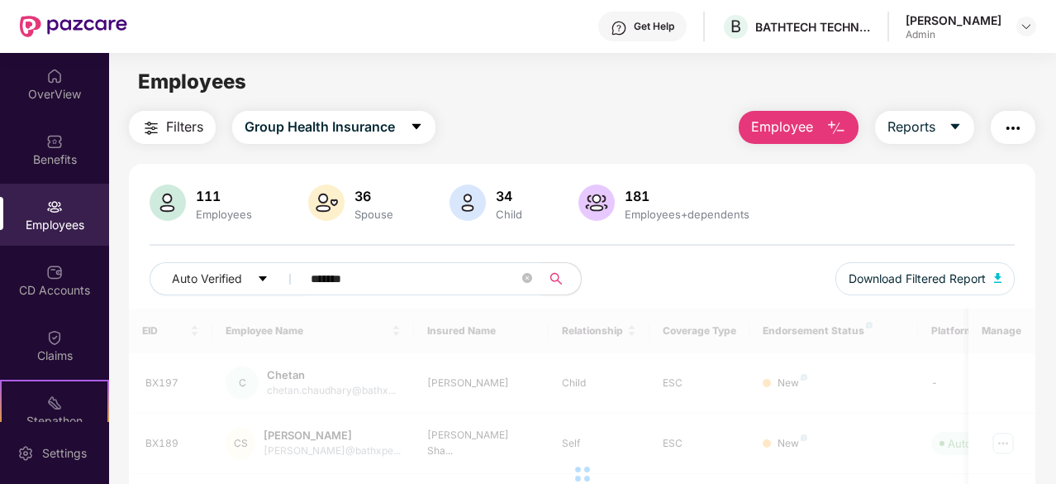
type input "*******"
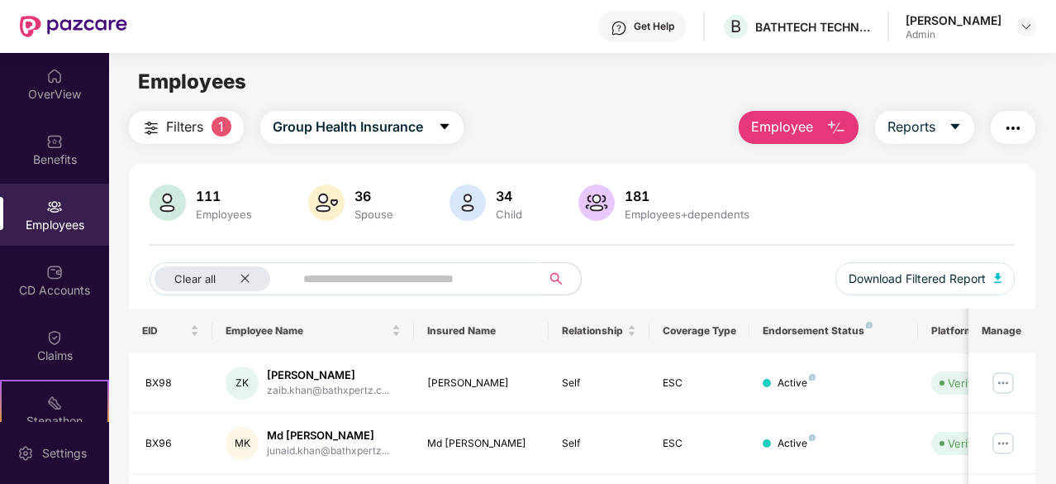
click at [374, 277] on input "text" at bounding box center [411, 278] width 216 height 25
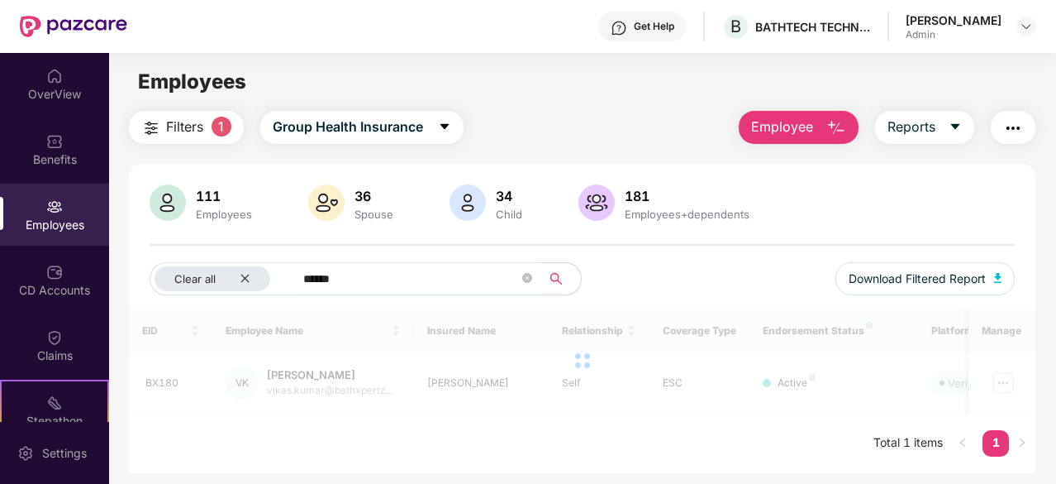
type input "*******"
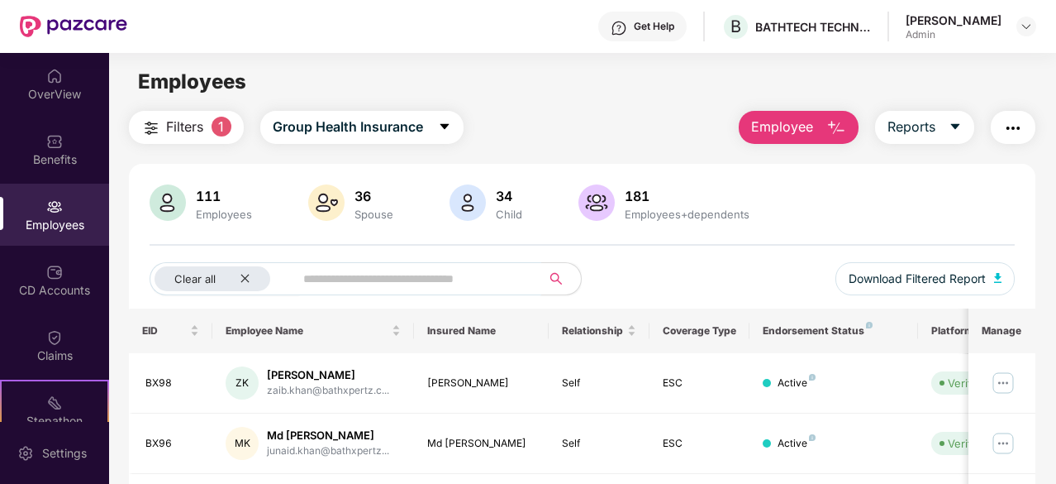
click at [331, 276] on input "text" at bounding box center [411, 278] width 216 height 25
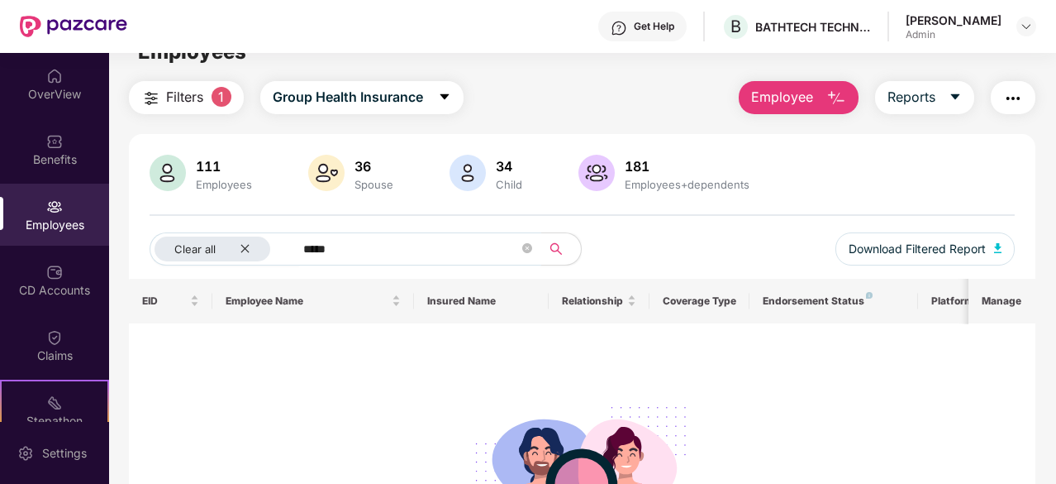
scroll to position [16, 0]
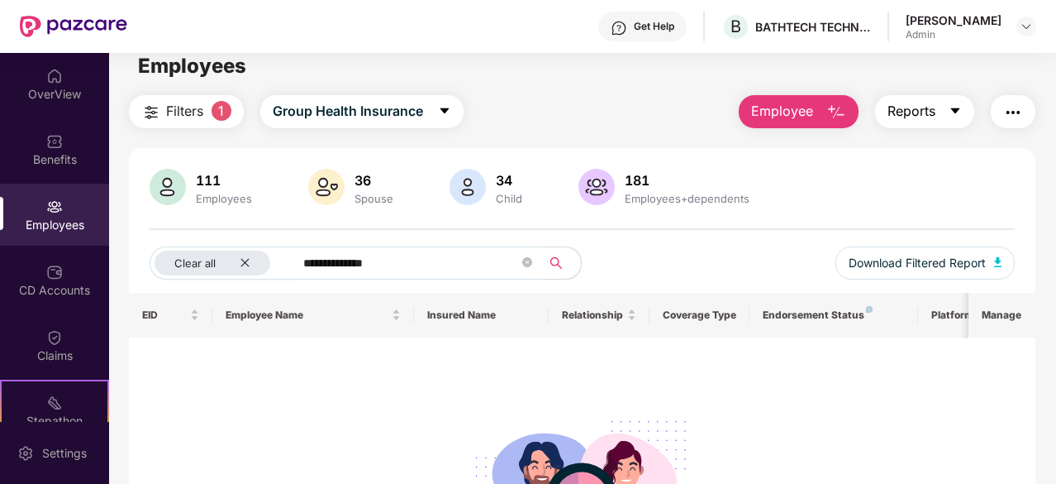
click at [927, 107] on span "Reports" at bounding box center [912, 111] width 48 height 21
click at [879, 65] on div "Employees" at bounding box center [582, 65] width 946 height 31
click at [400, 253] on input "**********" at bounding box center [411, 262] width 216 height 25
type input "*******"
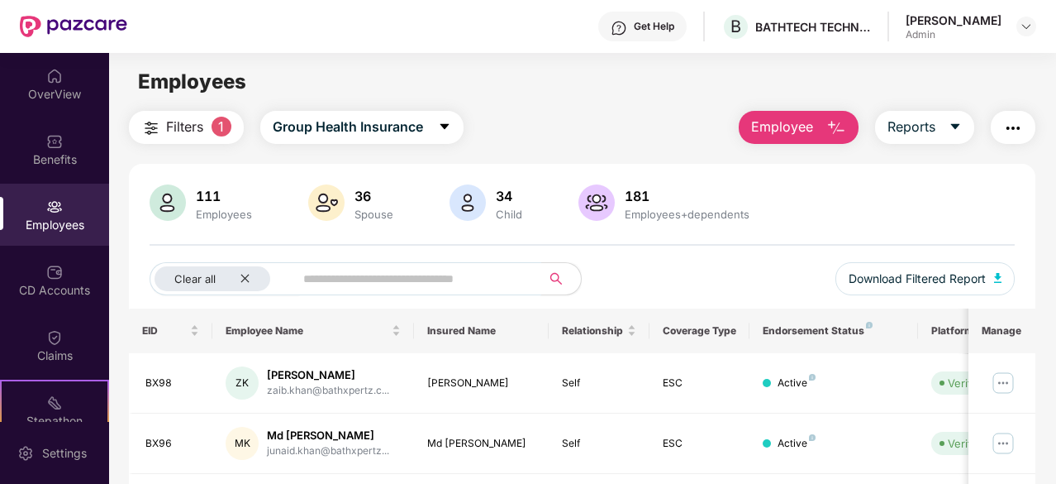
click at [352, 267] on input "text" at bounding box center [411, 278] width 216 height 25
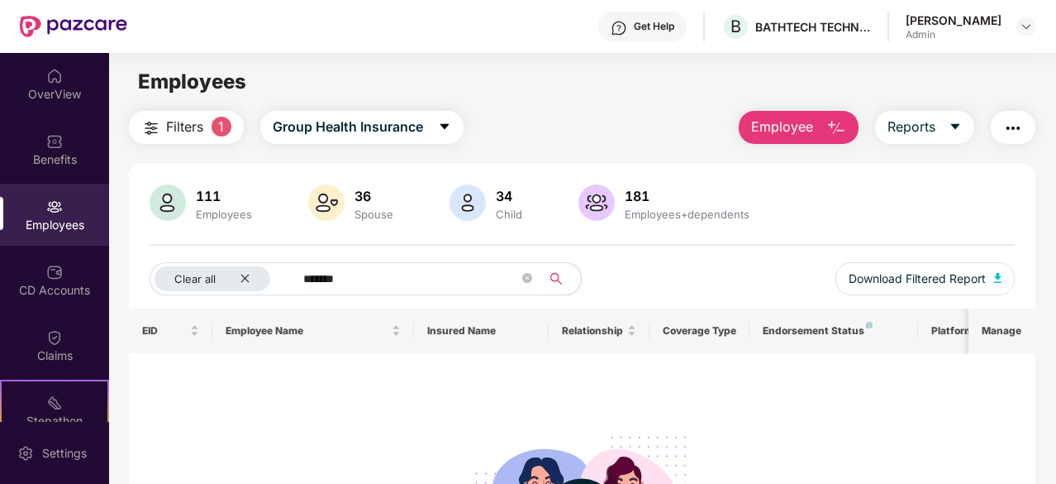
click at [370, 283] on input "*******" at bounding box center [411, 278] width 216 height 25
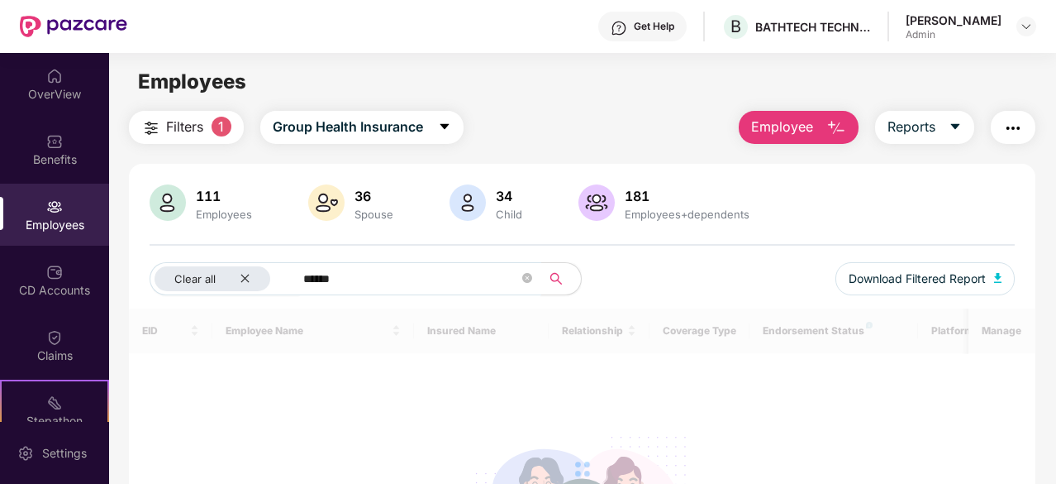
type input "*******"
